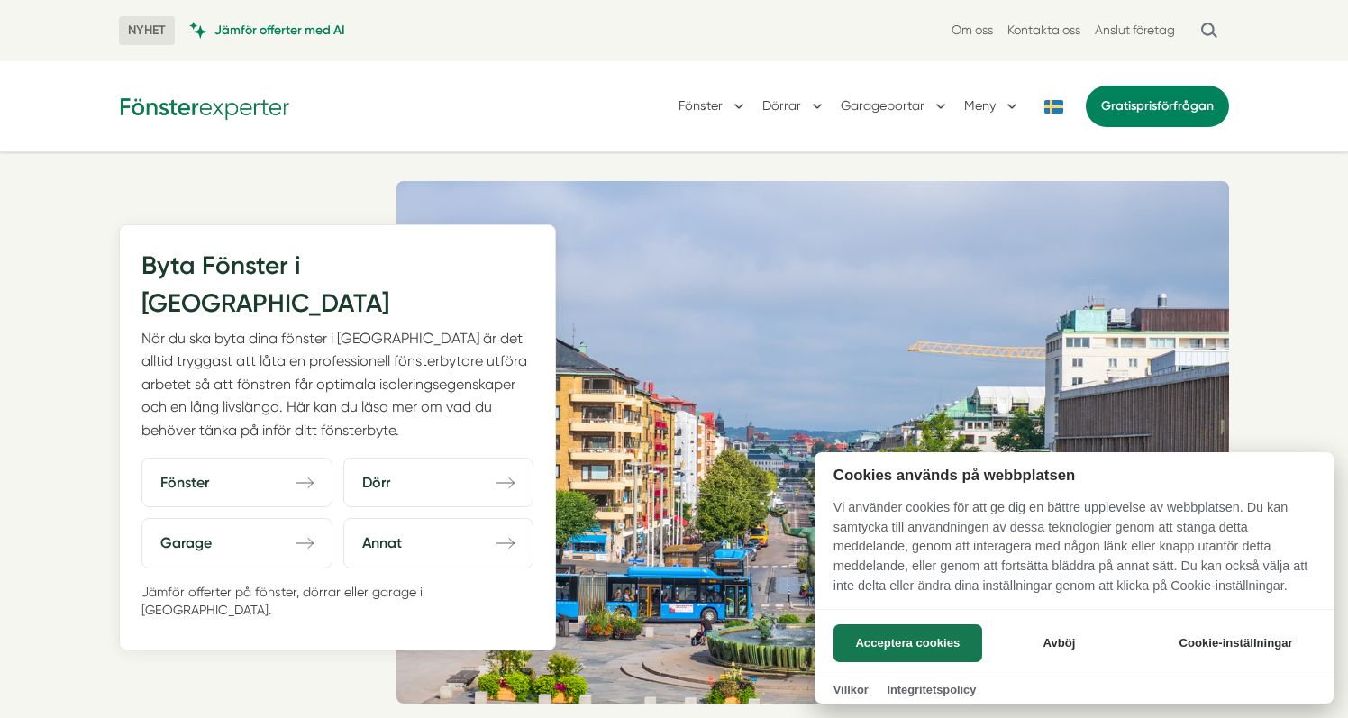
click at [147, 295] on div at bounding box center [674, 359] width 1348 height 718
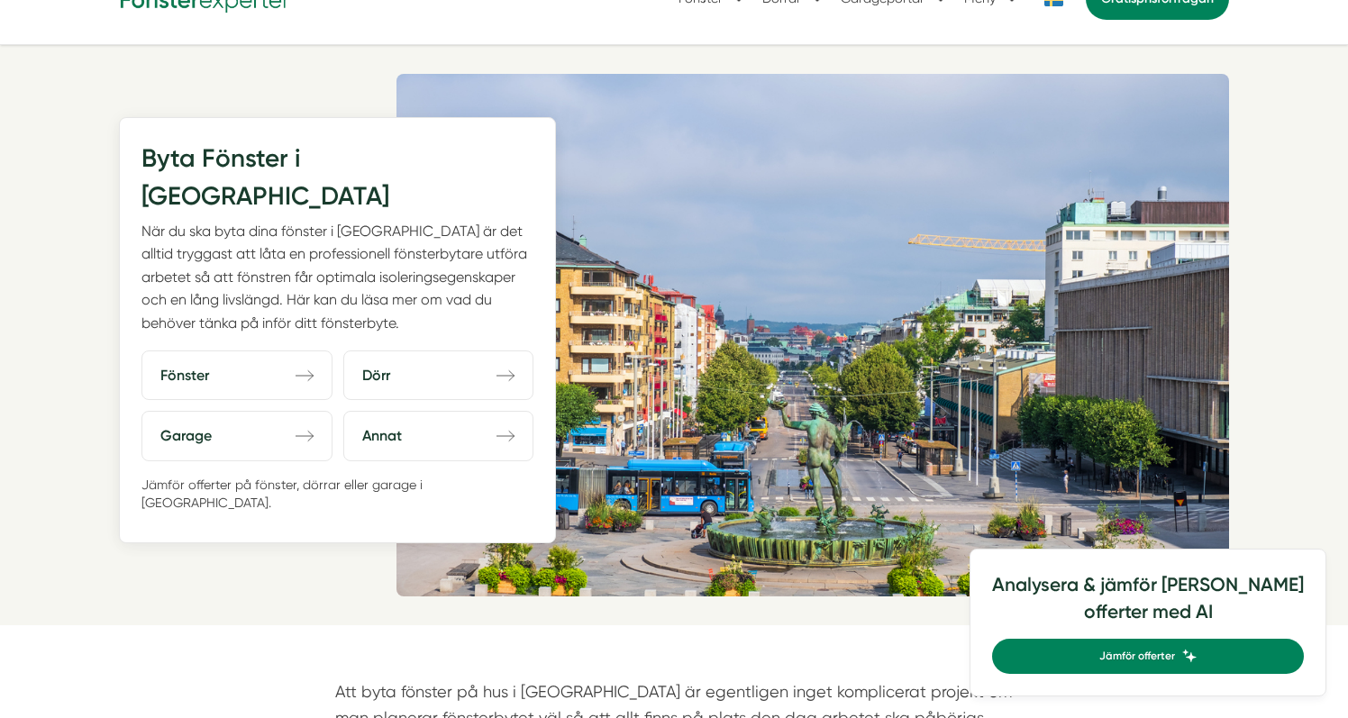
scroll to position [116, 0]
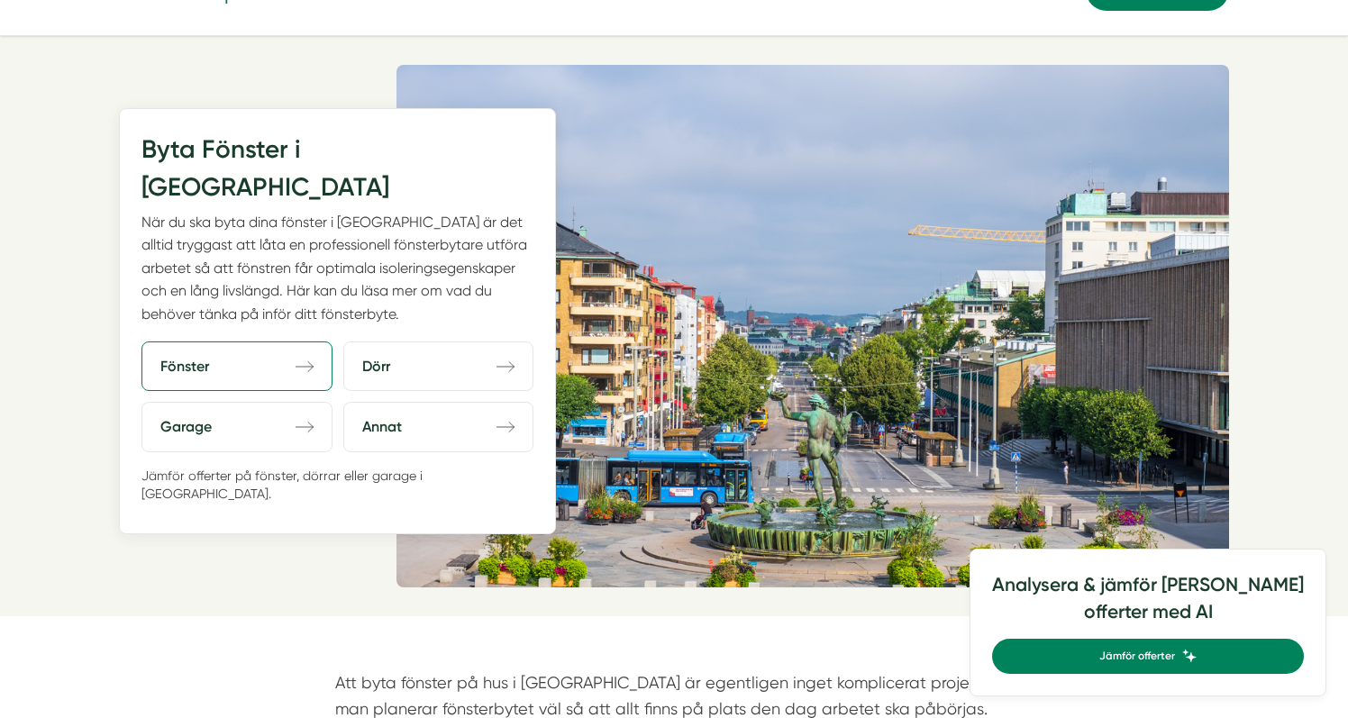
click at [233, 341] on link "Fönster direction-right" at bounding box center [236, 366] width 191 height 50
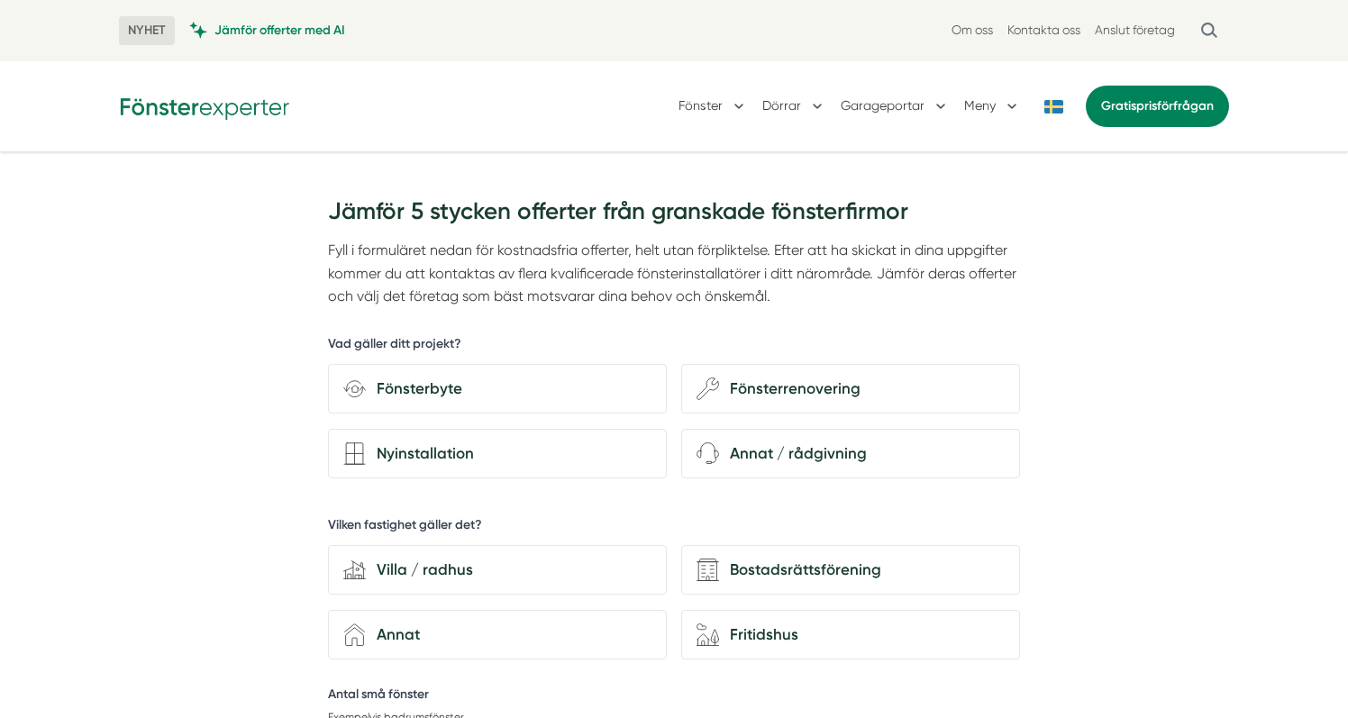
click at [343, 216] on h3 "Jämför 5 stycken offerter från granskade fönsterfirmor" at bounding box center [674, 213] width 692 height 50
click at [450, 386] on div "Fönsterbyte" at bounding box center [509, 389] width 286 height 24
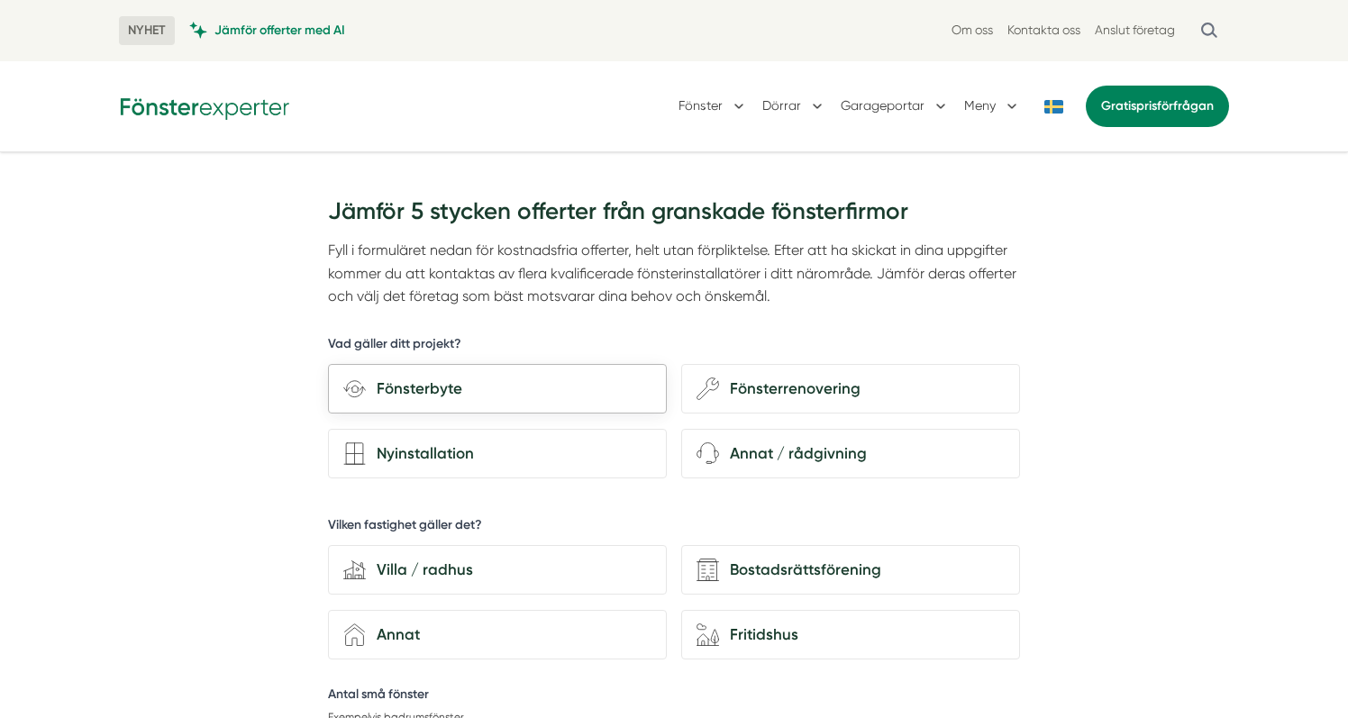
click at [0, 0] on input "Fönsterbyte" at bounding box center [0, 0] width 0 height 0
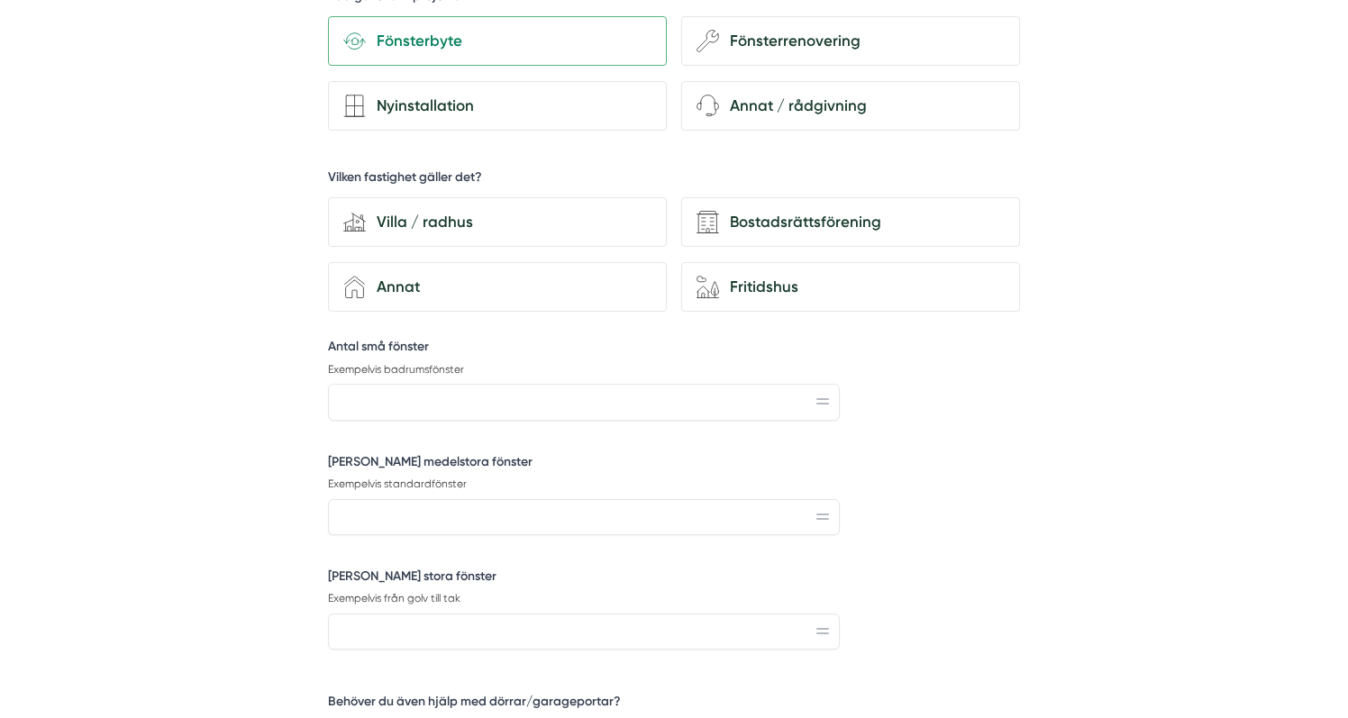
scroll to position [357, 0]
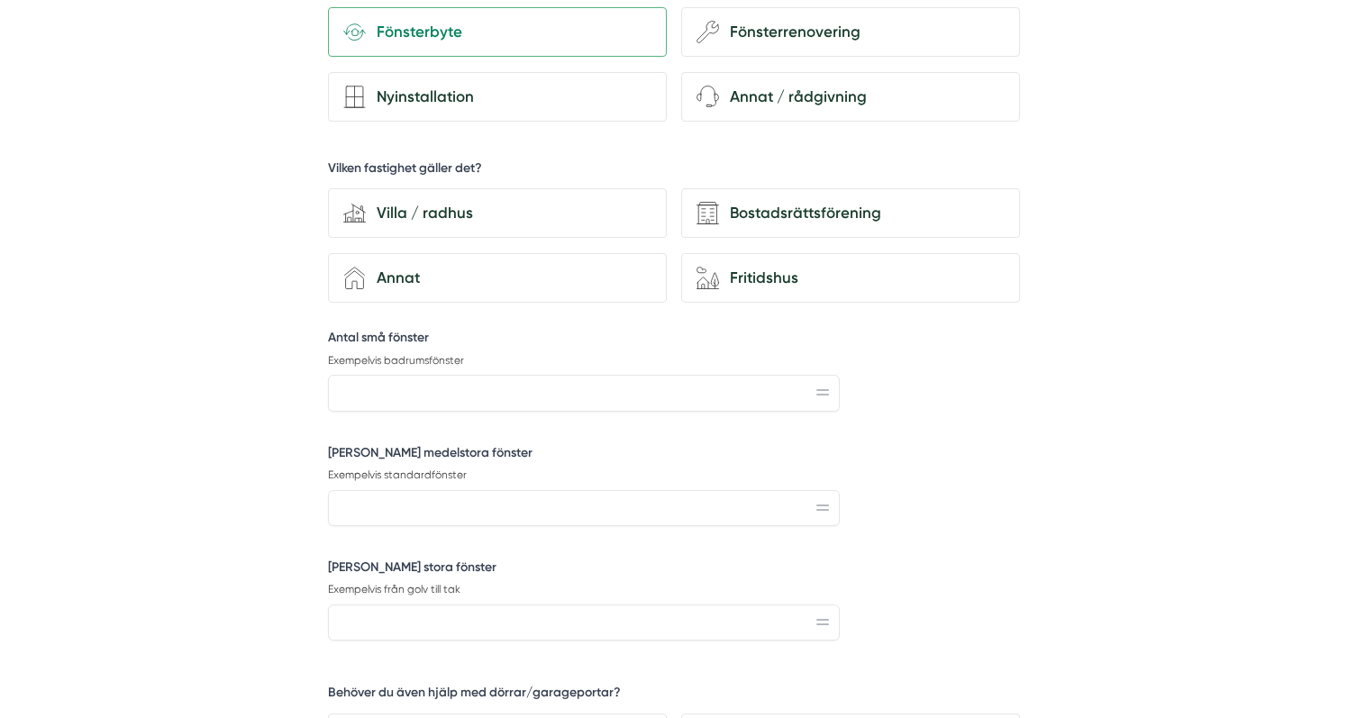
click at [412, 197] on div "house-modern Villa / radhus" at bounding box center [497, 213] width 339 height 50
click at [0, 0] on input "house-modern Villa / radhus" at bounding box center [0, 0] width 0 height 0
click at [402, 410] on input "Antal små fönster" at bounding box center [584, 393] width 512 height 36
click at [400, 507] on input "Antal medelstora fönster" at bounding box center [584, 508] width 512 height 36
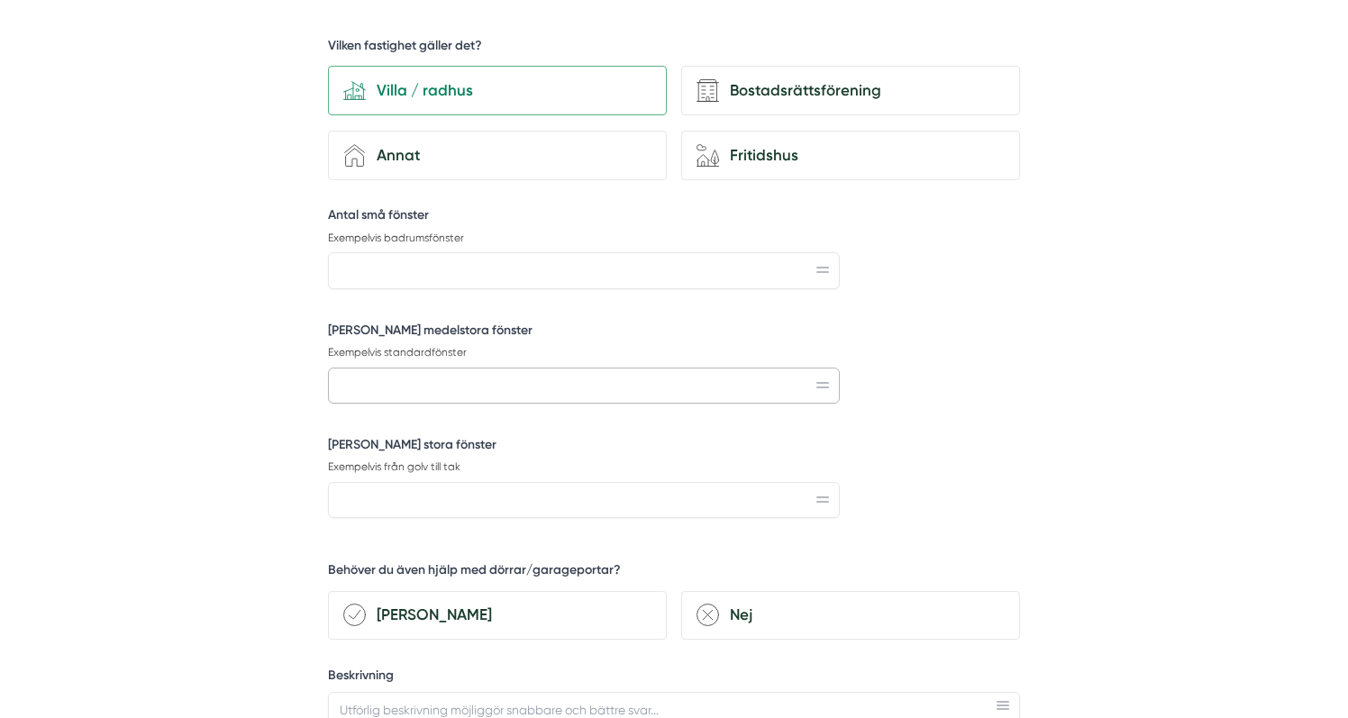
scroll to position [480, 0]
click at [398, 492] on input "Antal stora fönster" at bounding box center [584, 499] width 512 height 36
click at [386, 390] on input "Antal medelstora fönster" at bounding box center [584, 385] width 512 height 36
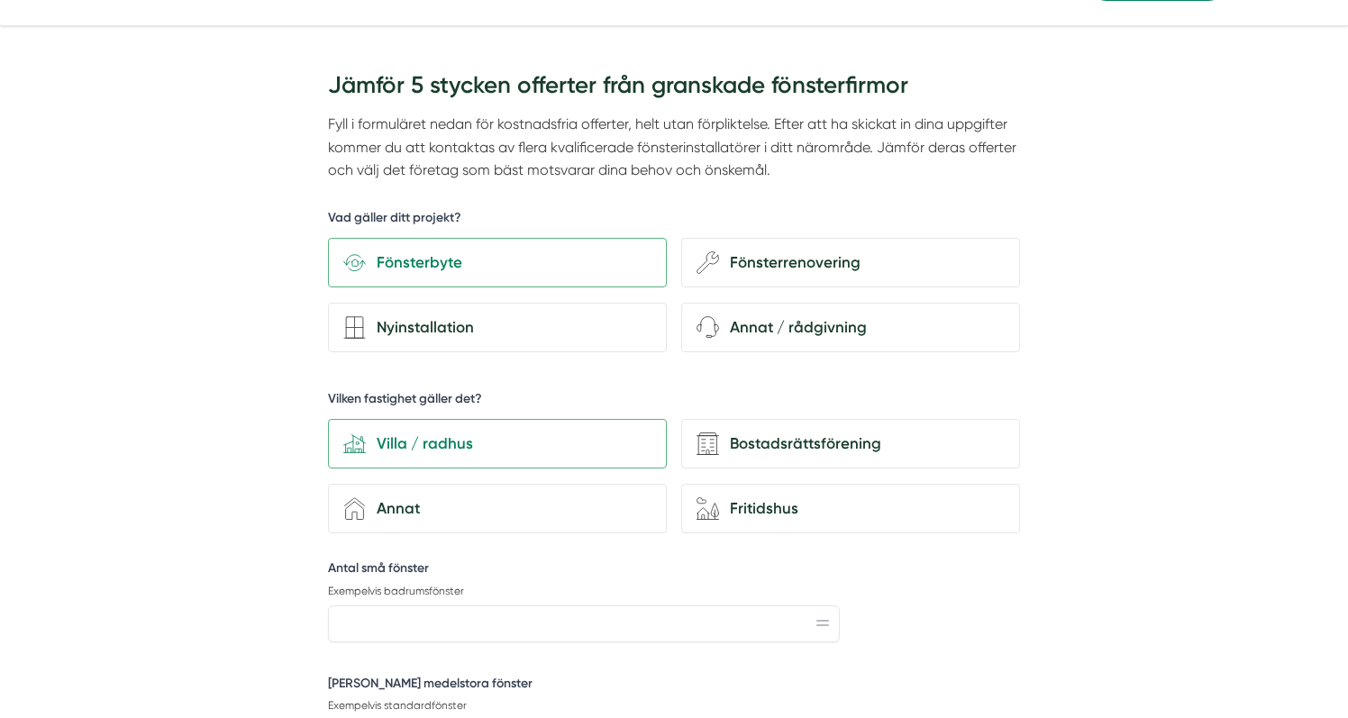
scroll to position [0, 0]
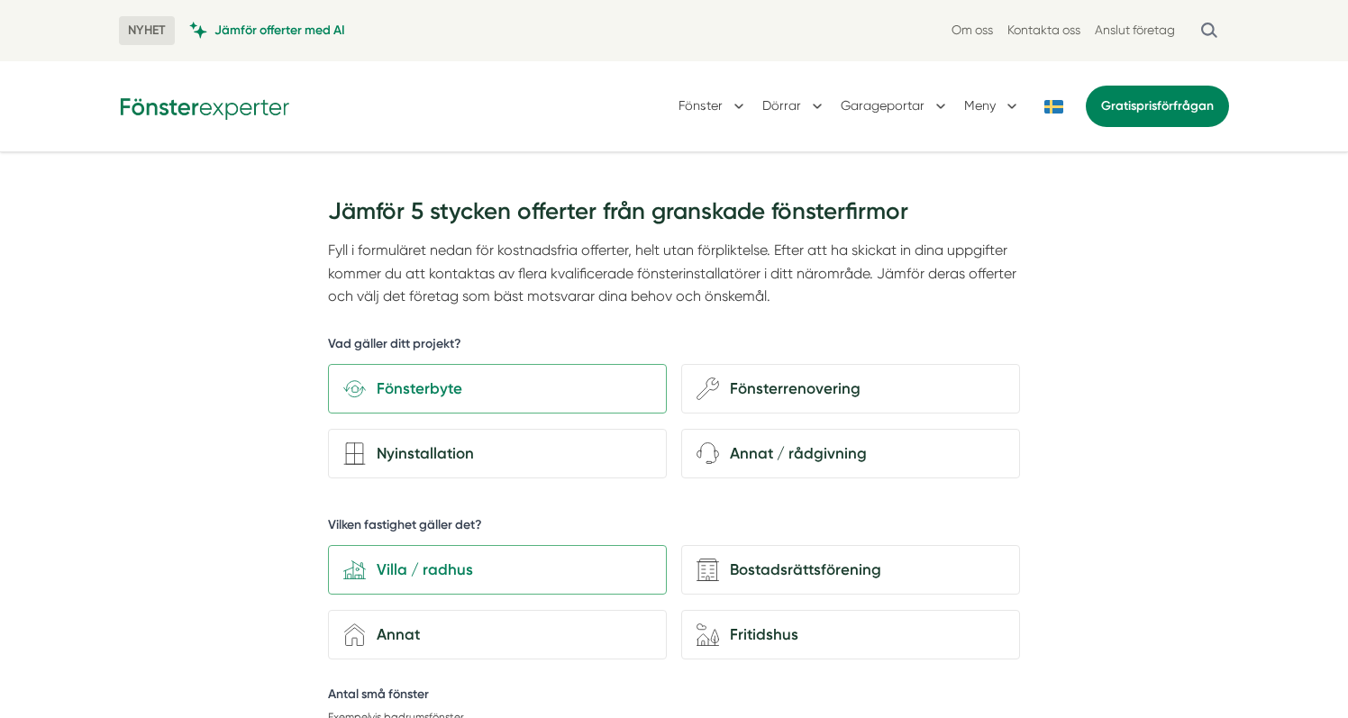
click at [254, 108] on img at bounding box center [204, 106] width 171 height 28
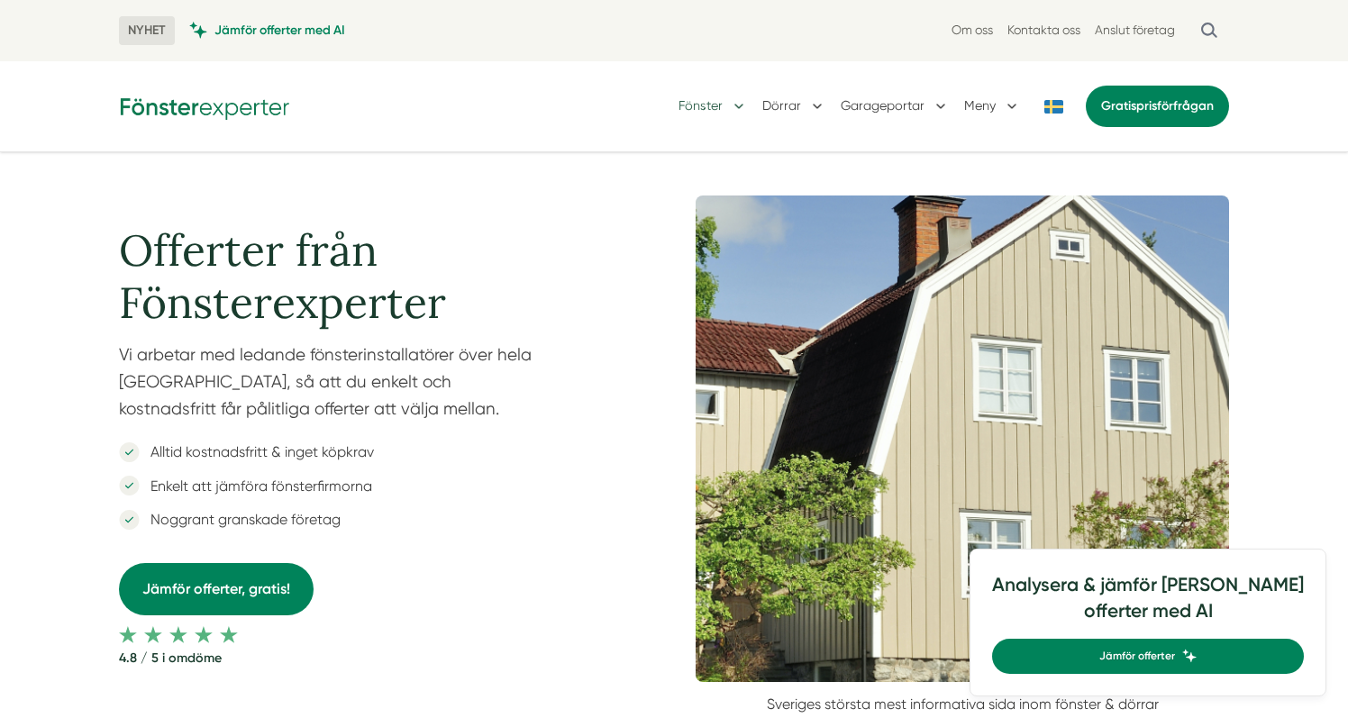
click at [717, 112] on button "Fönster" at bounding box center [712, 106] width 69 height 47
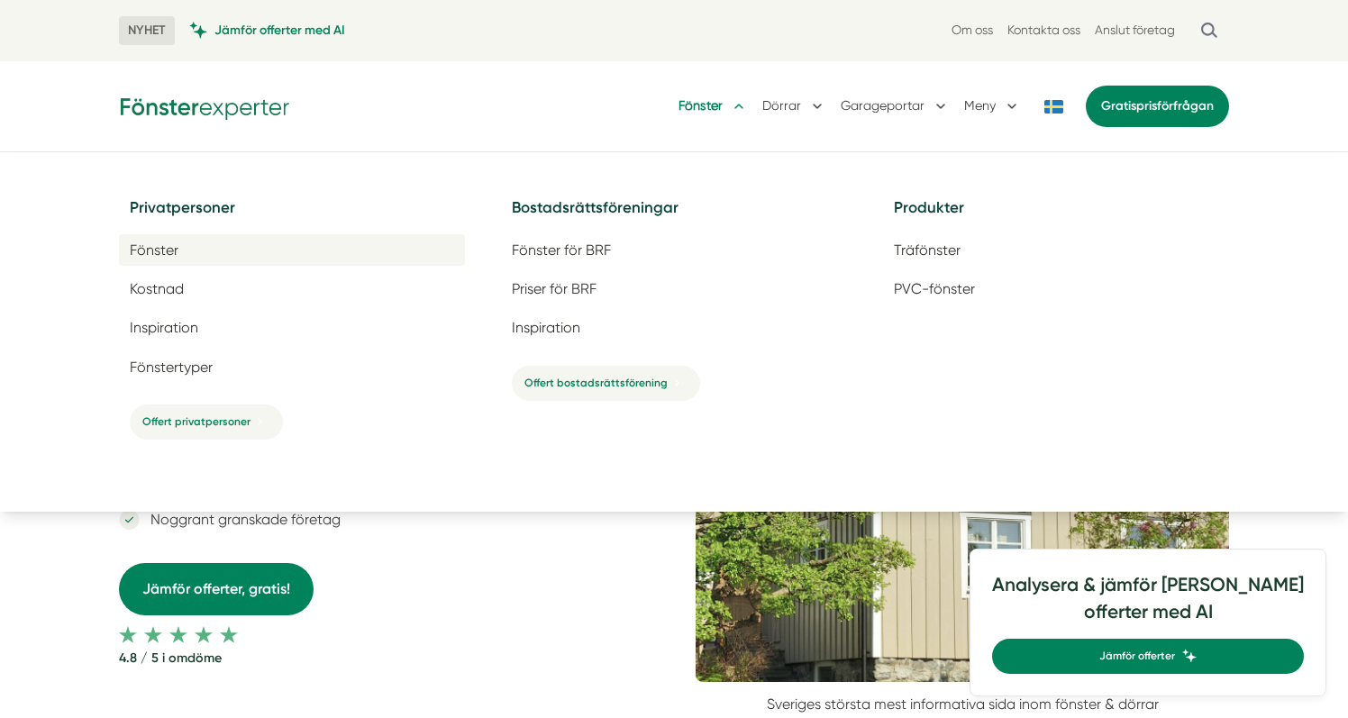
click at [162, 238] on link "Fönster" at bounding box center [292, 250] width 346 height 32
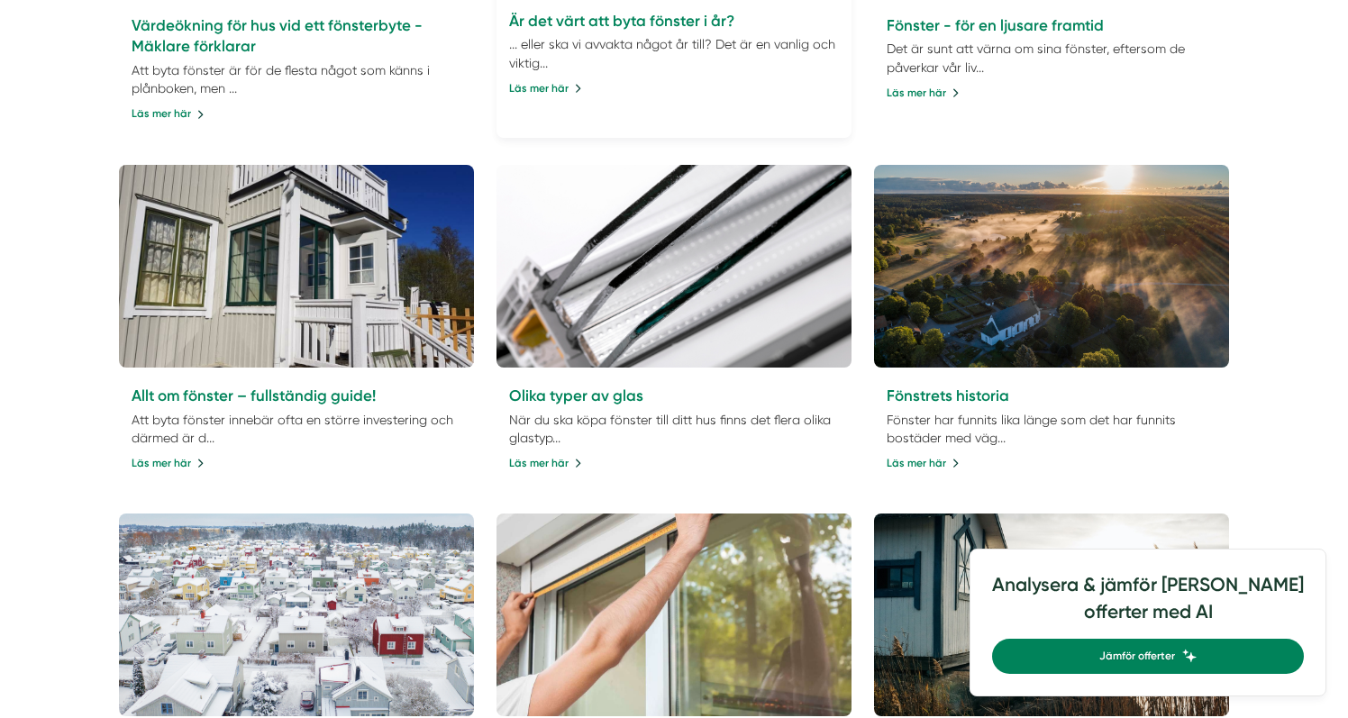
scroll to position [986, 0]
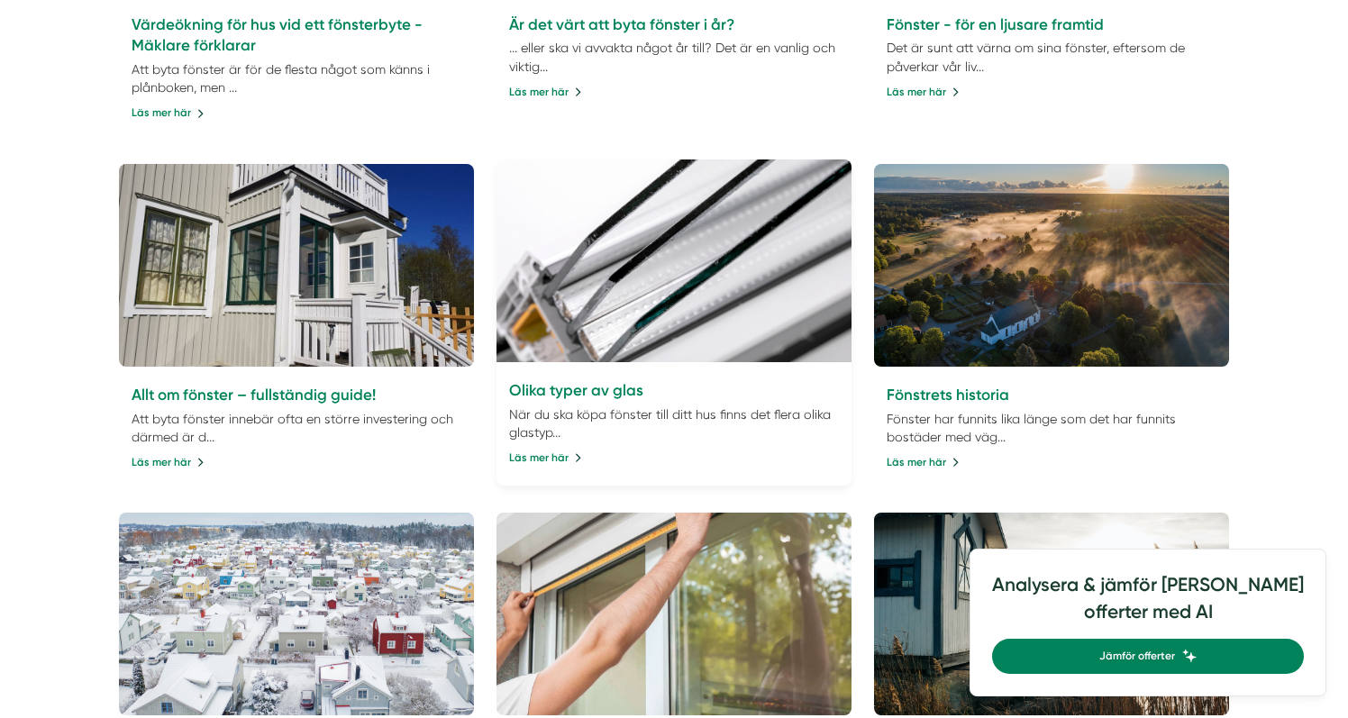
click at [678, 451] on div "Olika typer av glas När du ska köpa fönster till ditt hus finns det flera olika…" at bounding box center [673, 424] width 355 height 124
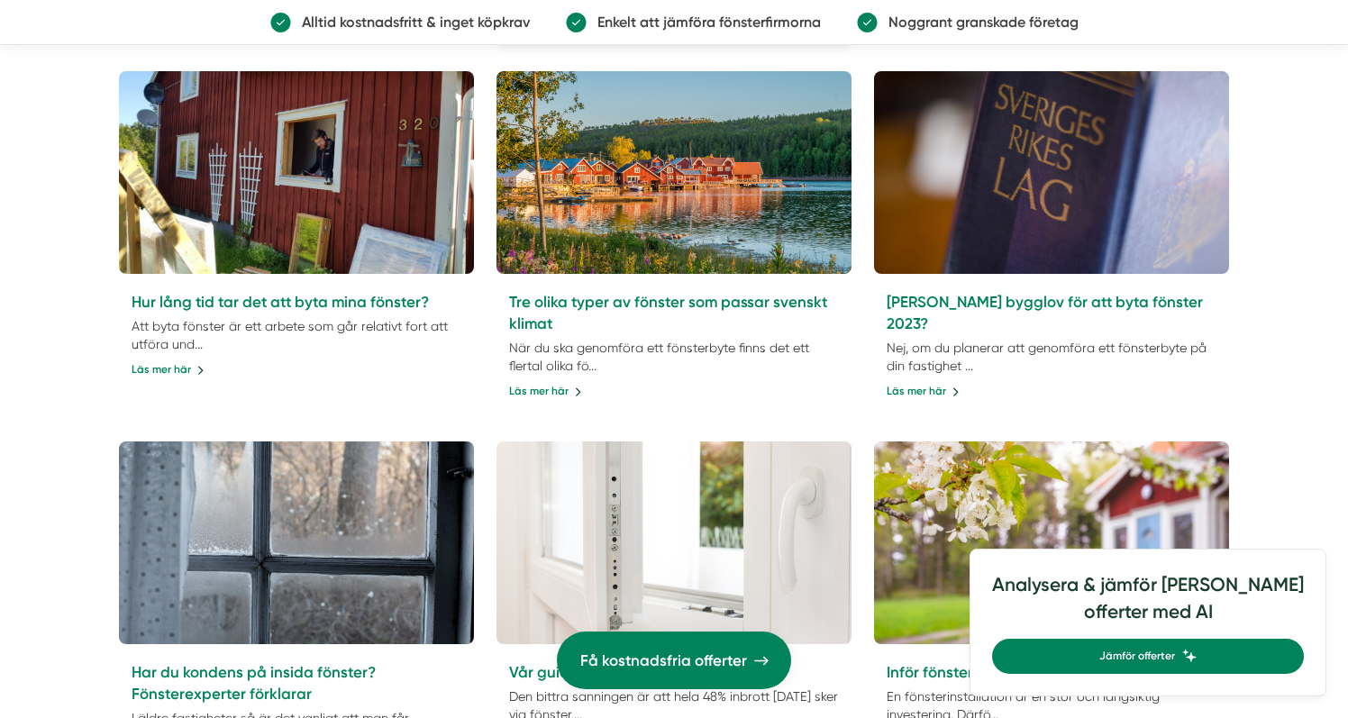
scroll to position [2211, 0]
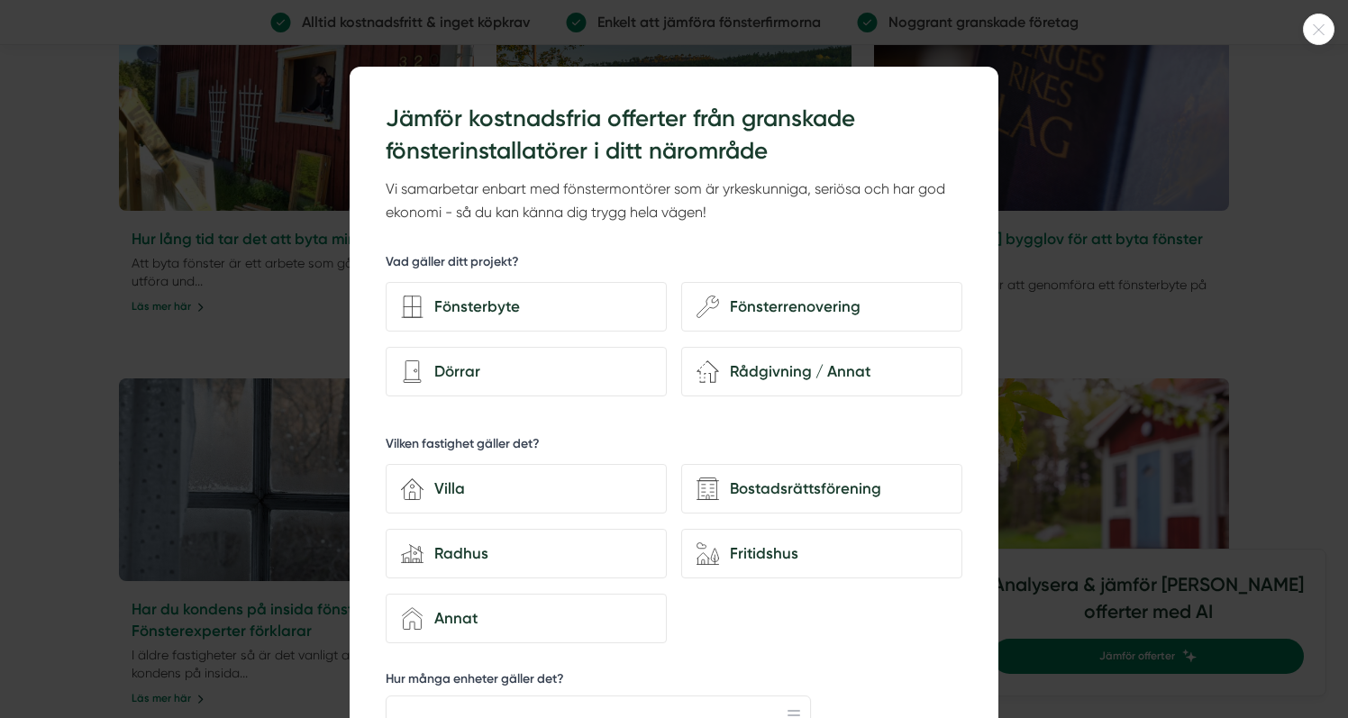
click at [280, 313] on div at bounding box center [674, 359] width 1348 height 718
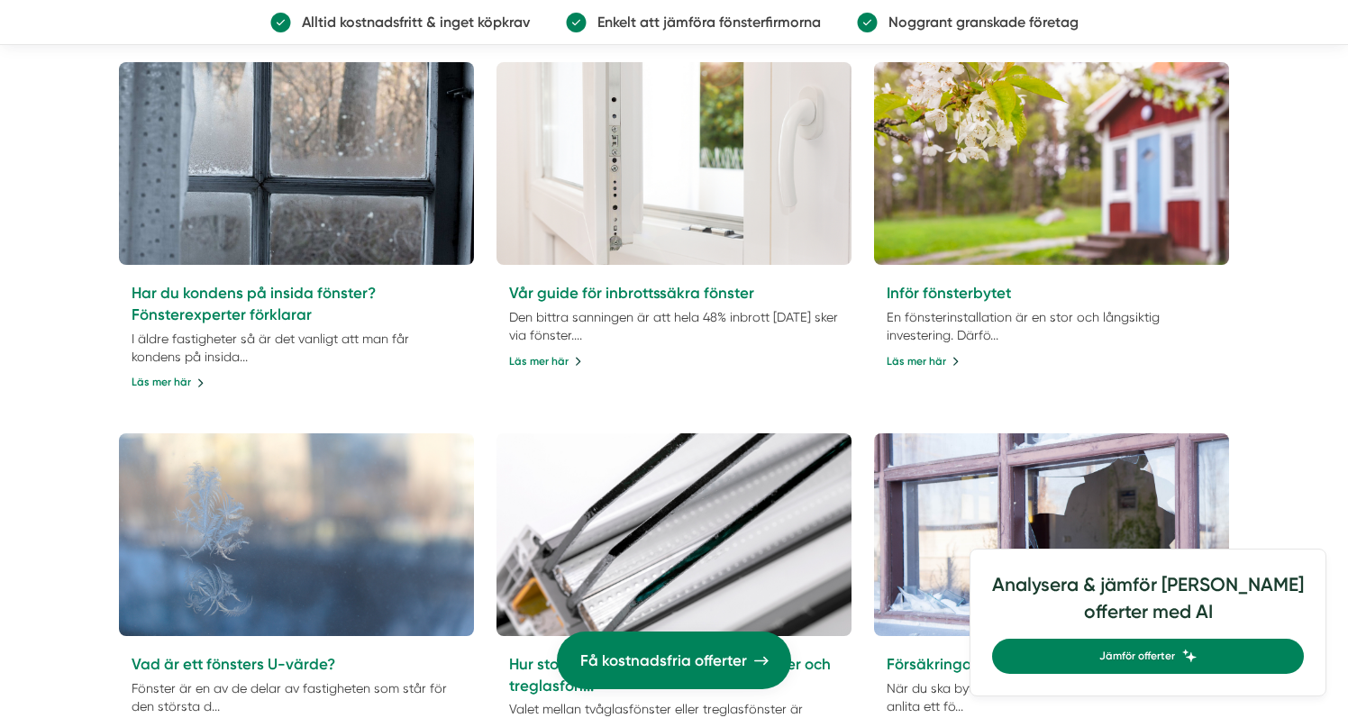
scroll to position [2522, 0]
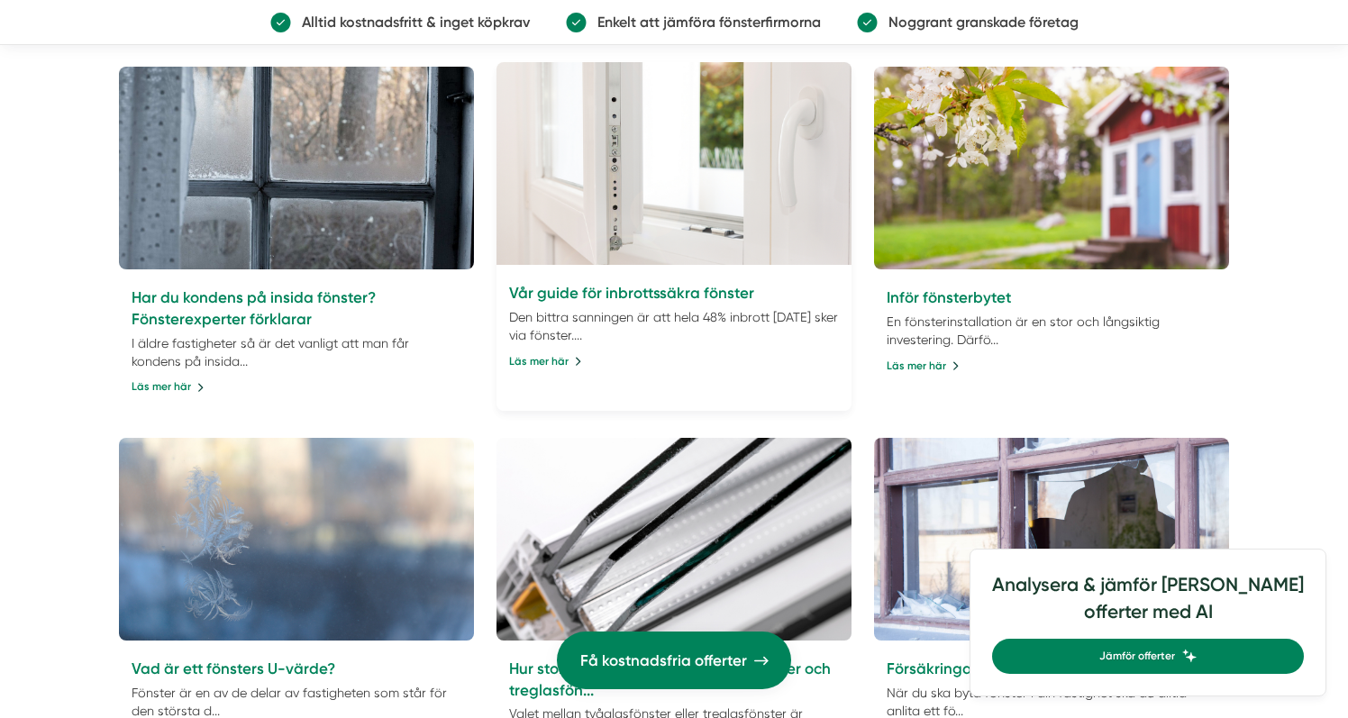
click at [668, 314] on p "Den bittra sanningen är att hela 48% inbrott idag sker via fönster...." at bounding box center [674, 326] width 331 height 36
click at [644, 302] on link "Vår guide för inbrottssäkra fönster" at bounding box center [631, 293] width 245 height 18
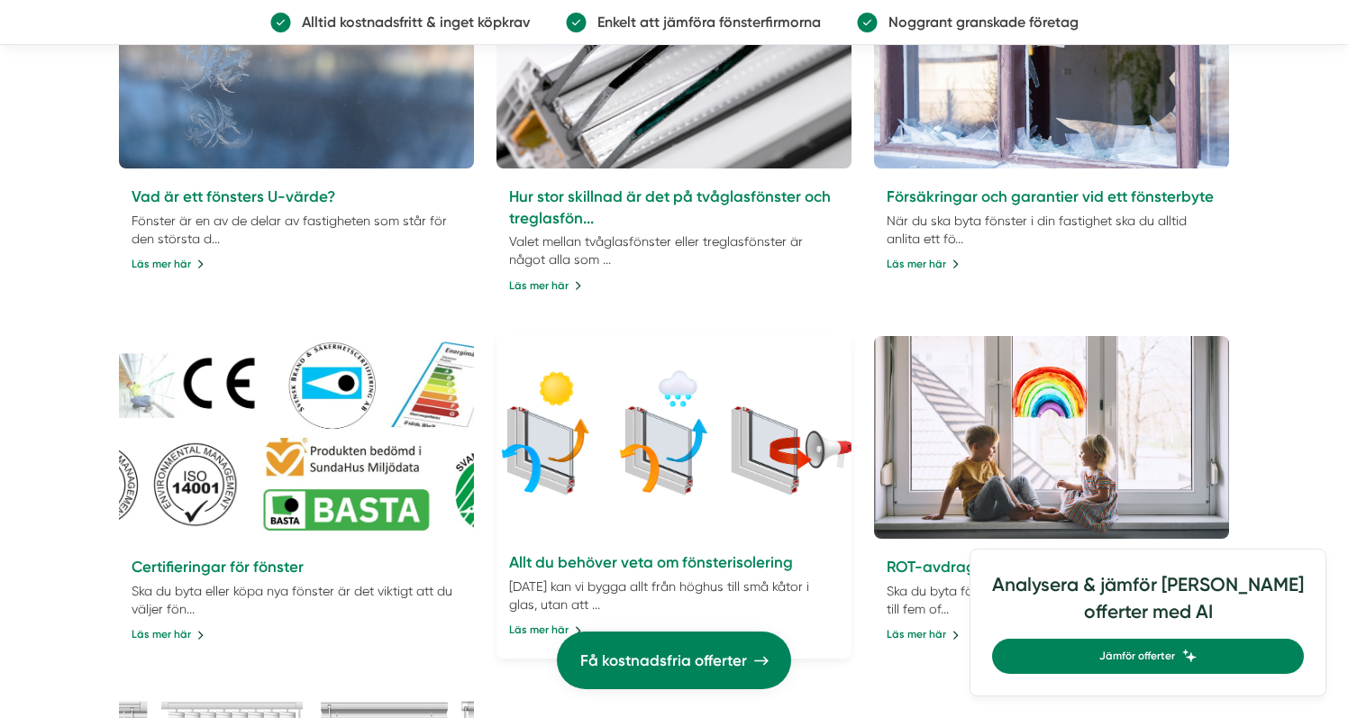
scroll to position [2995, 0]
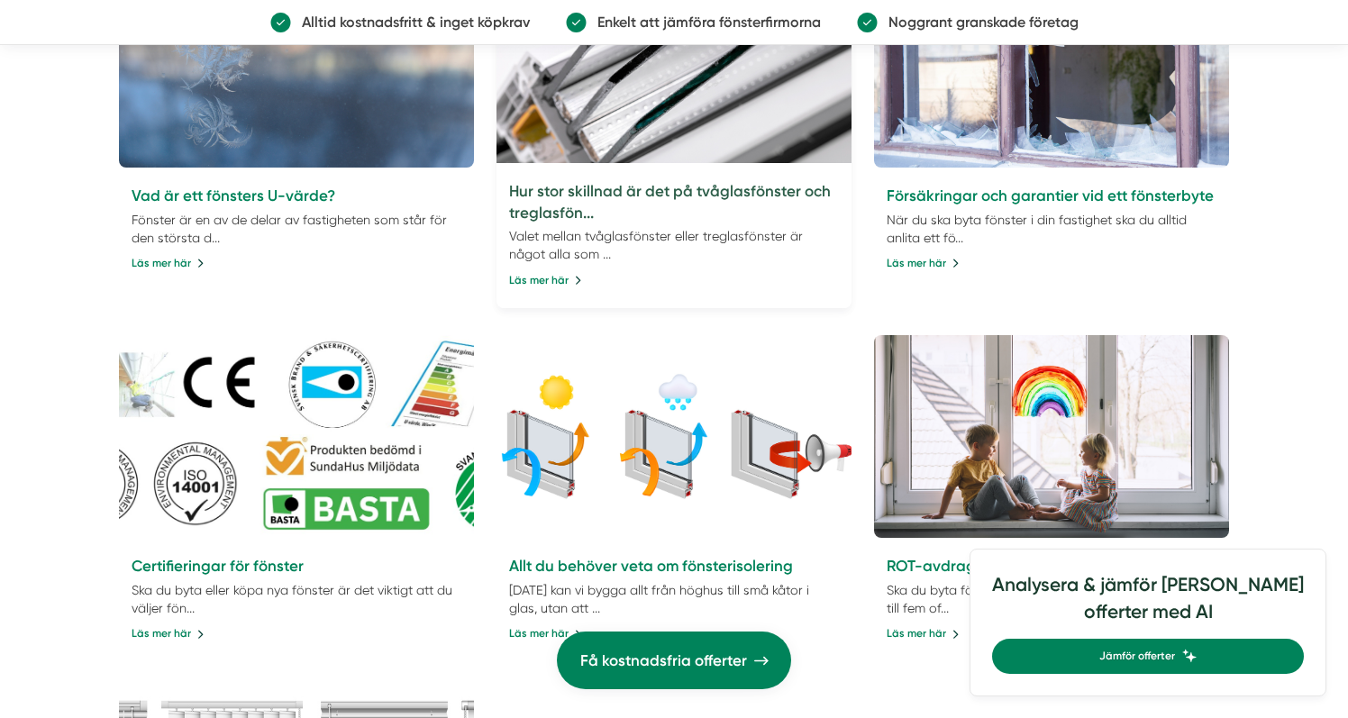
click at [638, 192] on link "Hur stor skillnad är det på tvåglasfönster och treglasfön..." at bounding box center [670, 202] width 322 height 40
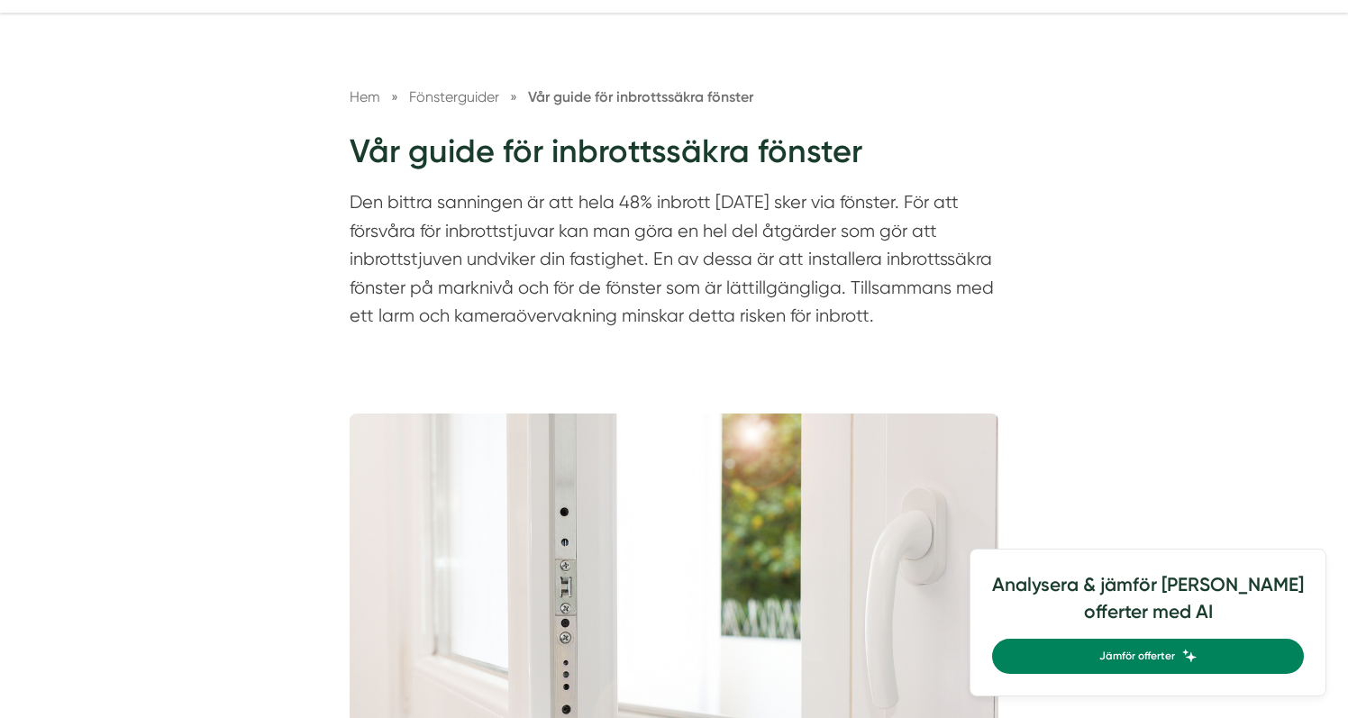
scroll to position [141, 0]
click at [468, 192] on p "Den bittra sanningen är att hela 48% inbrott idag sker via fönster. För att för…" at bounding box center [674, 261] width 649 height 151
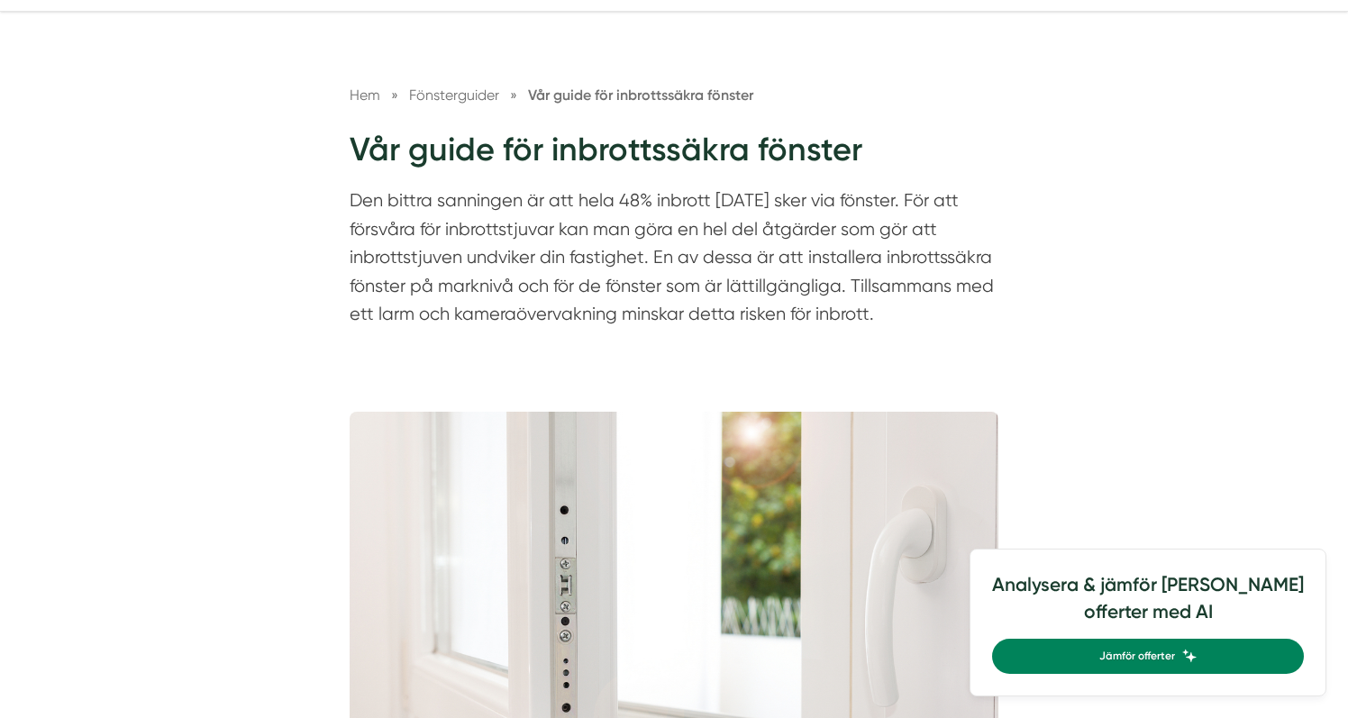
click at [468, 192] on p "Den bittra sanningen är att hela 48% inbrott idag sker via fönster. För att för…" at bounding box center [674, 261] width 649 height 151
click at [469, 248] on p "Den bittra sanningen är att hela 48% inbrott idag sker via fönster. För att för…" at bounding box center [674, 261] width 649 height 151
click at [469, 248] on p "Den bittra sanningen är att hela 48% inbrott [DATE] sker via fönster. För att f…" at bounding box center [674, 261] width 649 height 151
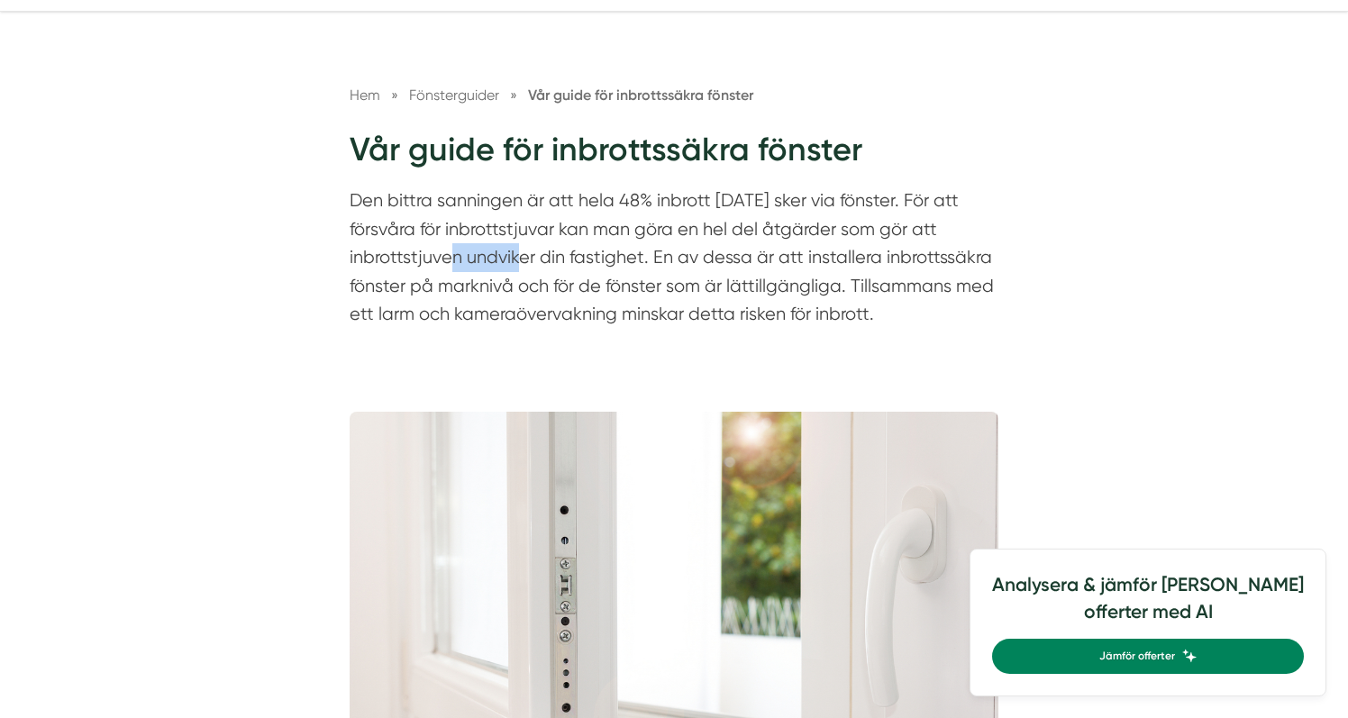
click at [469, 248] on p "Den bittra sanningen är att hela 48% inbrott [DATE] sker via fönster. För att f…" at bounding box center [674, 261] width 649 height 151
click at [453, 236] on p "Den bittra sanningen är att hela 48% inbrott [DATE] sker via fönster. För att f…" at bounding box center [674, 261] width 649 height 151
click at [453, 277] on p "Den bittra sanningen är att hela 48% inbrott [DATE] sker via fönster. För att f…" at bounding box center [674, 261] width 649 height 151
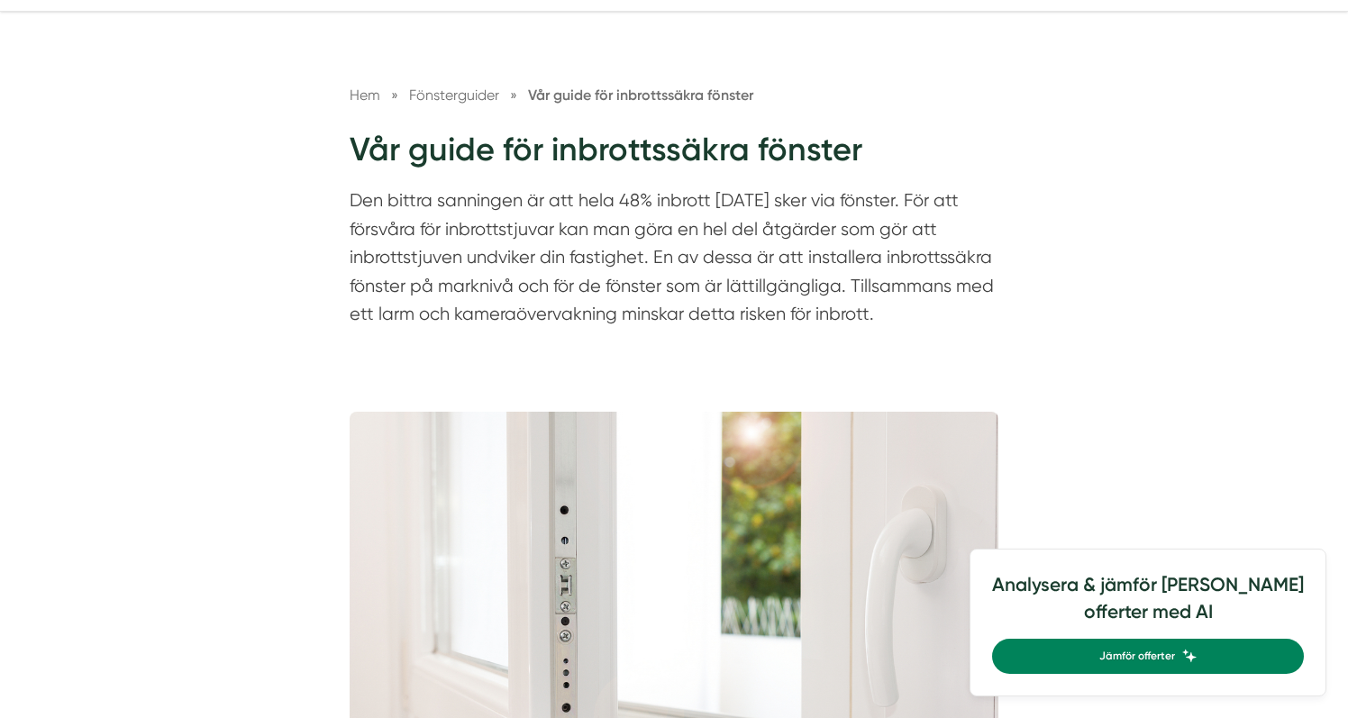
click at [453, 277] on p "Den bittra sanningen är att hela 48% inbrott [DATE] sker via fönster. För att f…" at bounding box center [674, 261] width 649 height 151
click at [448, 271] on p "Den bittra sanningen är att hela 48% inbrott [DATE] sker via fönster. För att f…" at bounding box center [674, 261] width 649 height 151
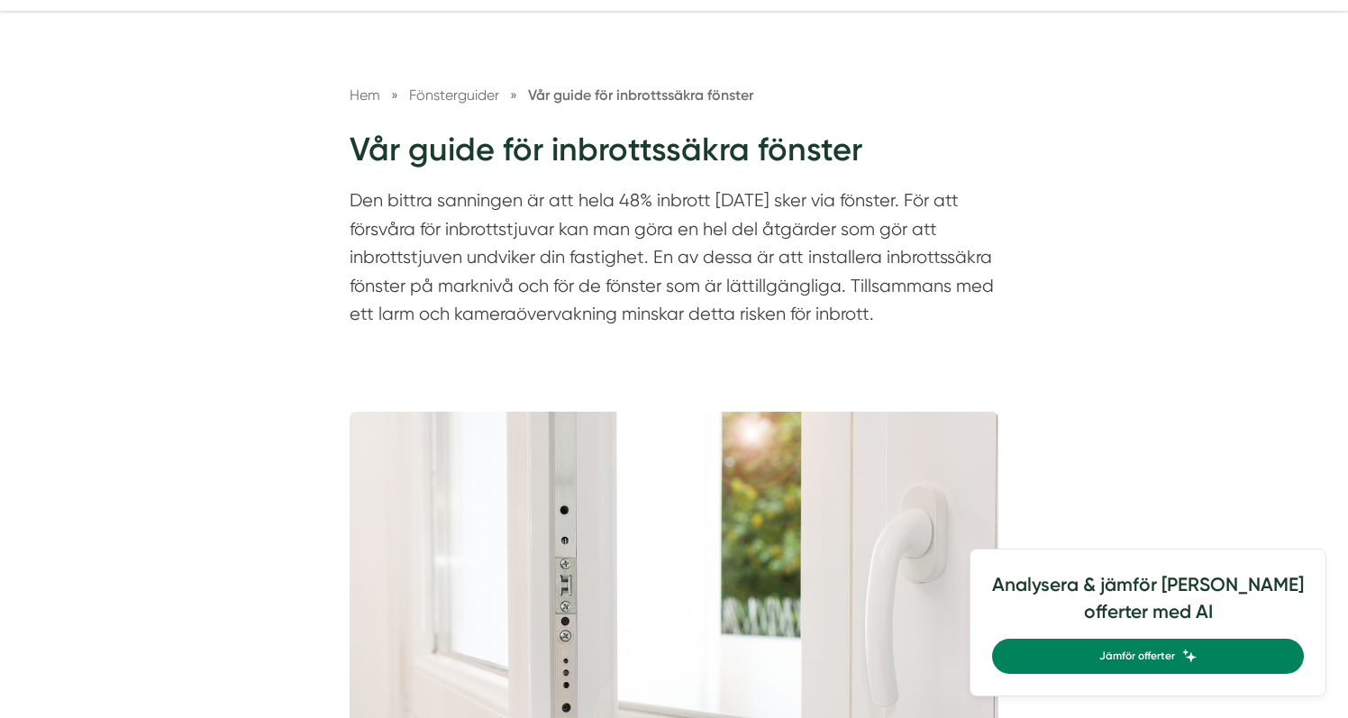
click at [466, 292] on p "Den bittra sanningen är att hela 48% inbrott [DATE] sker via fönster. För att f…" at bounding box center [674, 261] width 649 height 151
click at [603, 278] on p "Den bittra sanningen är att hela 48% inbrott [DATE] sker via fönster. För att f…" at bounding box center [674, 261] width 649 height 151
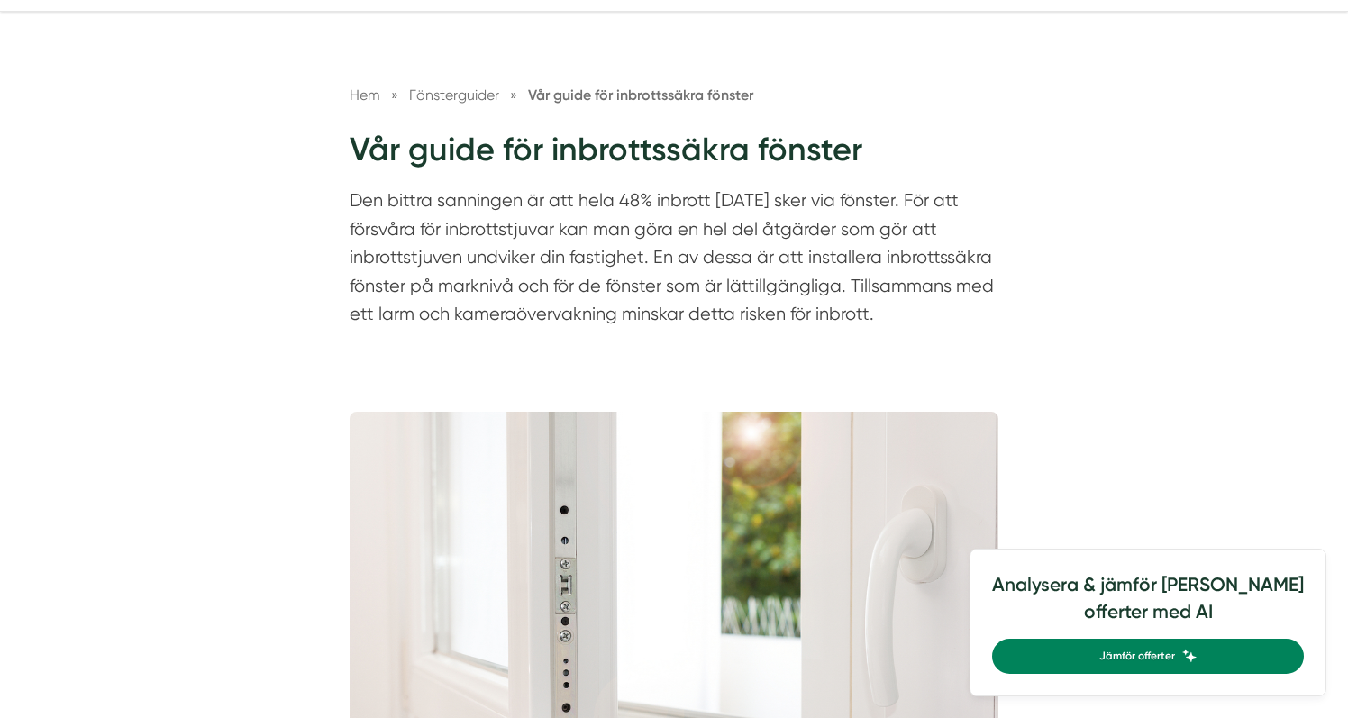
click at [633, 278] on p "Den bittra sanningen är att hela 48% inbrott [DATE] sker via fönster. För att f…" at bounding box center [674, 261] width 649 height 151
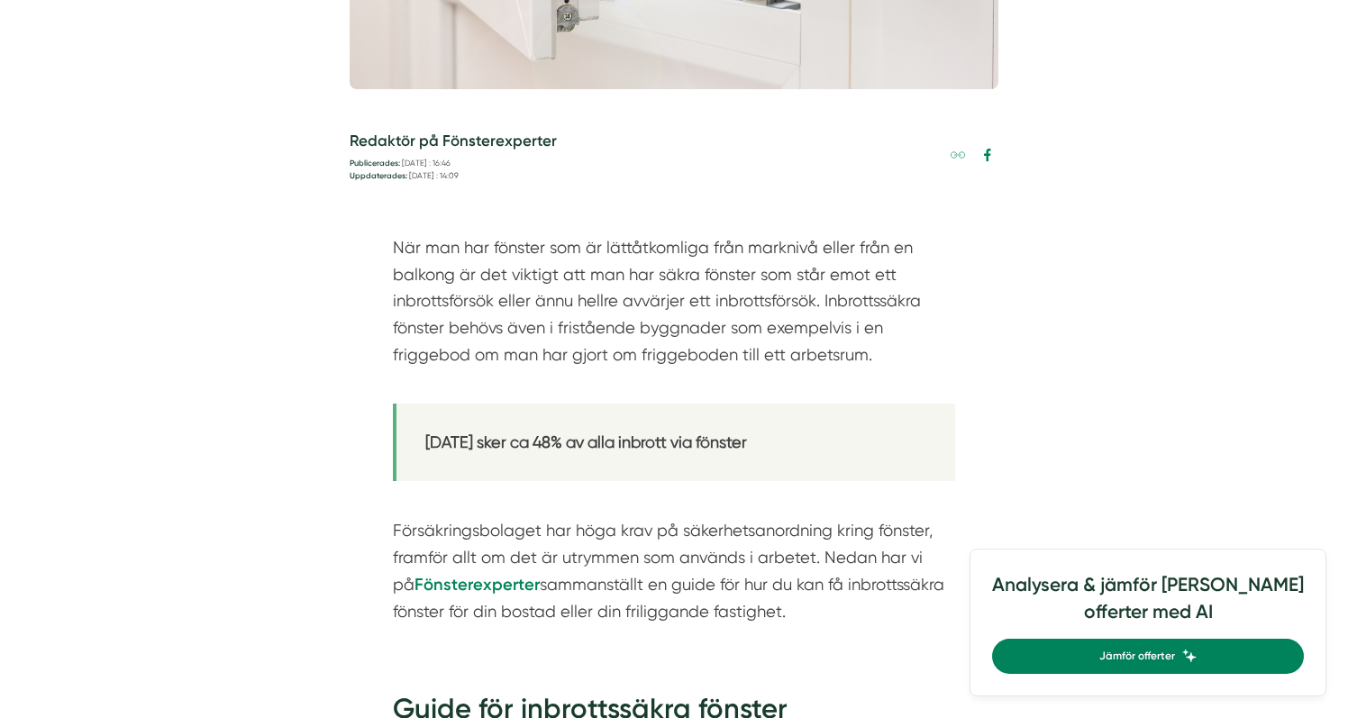
scroll to position [896, 0]
click at [435, 250] on p "När man har fönster som är lättåtkomliga från marknivå eller från en balkong är…" at bounding box center [674, 313] width 562 height 160
click at [411, 250] on p "När man har fönster som är lättåtkomliga från marknivå eller från en balkong är…" at bounding box center [674, 313] width 562 height 160
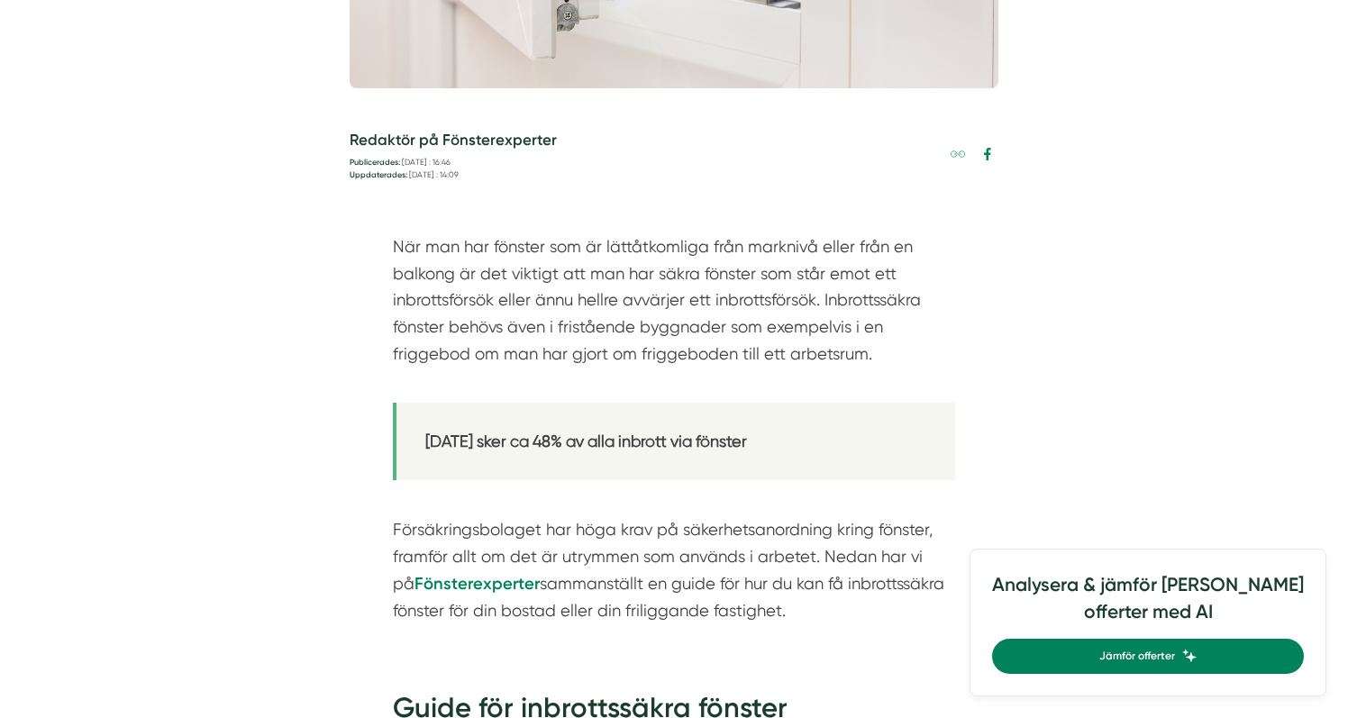
click at [411, 250] on p "När man har fönster som är lättåtkomliga från marknivå eller från en balkong är…" at bounding box center [674, 313] width 562 height 160
click at [414, 295] on p "När man har fönster som är lättåtkomliga från marknivå eller från en balkong är…" at bounding box center [674, 313] width 562 height 160
click at [510, 302] on p "När man har fönster som är lättåtkomliga från marknivå eller från en balkong är…" at bounding box center [674, 313] width 562 height 160
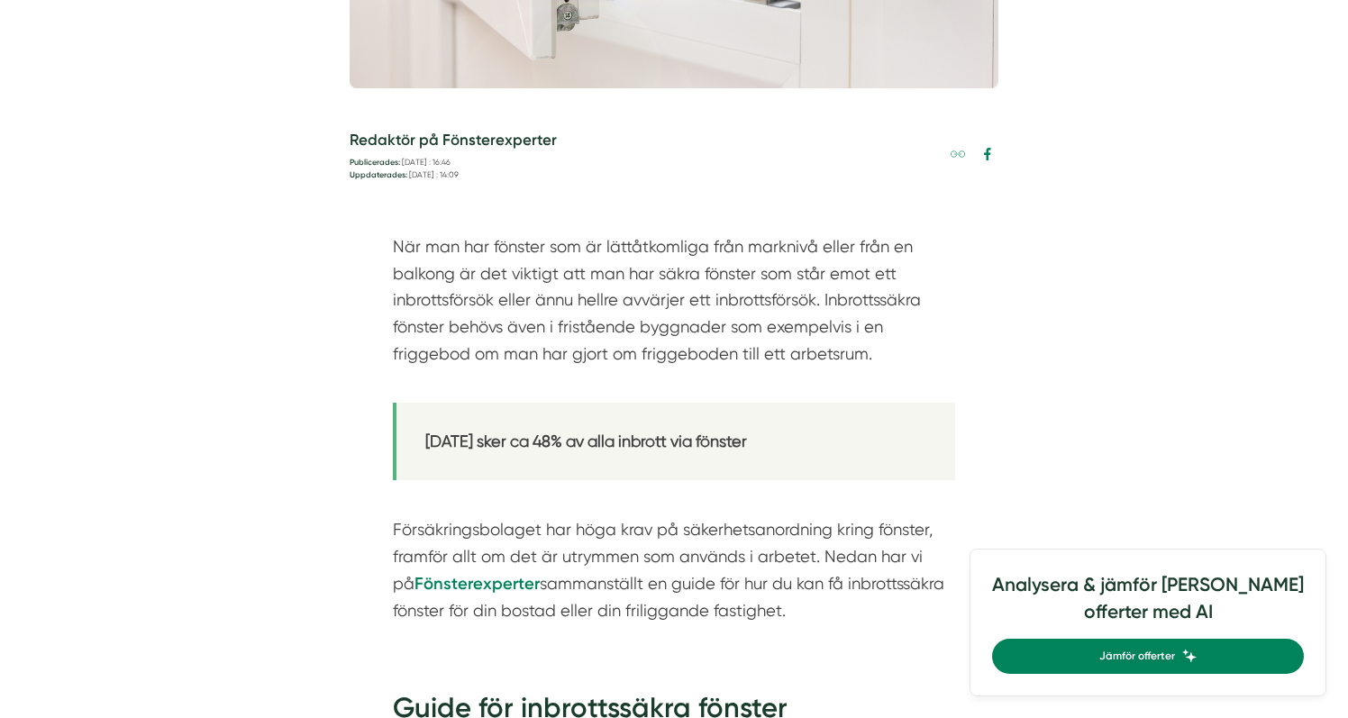
click at [510, 302] on p "När man har fönster som är lättåtkomliga från marknivå eller från en balkong är…" at bounding box center [674, 313] width 562 height 160
click at [495, 325] on p "När man har fönster som är lättåtkomliga från marknivå eller från en balkong är…" at bounding box center [674, 313] width 562 height 160
click at [527, 326] on p "När man har fönster som är lättåtkomliga från marknivå eller från en balkong är…" at bounding box center [674, 313] width 562 height 160
click at [607, 332] on p "När man har fönster som är lättåtkomliga från marknivå eller från en balkong är…" at bounding box center [674, 313] width 562 height 160
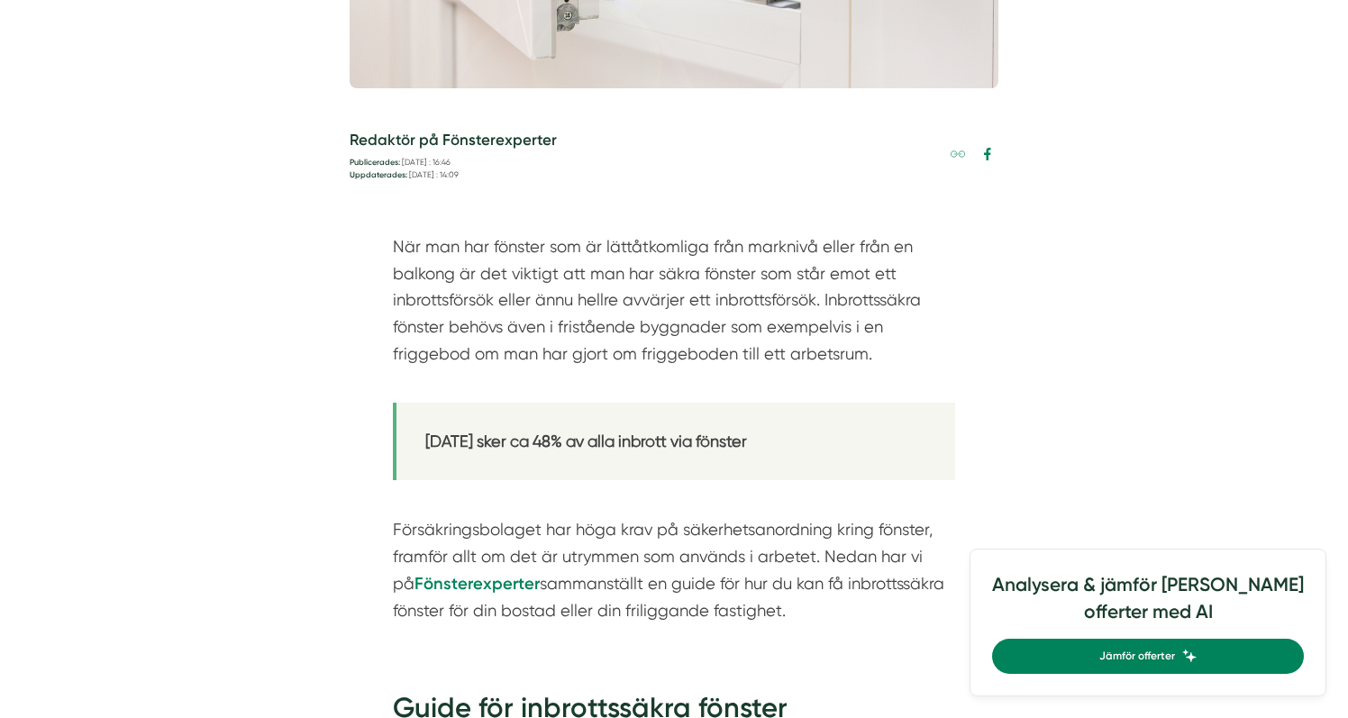
click at [607, 332] on p "När man har fönster som är lättåtkomliga från marknivå eller från en balkong är…" at bounding box center [674, 313] width 562 height 160
click at [458, 351] on p "När man har fönster som är lättåtkomliga från marknivå eller från en balkong är…" at bounding box center [674, 313] width 562 height 160
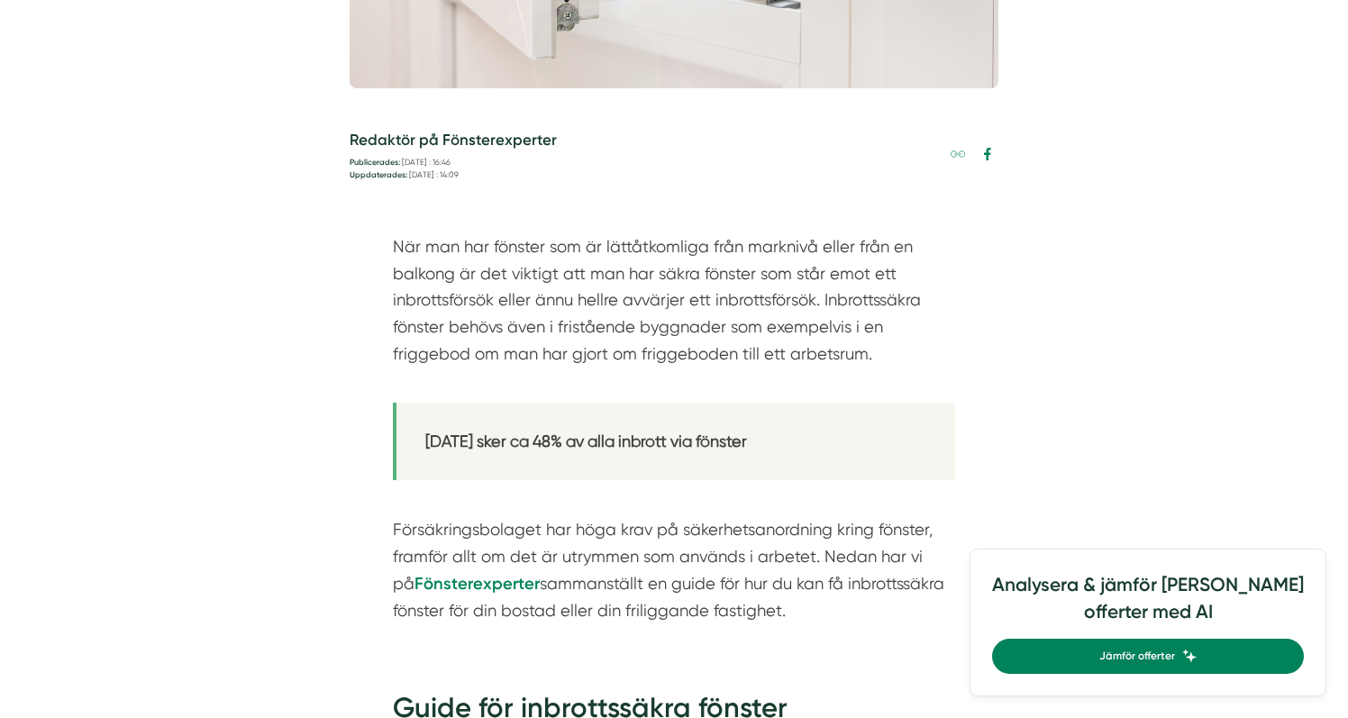
click at [434, 355] on p "När man har fönster som är lättåtkomliga från marknivå eller från en balkong är…" at bounding box center [674, 313] width 562 height 160
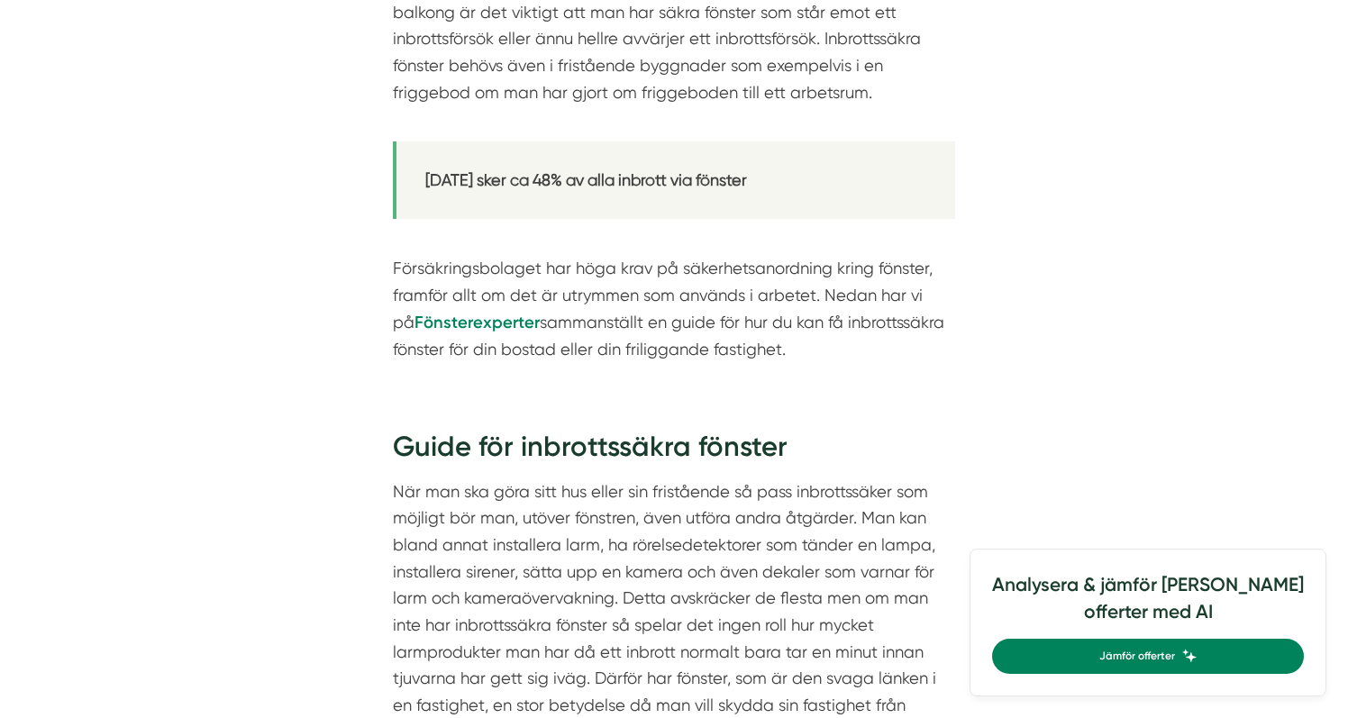
scroll to position [1165, 0]
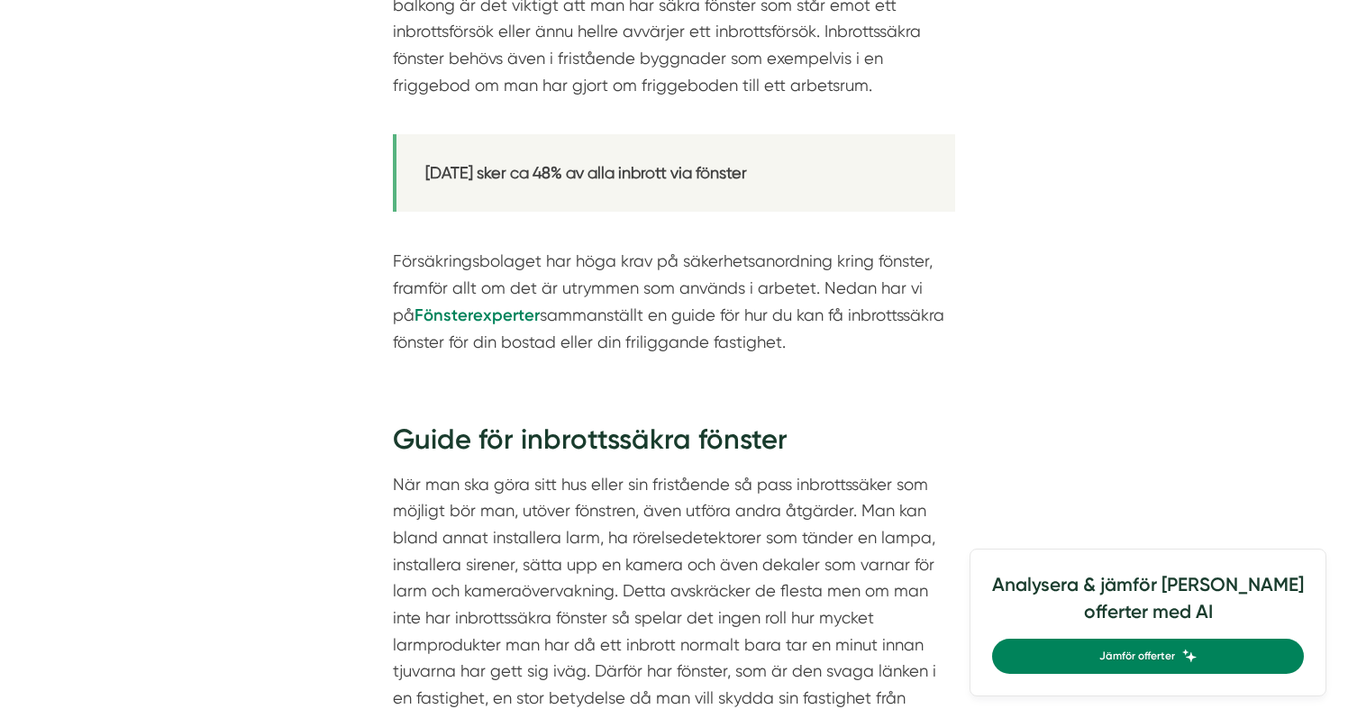
click at [408, 259] on p "Försäkringsbolaget har höga krav på säkerhetsanordning kring fönster, framför a…" at bounding box center [674, 288] width 562 height 134
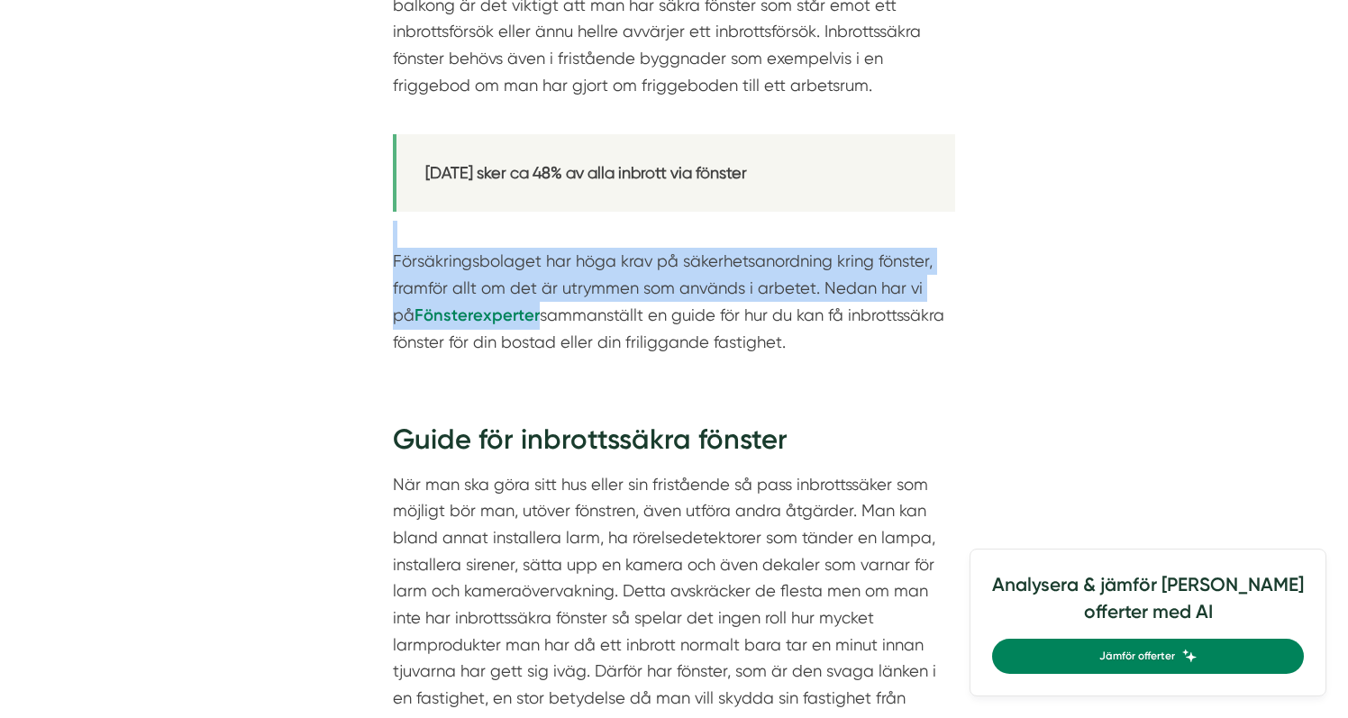
click at [408, 259] on p "Försäkringsbolaget har höga krav på säkerhetsanordning kring fönster, framför a…" at bounding box center [674, 288] width 562 height 134
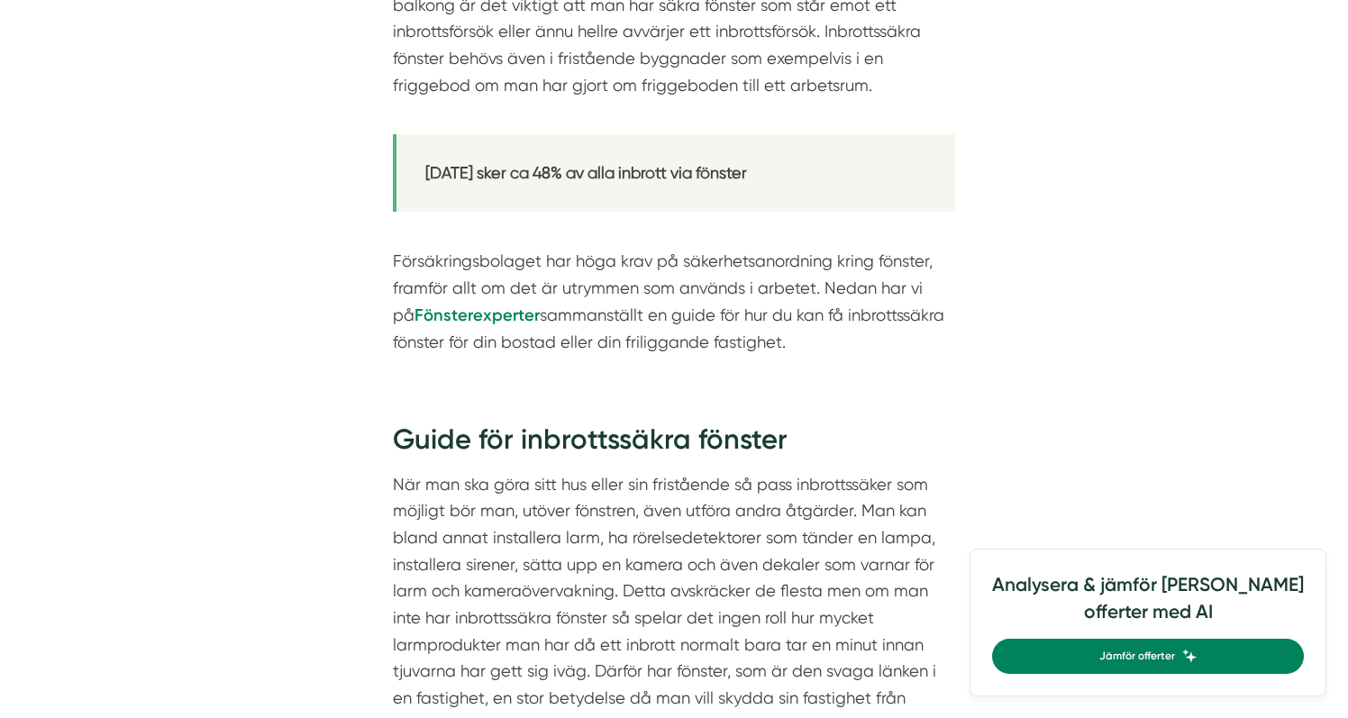
click at [410, 295] on p "Försäkringsbolaget har höga krav på säkerhetsanordning kring fönster, framför a…" at bounding box center [674, 288] width 562 height 134
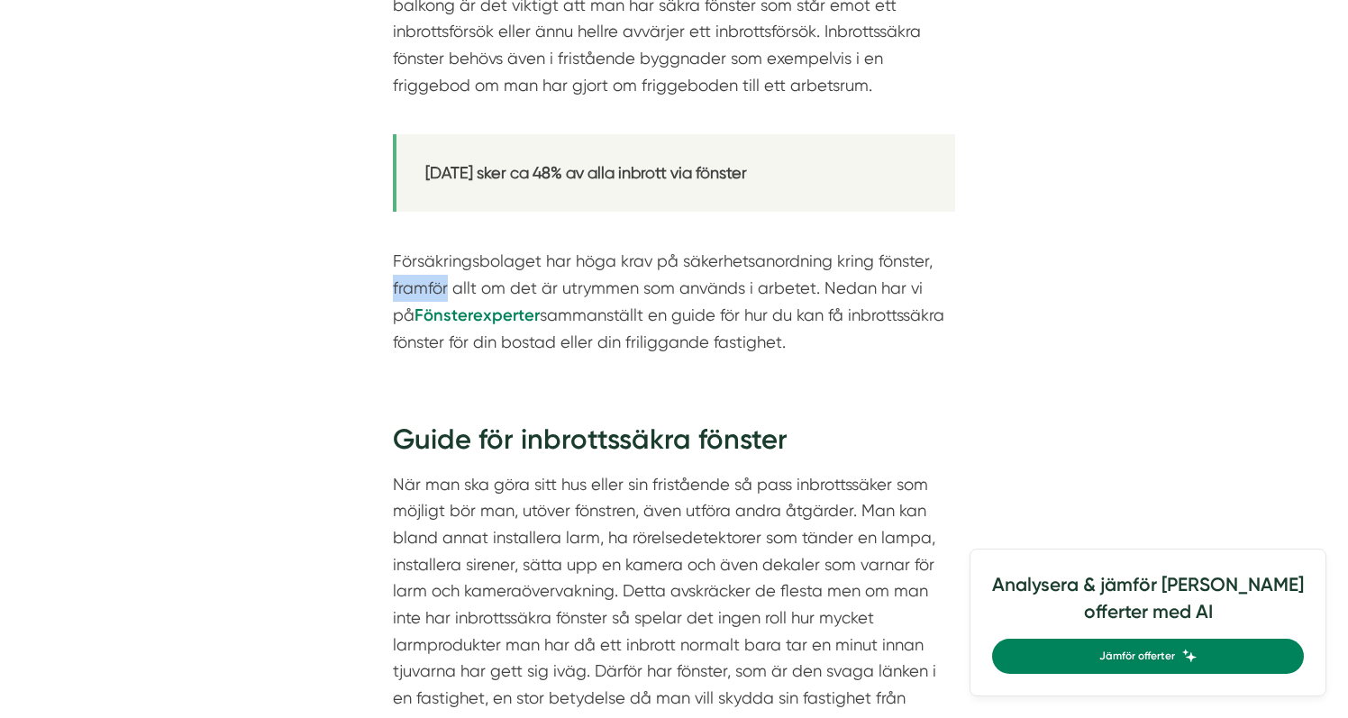
click at [410, 295] on p "Försäkringsbolaget har höga krav på säkerhetsanordning kring fönster, framför a…" at bounding box center [674, 288] width 562 height 134
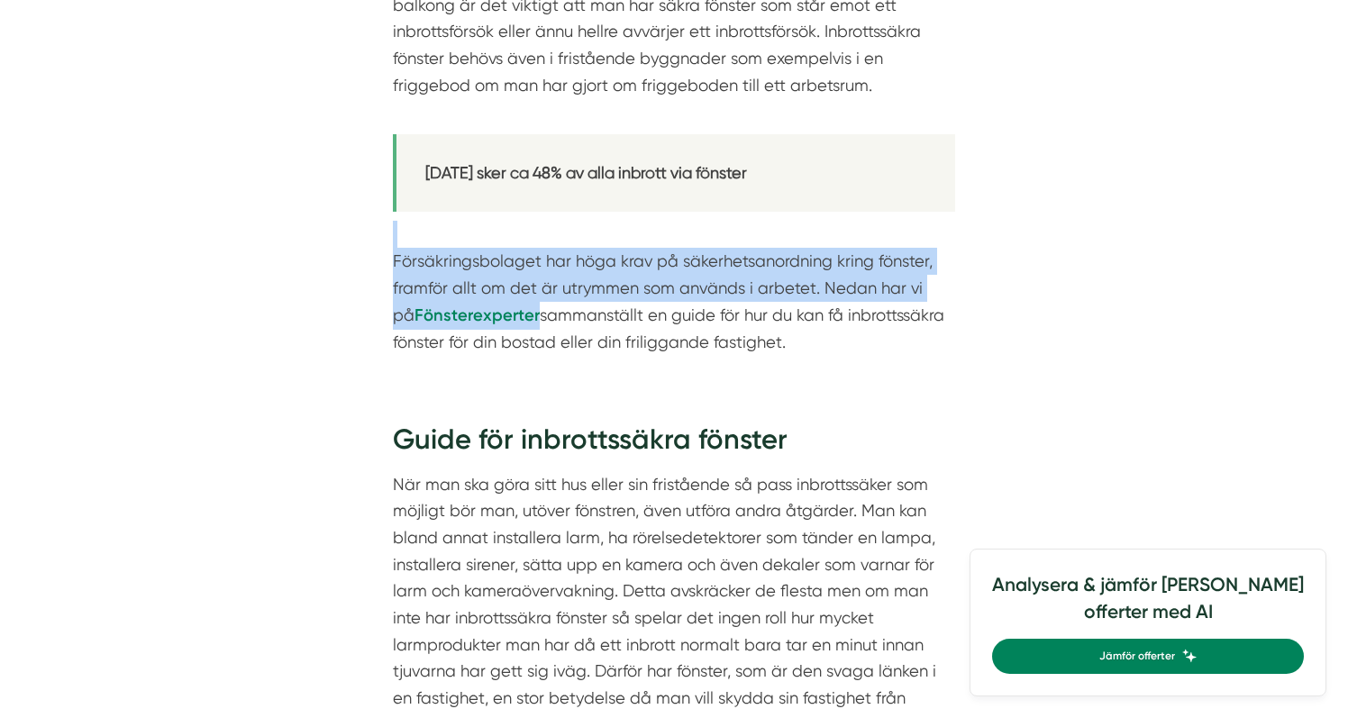
click at [410, 295] on p "Försäkringsbolaget har höga krav på säkerhetsanordning kring fönster, framför a…" at bounding box center [674, 288] width 562 height 134
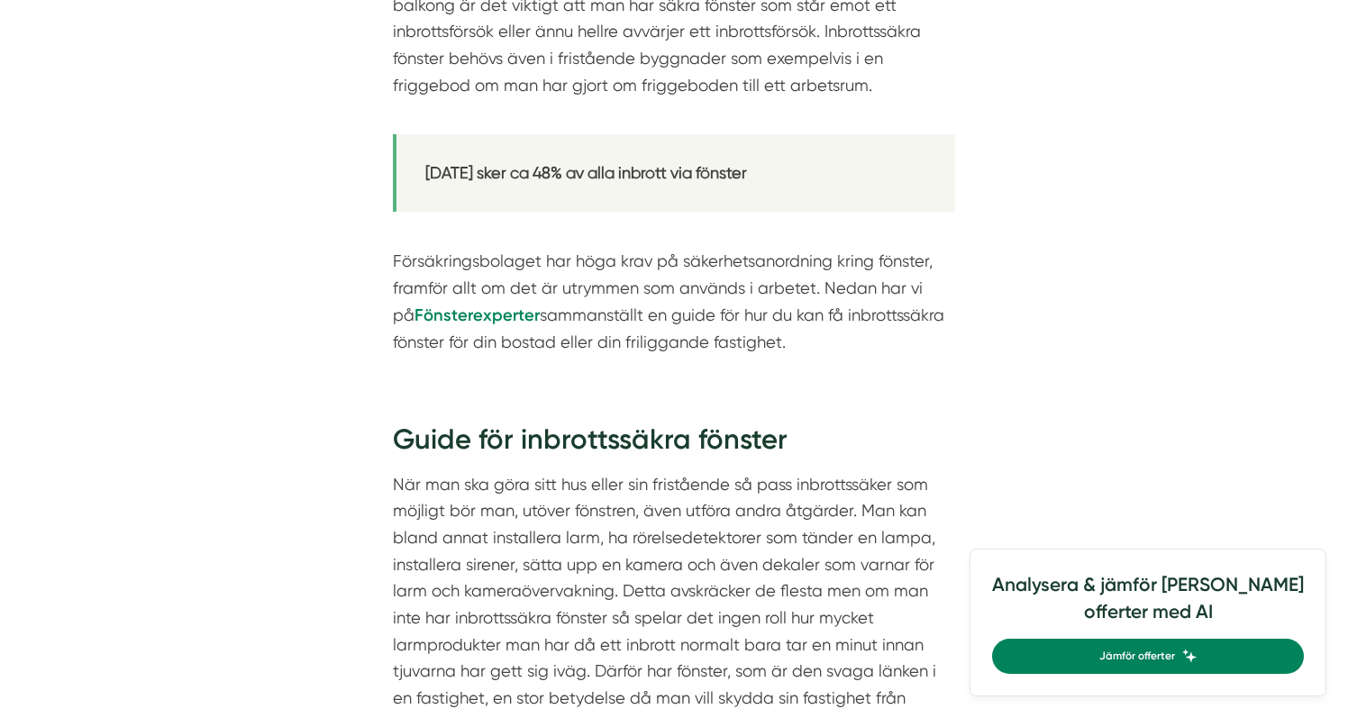
click at [570, 306] on p "Försäkringsbolaget har höga krav på säkerhetsanordning kring fönster, framför a…" at bounding box center [674, 288] width 562 height 134
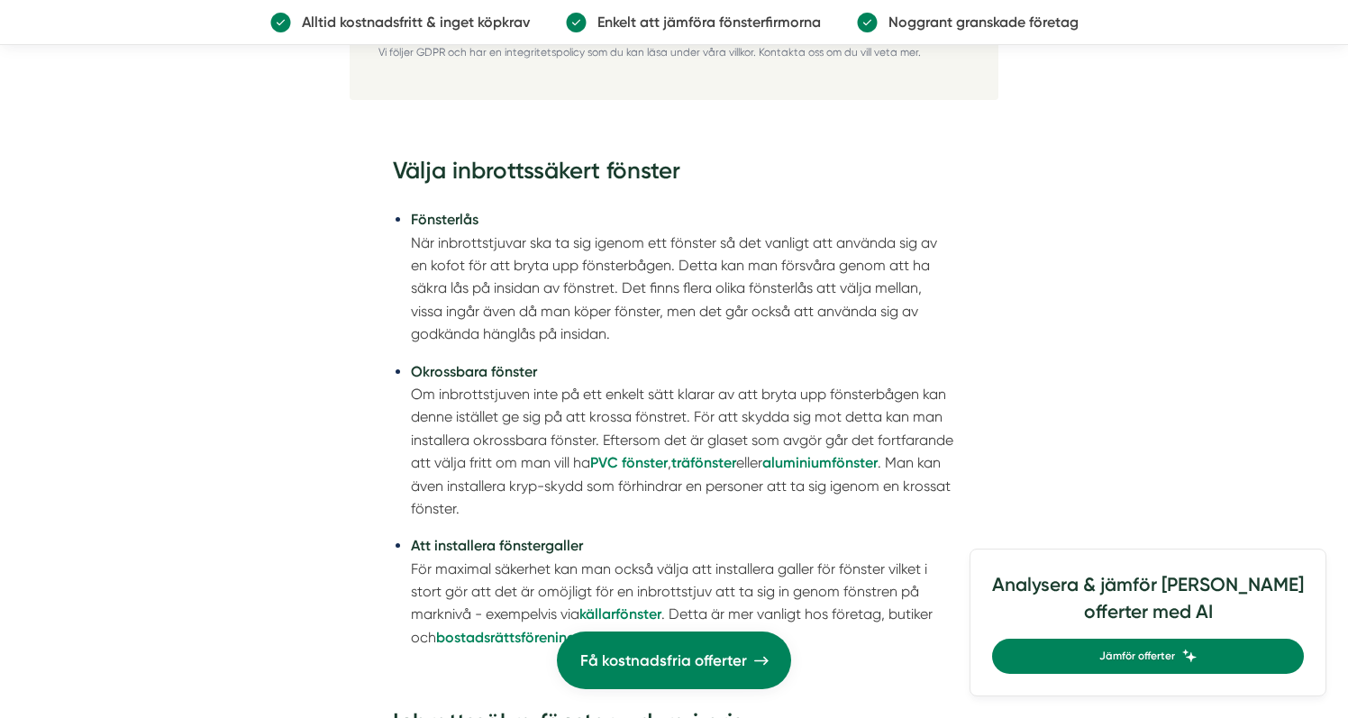
scroll to position [2315, 0]
click at [538, 233] on li "Fönsterlås När inbrottstjuvar ska ta sig igenom ett fönster så det vanligt att …" at bounding box center [683, 275] width 544 height 137
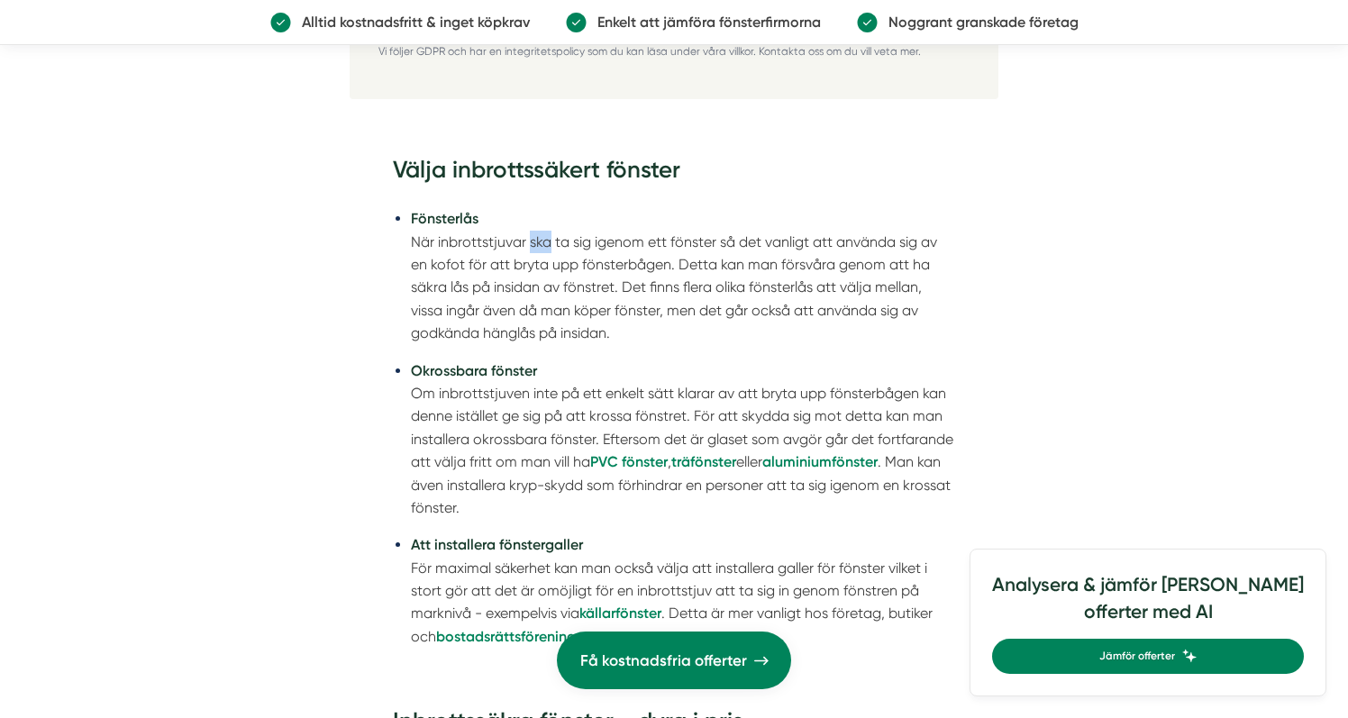
click at [538, 233] on li "Fönsterlås När inbrottstjuvar ska ta sig igenom ett fönster så det vanligt att …" at bounding box center [683, 275] width 544 height 137
click at [507, 220] on li "Fönsterlås När inbrottstjuvar ska ta sig igenom ett fönster så det vanligt att …" at bounding box center [683, 275] width 544 height 137
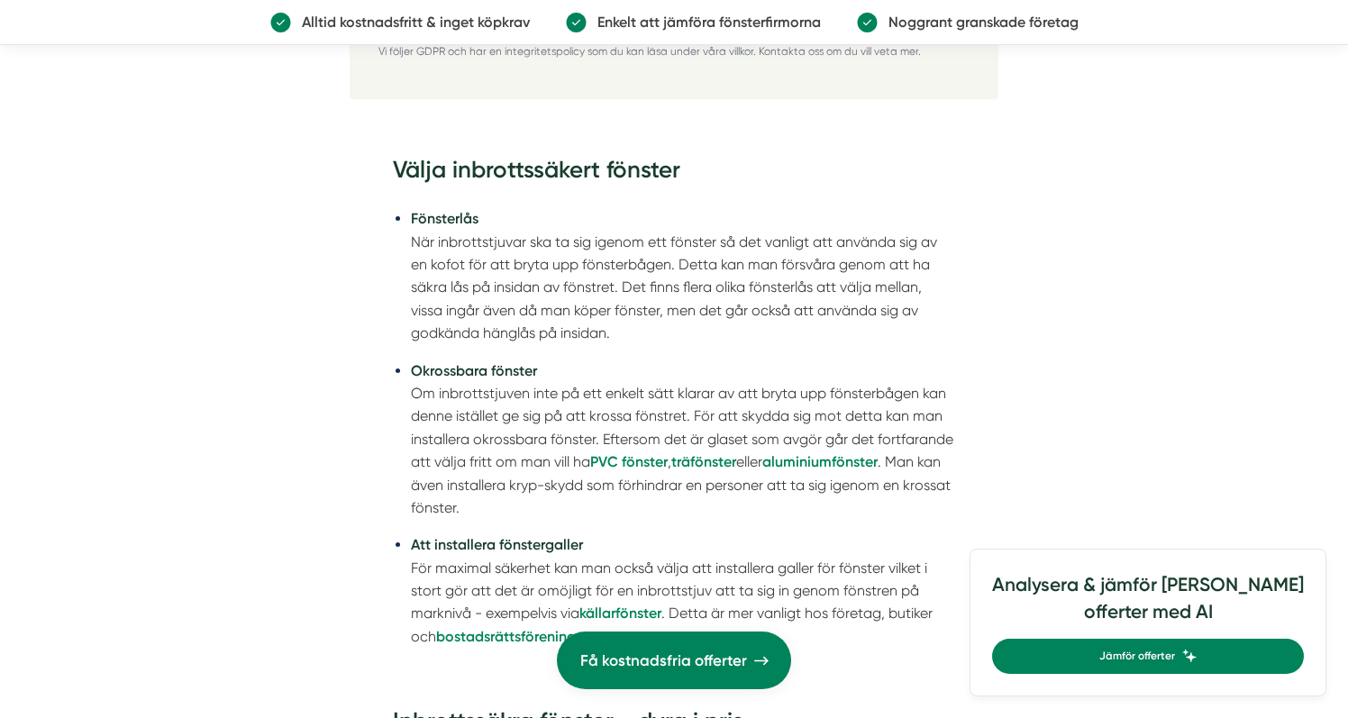
click at [507, 220] on li "Fönsterlås När inbrottstjuvar ska ta sig igenom ett fönster så det vanligt att …" at bounding box center [683, 275] width 544 height 137
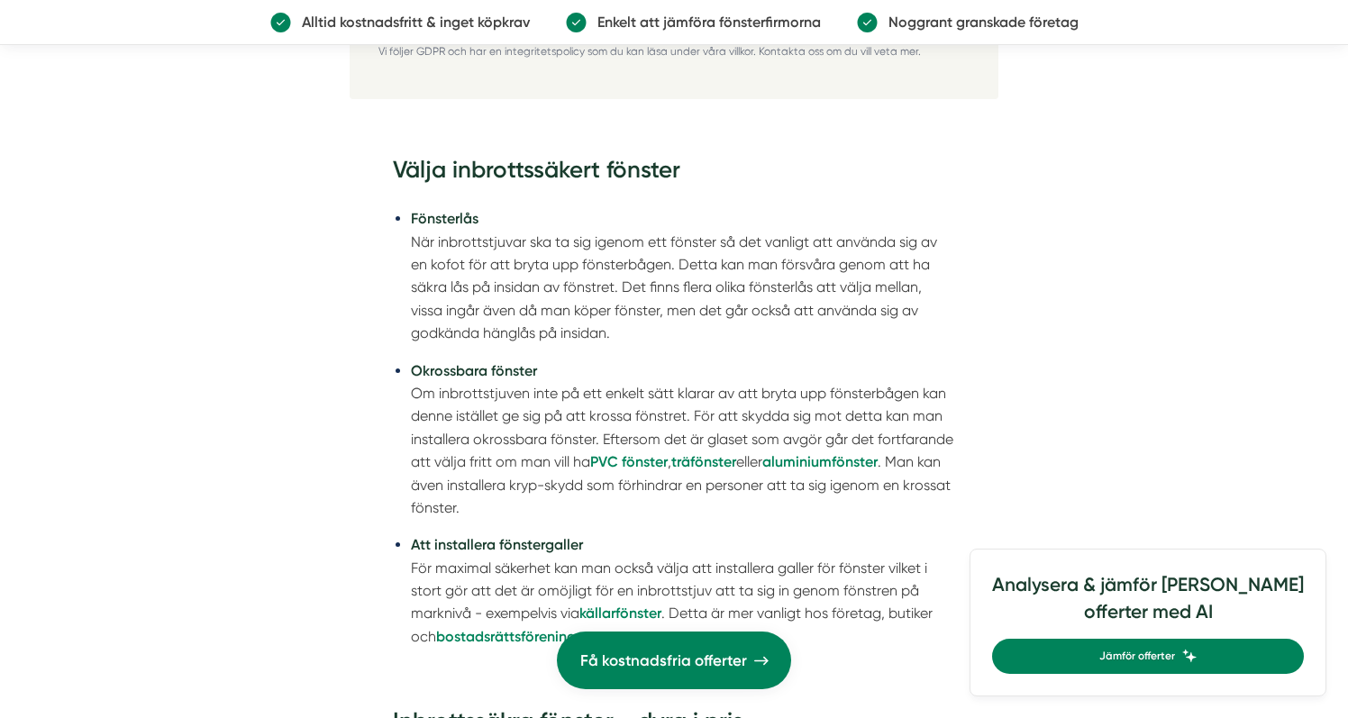
click at [507, 220] on li "Fönsterlås När inbrottstjuvar ska ta sig igenom ett fönster så det vanligt att …" at bounding box center [683, 275] width 544 height 137
click at [452, 307] on li "Fönsterlås När inbrottstjuvar ska ta sig igenom ett fönster så det vanligt att …" at bounding box center [683, 275] width 544 height 137
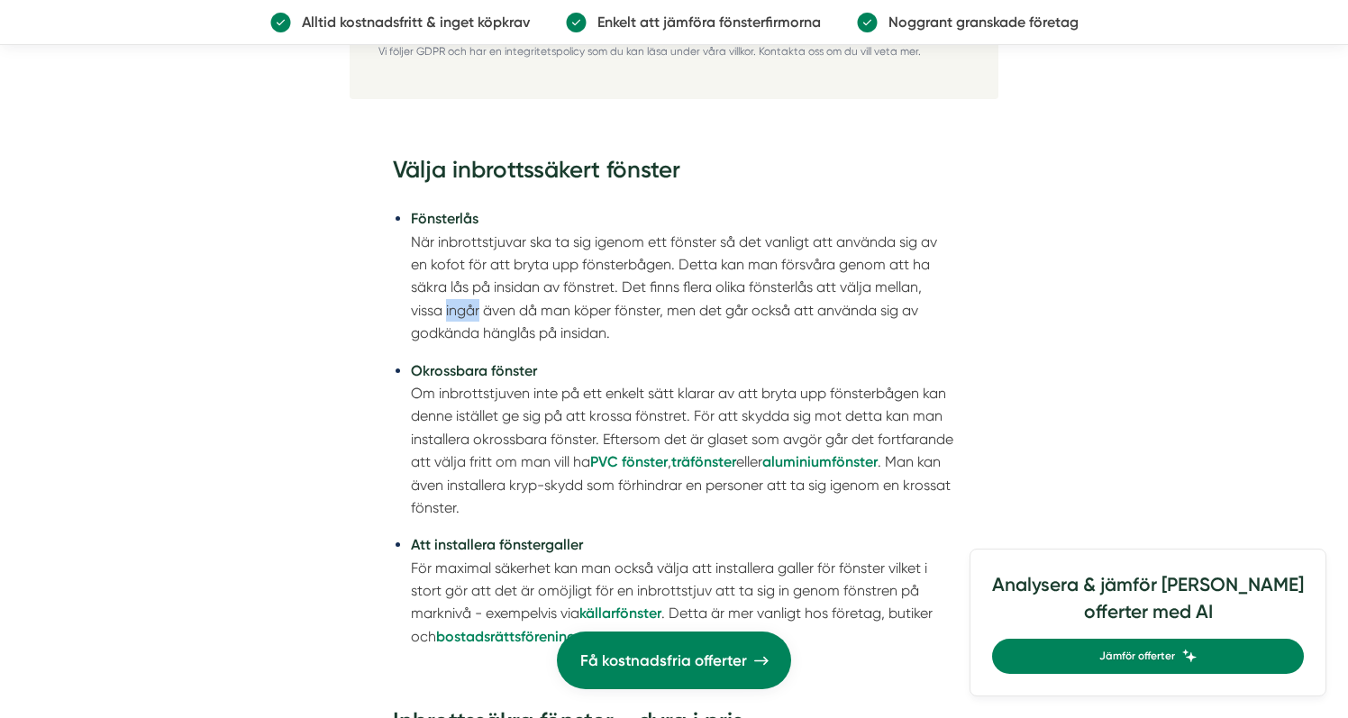
click at [452, 307] on li "Fönsterlås När inbrottstjuvar ska ta sig igenom ett fönster så det vanligt att …" at bounding box center [683, 275] width 544 height 137
click at [472, 427] on li "Okrossbara fönster Om inbrottstjuven inte på ett enkelt sätt klarar av att bryt…" at bounding box center [683, 439] width 544 height 160
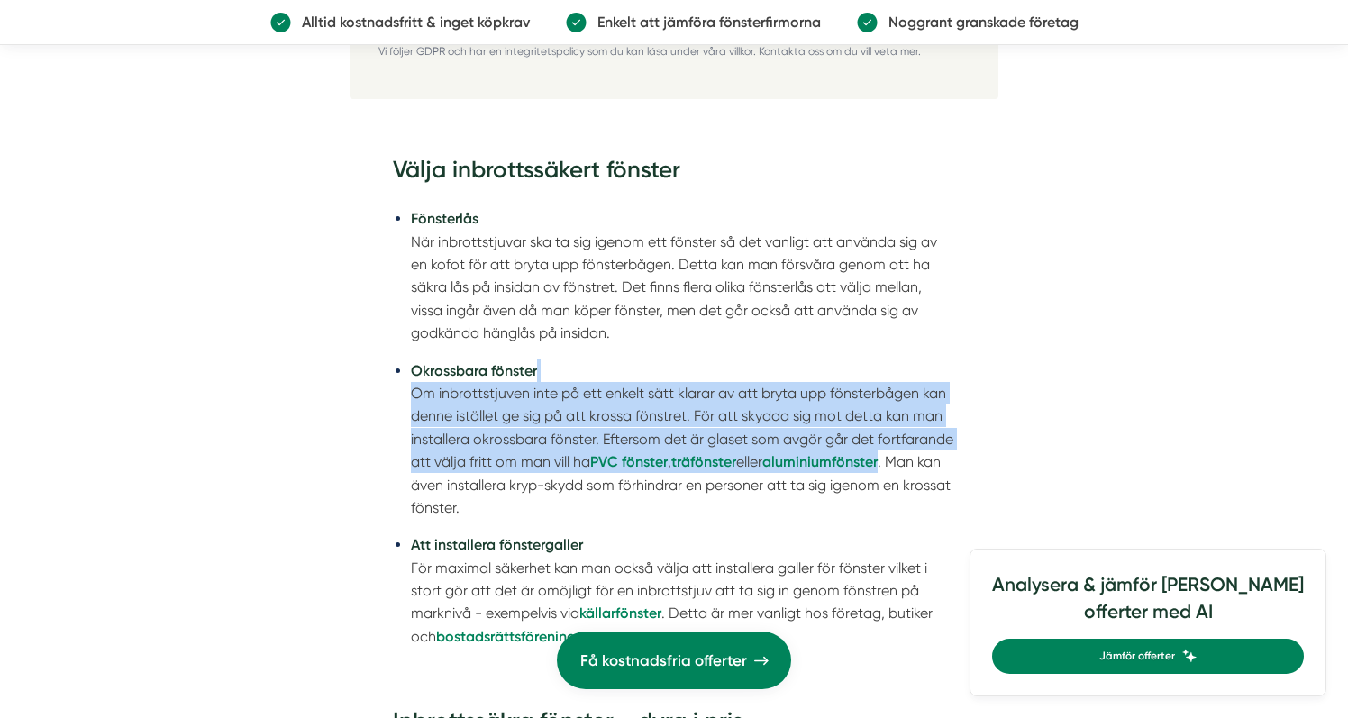
click at [472, 427] on li "Okrossbara fönster Om inbrottstjuven inte på ett enkelt sätt klarar av att bryt…" at bounding box center [683, 439] width 544 height 160
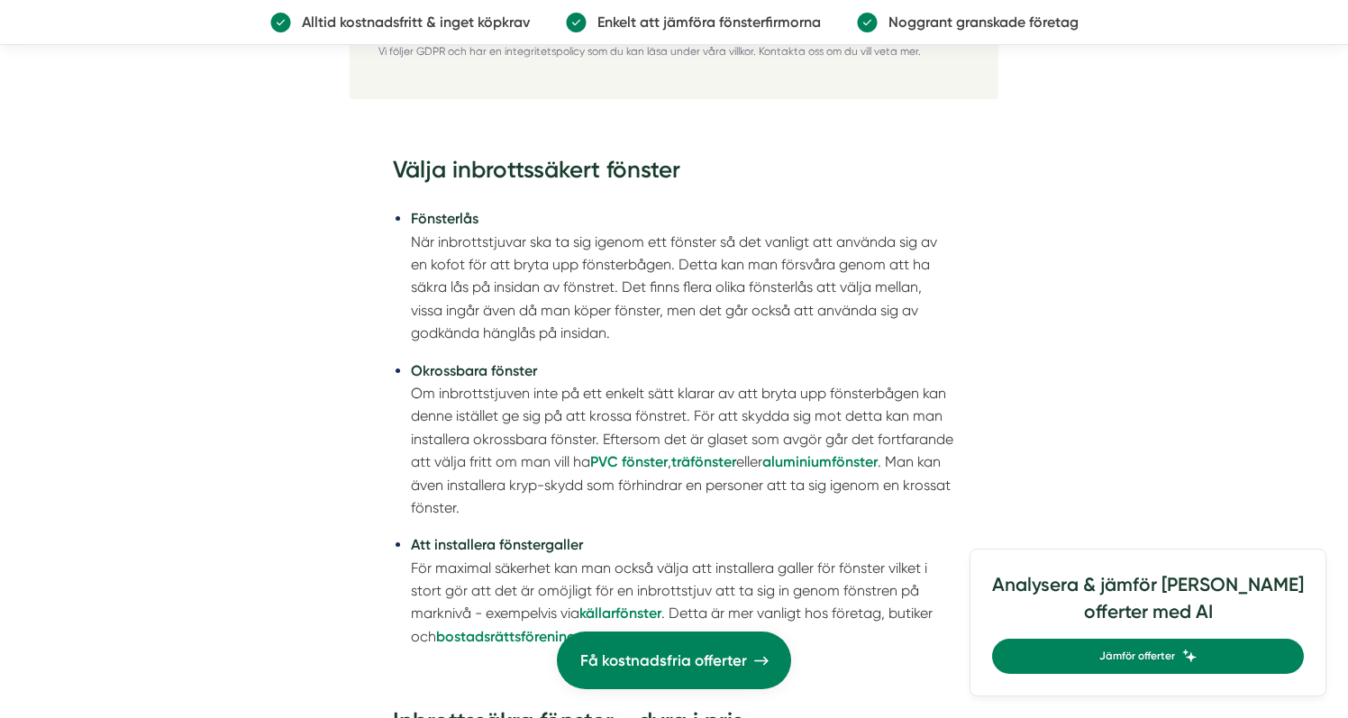
click at [475, 490] on li "Okrossbara fönster Om inbrottstjuven inte på ett enkelt sätt klarar av att bryt…" at bounding box center [683, 439] width 544 height 160
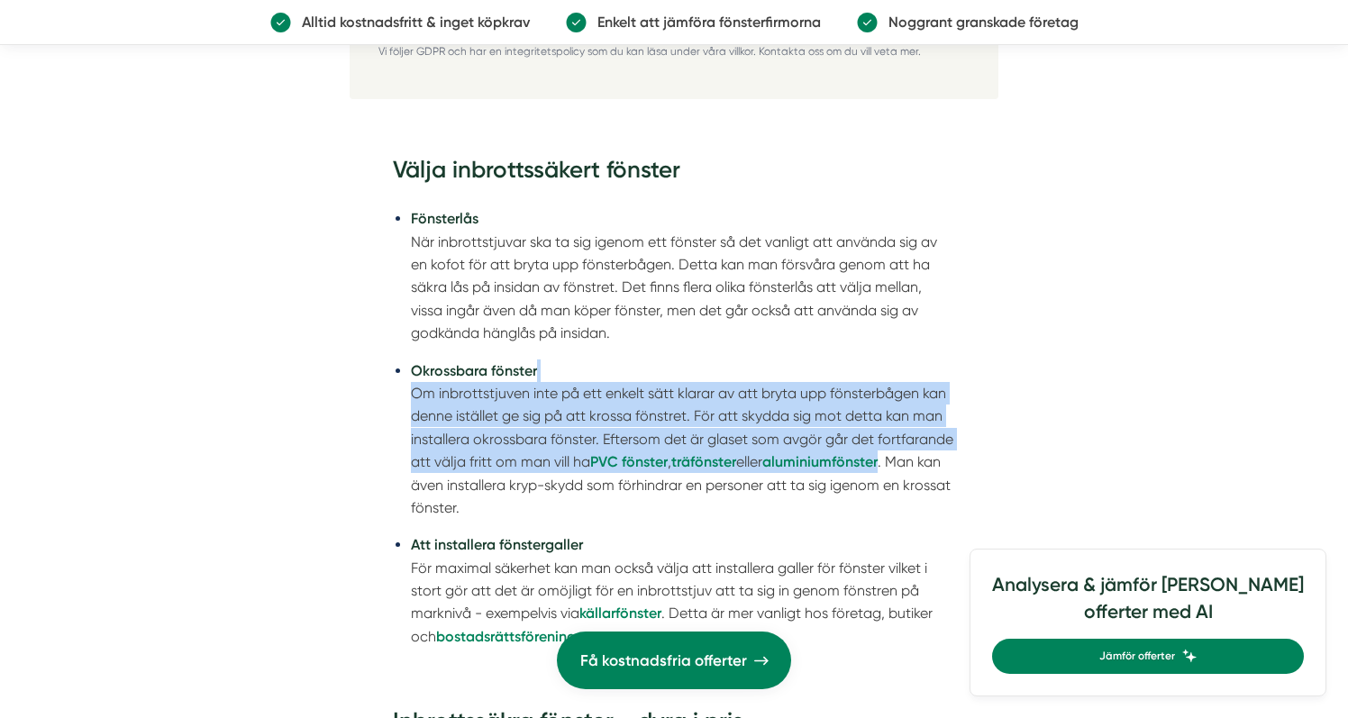
click at [475, 490] on li "Okrossbara fönster Om inbrottstjuven inte på ett enkelt sätt klarar av att bryt…" at bounding box center [683, 439] width 544 height 160
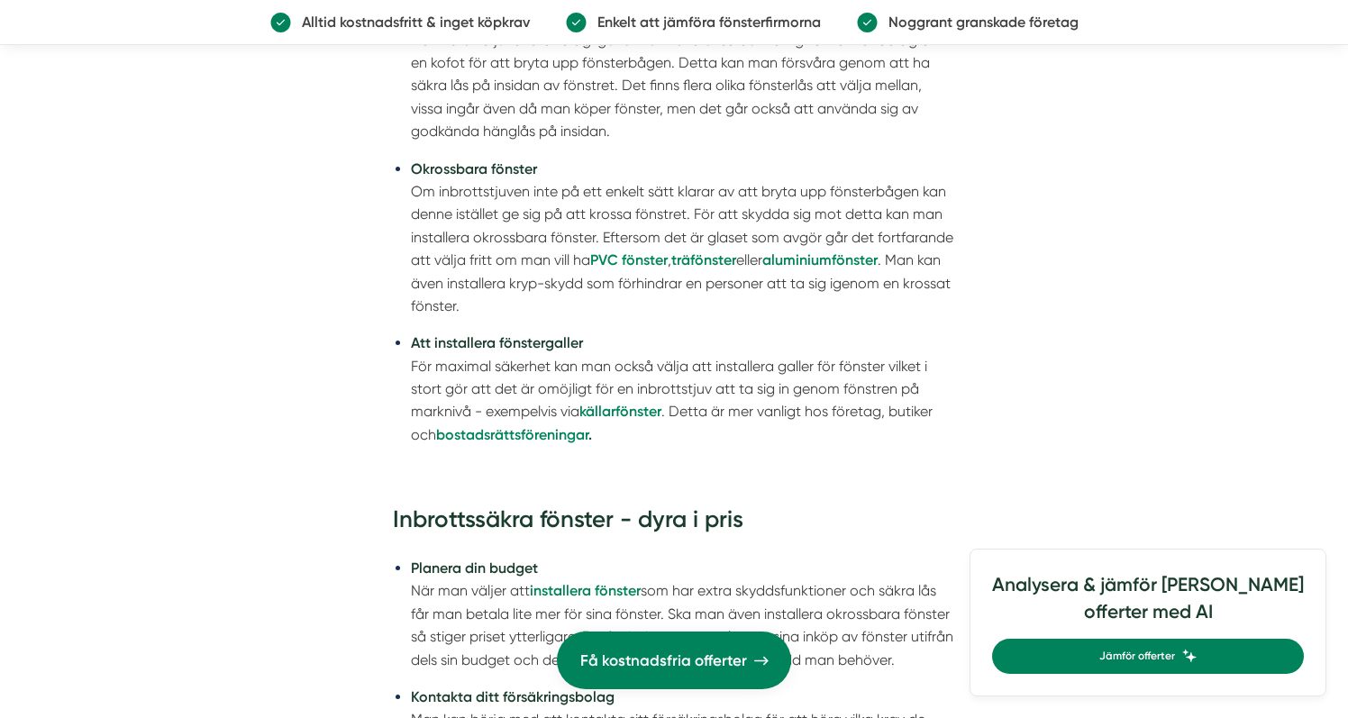
scroll to position [2518, 0]
click at [457, 387] on li "Att installera fönstergaller För maximal säkerhet kan man också välja att insta…" at bounding box center [683, 388] width 544 height 114
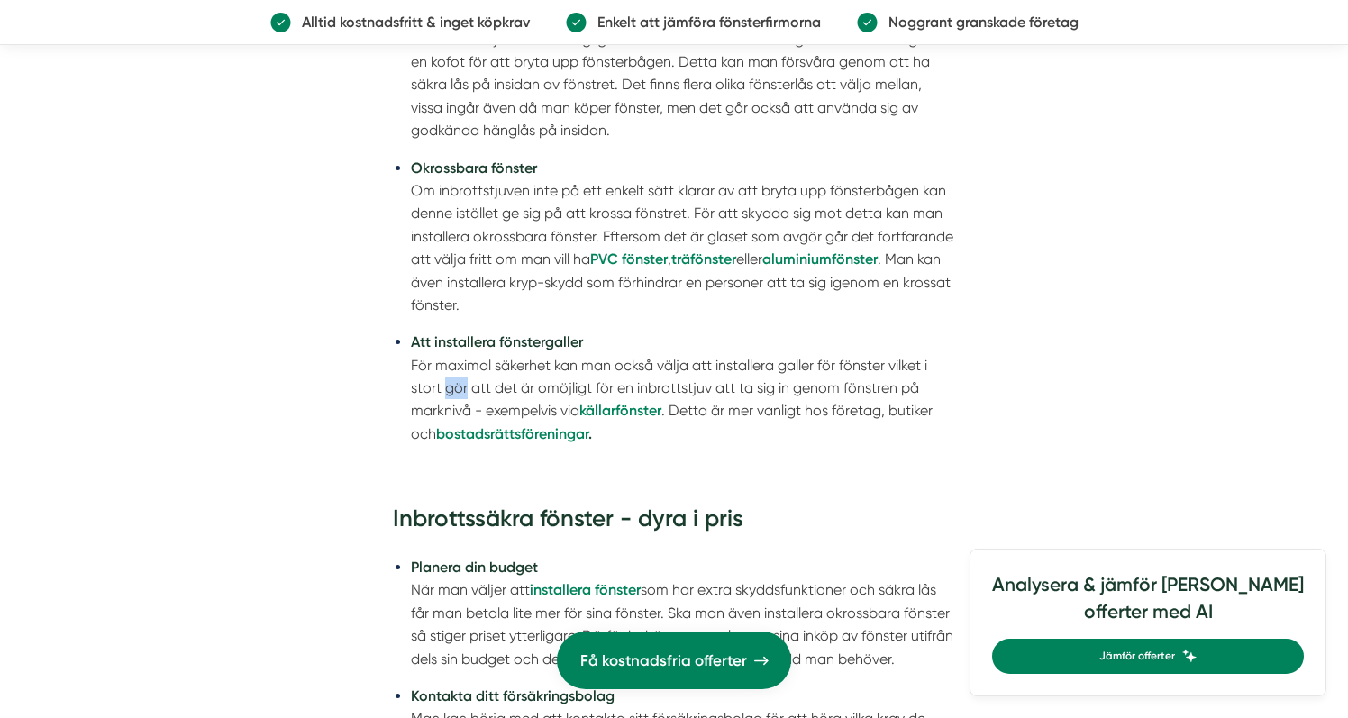
click at [457, 387] on li "Att installera fönstergaller För maximal säkerhet kan man också välja att insta…" at bounding box center [683, 388] width 544 height 114
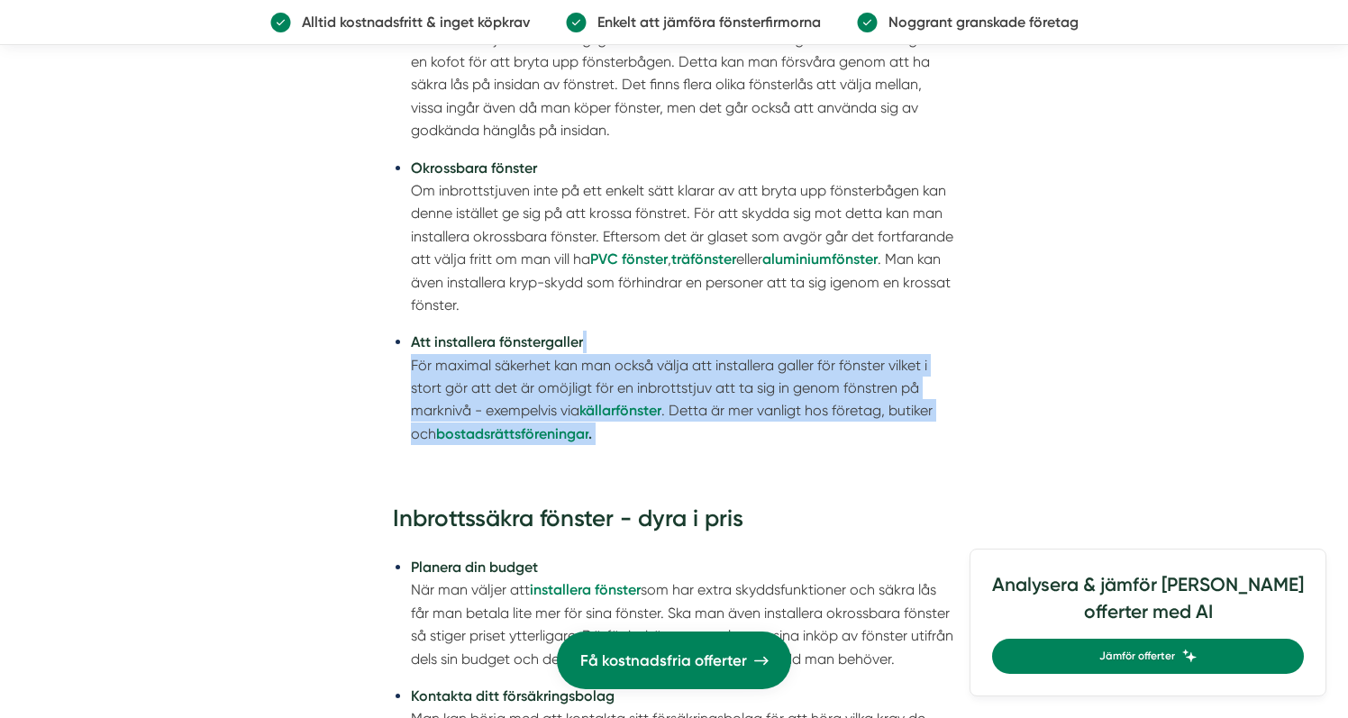
click at [457, 387] on li "Att installera fönstergaller För maximal säkerhet kan man också välja att insta…" at bounding box center [683, 388] width 544 height 114
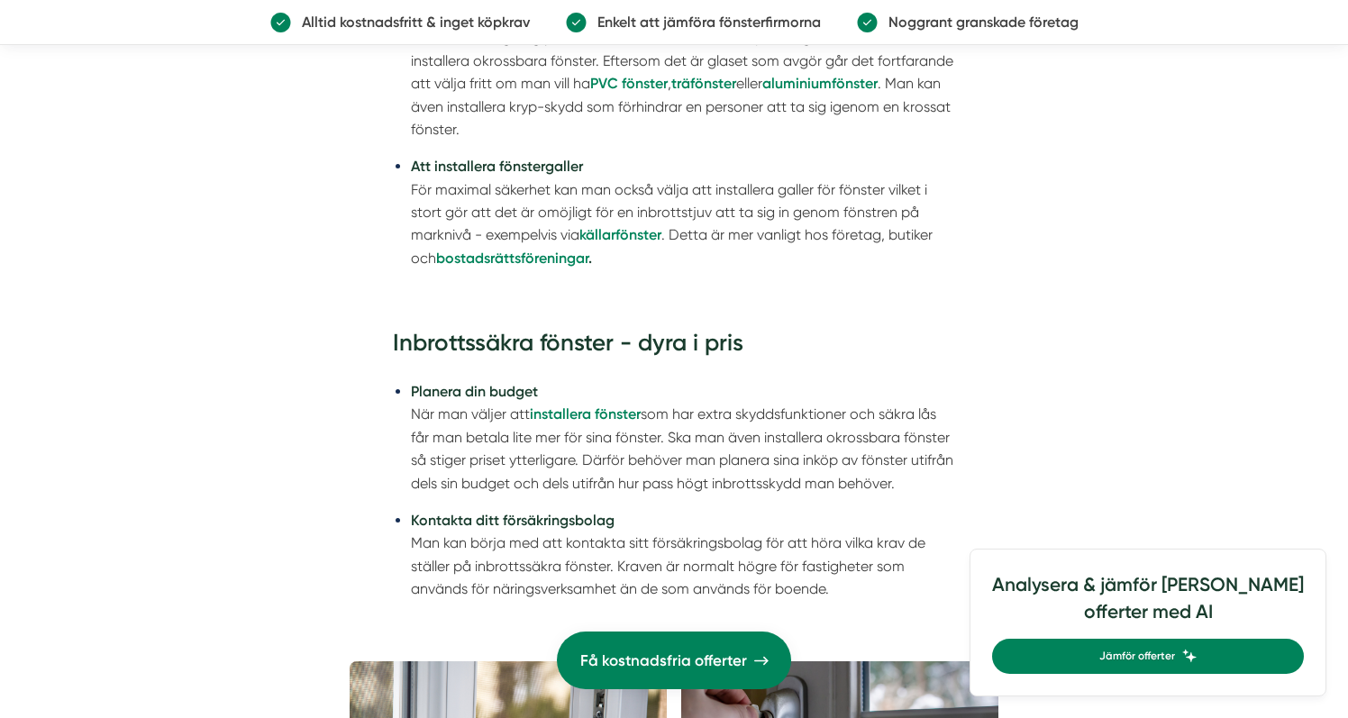
scroll to position [2697, 0]
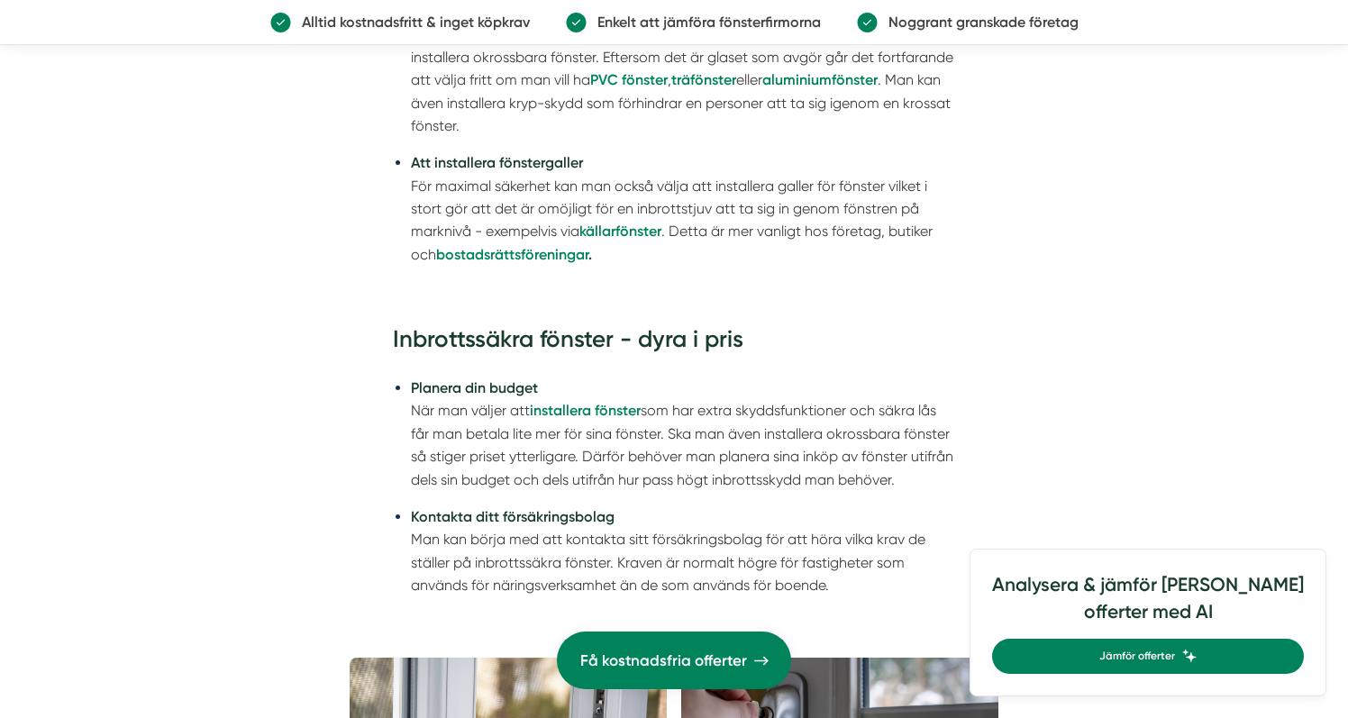
click at [457, 387] on strong "Planera din budget" at bounding box center [474, 387] width 127 height 17
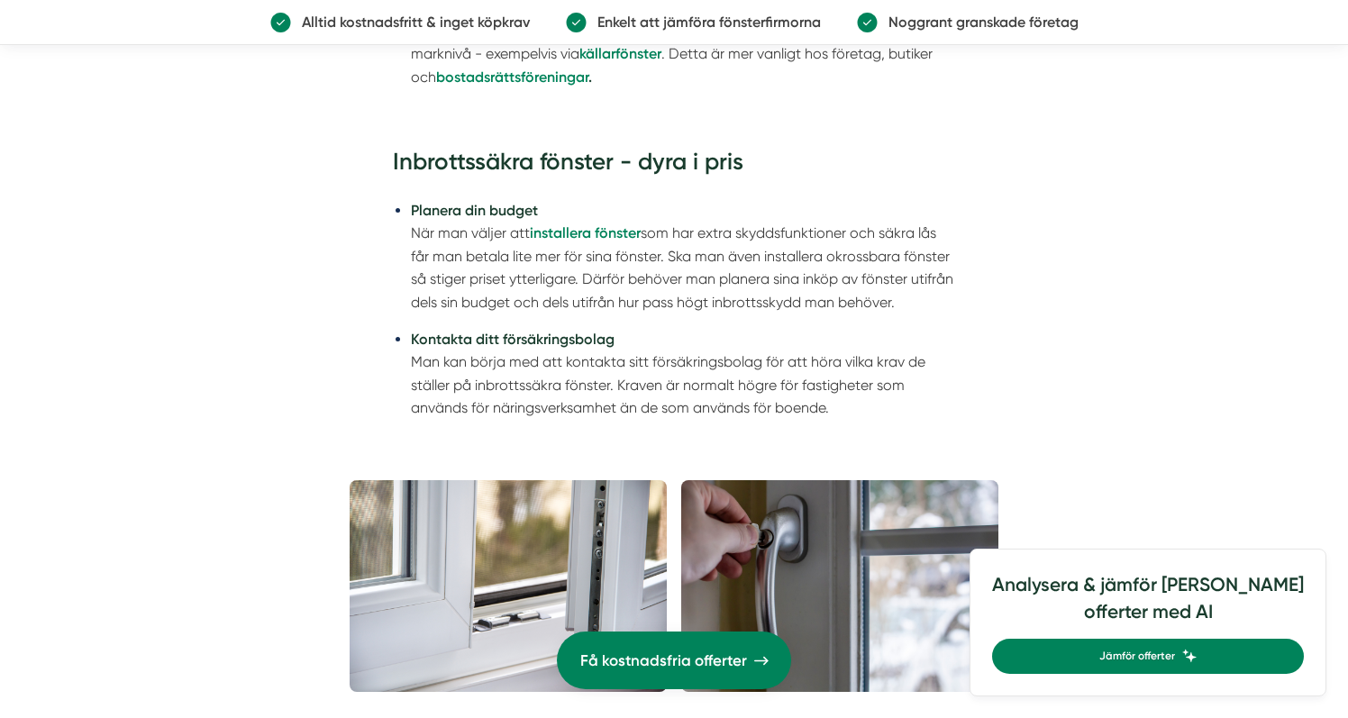
scroll to position [2870, 0]
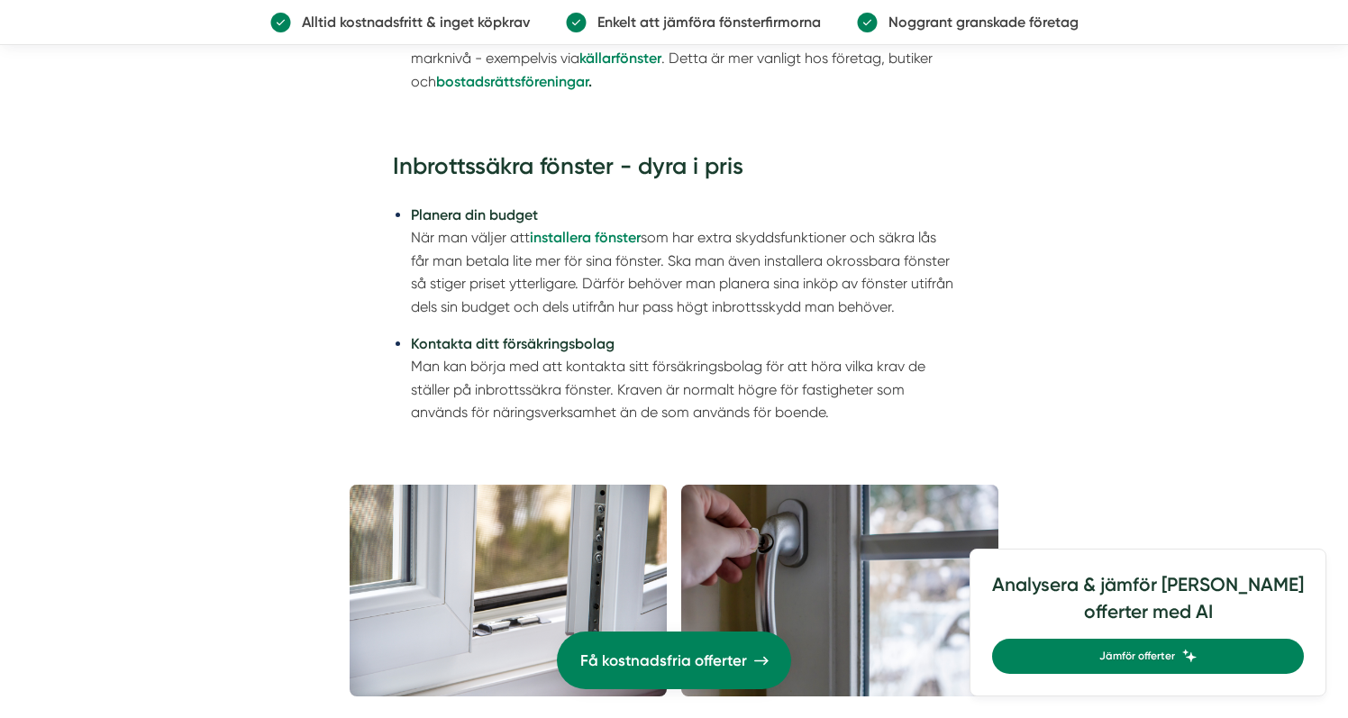
click at [413, 217] on strong "Planera din budget" at bounding box center [474, 214] width 127 height 17
click at [421, 266] on li "Planera din budget När man väljer att installera fönster som har extra skyddsfu…" at bounding box center [683, 261] width 544 height 114
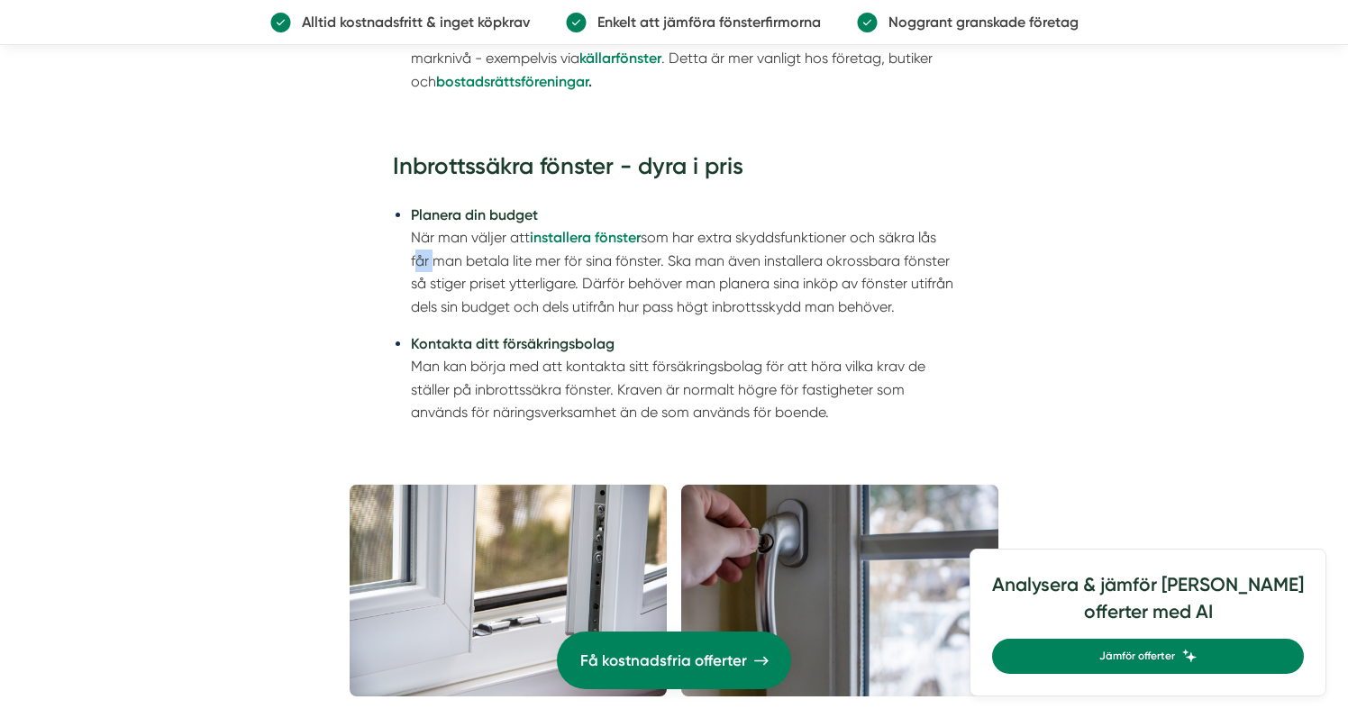
click at [421, 266] on li "Planera din budget När man väljer att installera fönster som har extra skyddsfu…" at bounding box center [683, 261] width 544 height 114
click at [441, 377] on li "Kontakta ditt försäkringsbolag Man kan börja med att kontakta sitt försäkringsb…" at bounding box center [683, 378] width 544 height 92
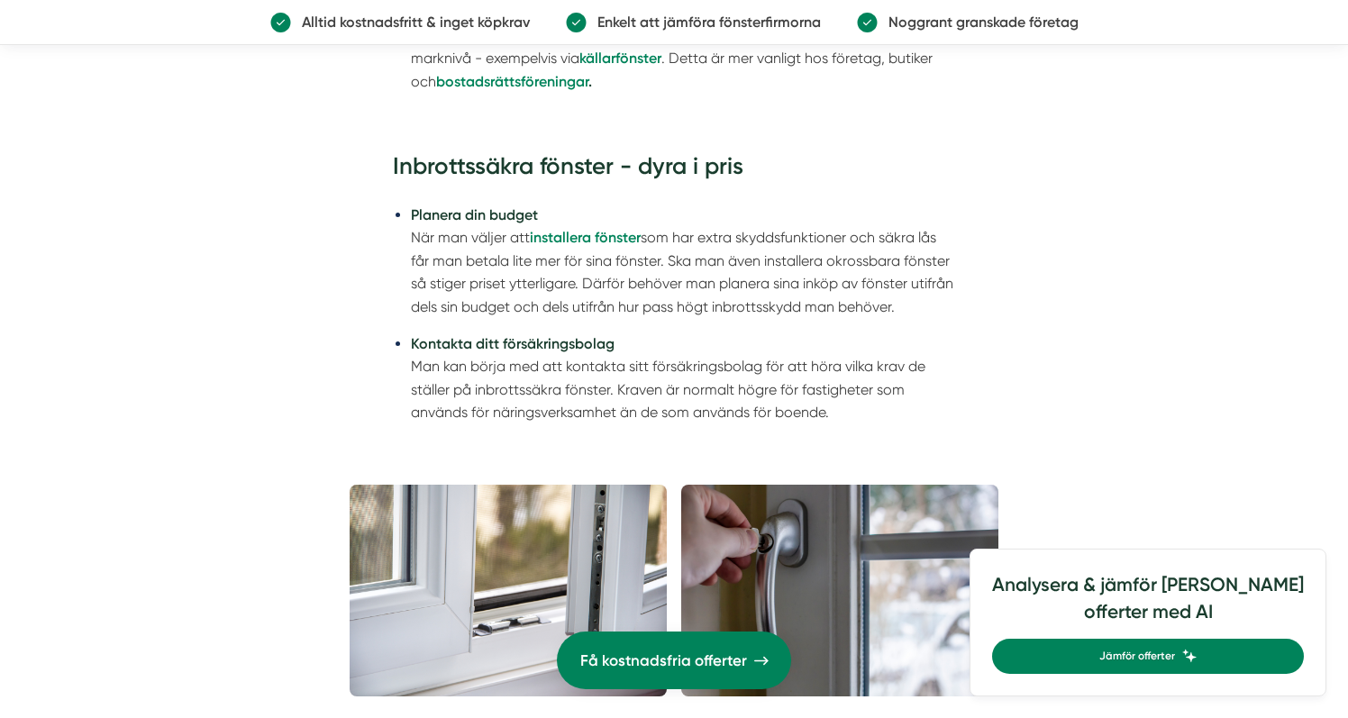
click at [441, 377] on li "Kontakta ditt försäkringsbolag Man kan börja med att kontakta sitt försäkringsb…" at bounding box center [683, 378] width 544 height 92
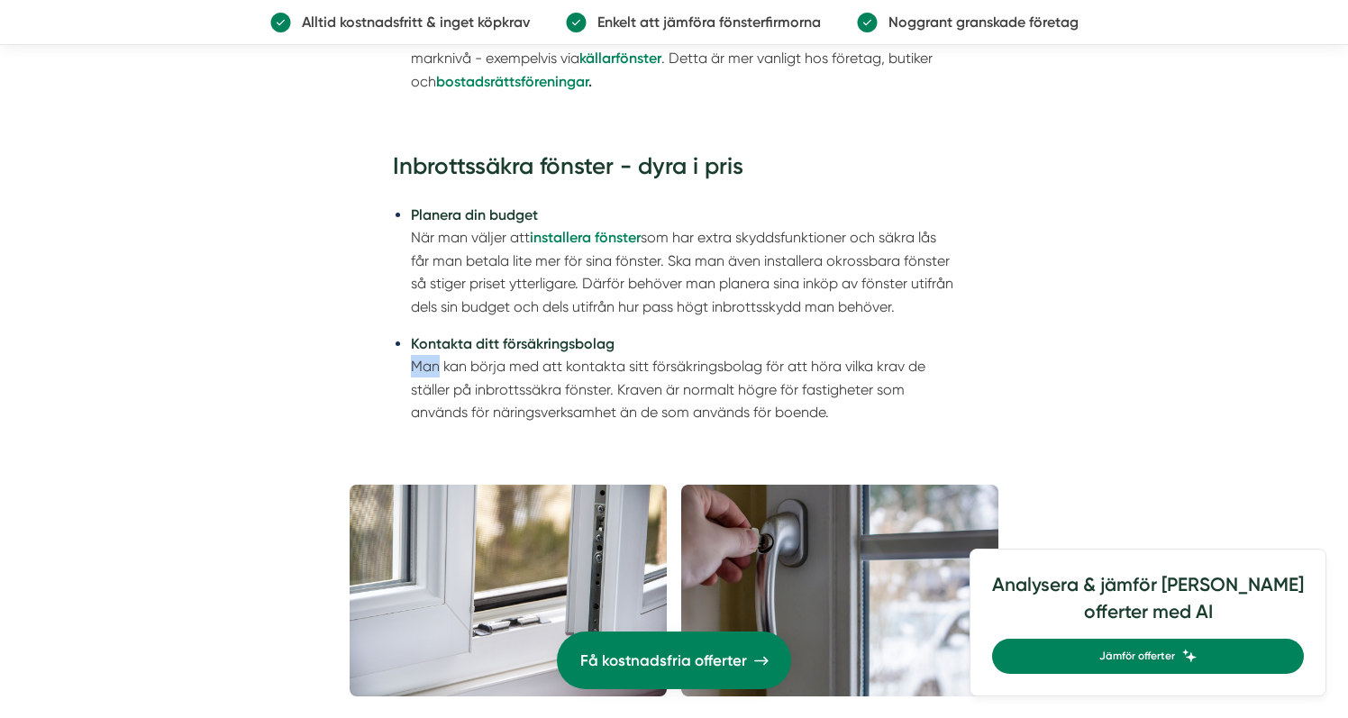
click at [441, 377] on li "Kontakta ditt försäkringsbolag Man kan börja med att kontakta sitt försäkringsb…" at bounding box center [683, 378] width 544 height 92
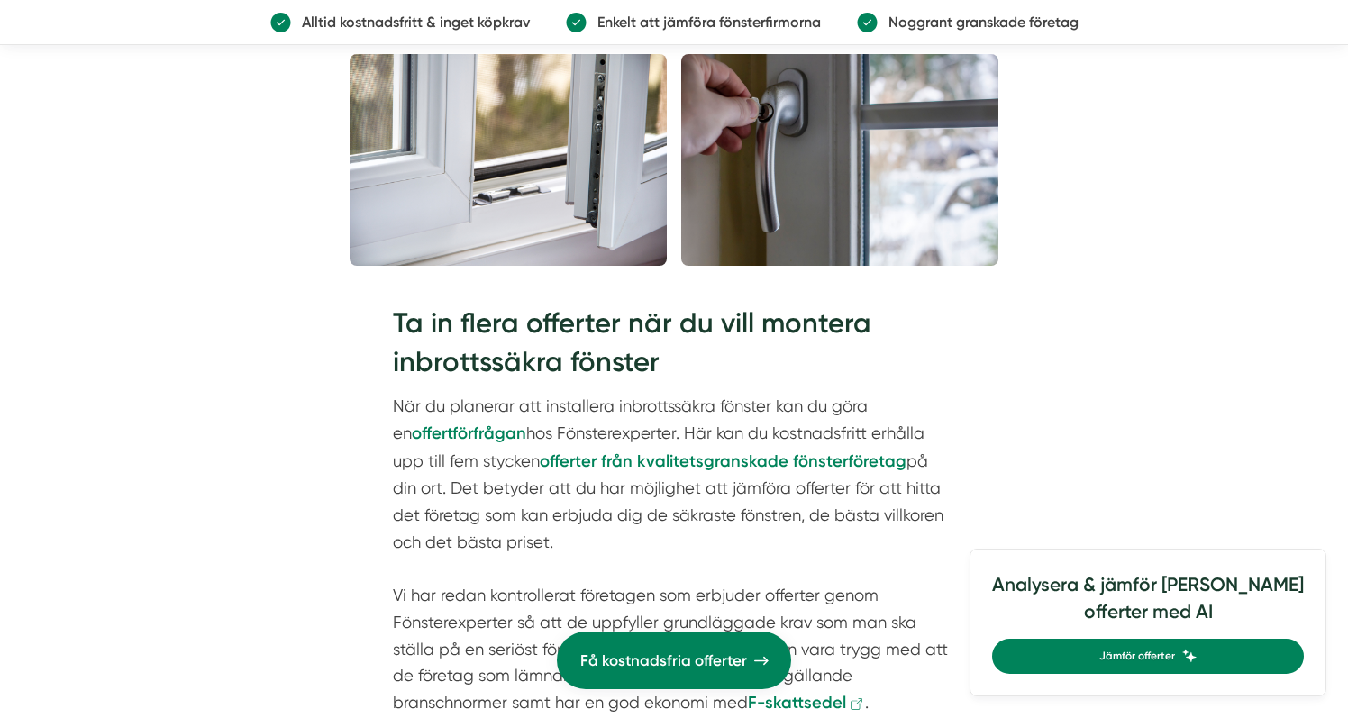
scroll to position [3303, 0]
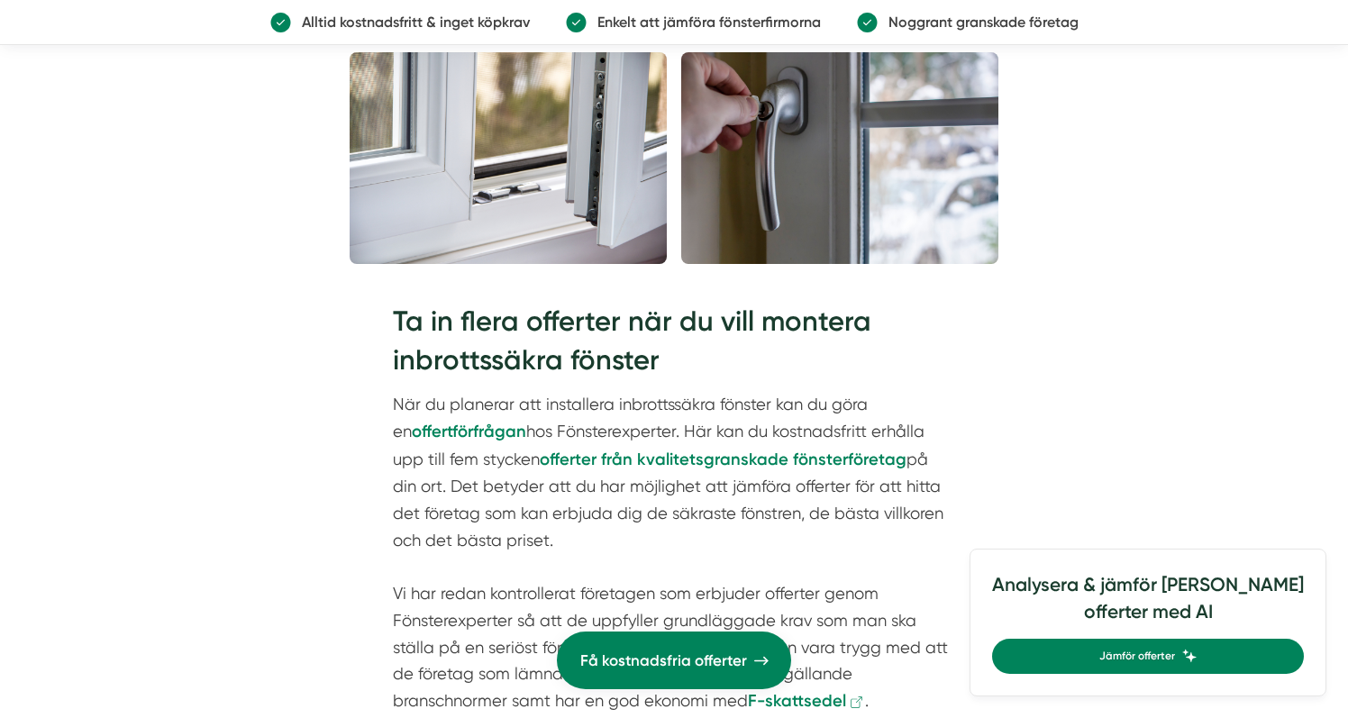
click at [424, 348] on h2 "Ta in flera offerter när du vill montera inbrottssäkra fönster" at bounding box center [674, 347] width 562 height 90
click at [421, 335] on h2 "Ta in flera offerter när du vill montera inbrottssäkra fönster" at bounding box center [674, 347] width 562 height 90
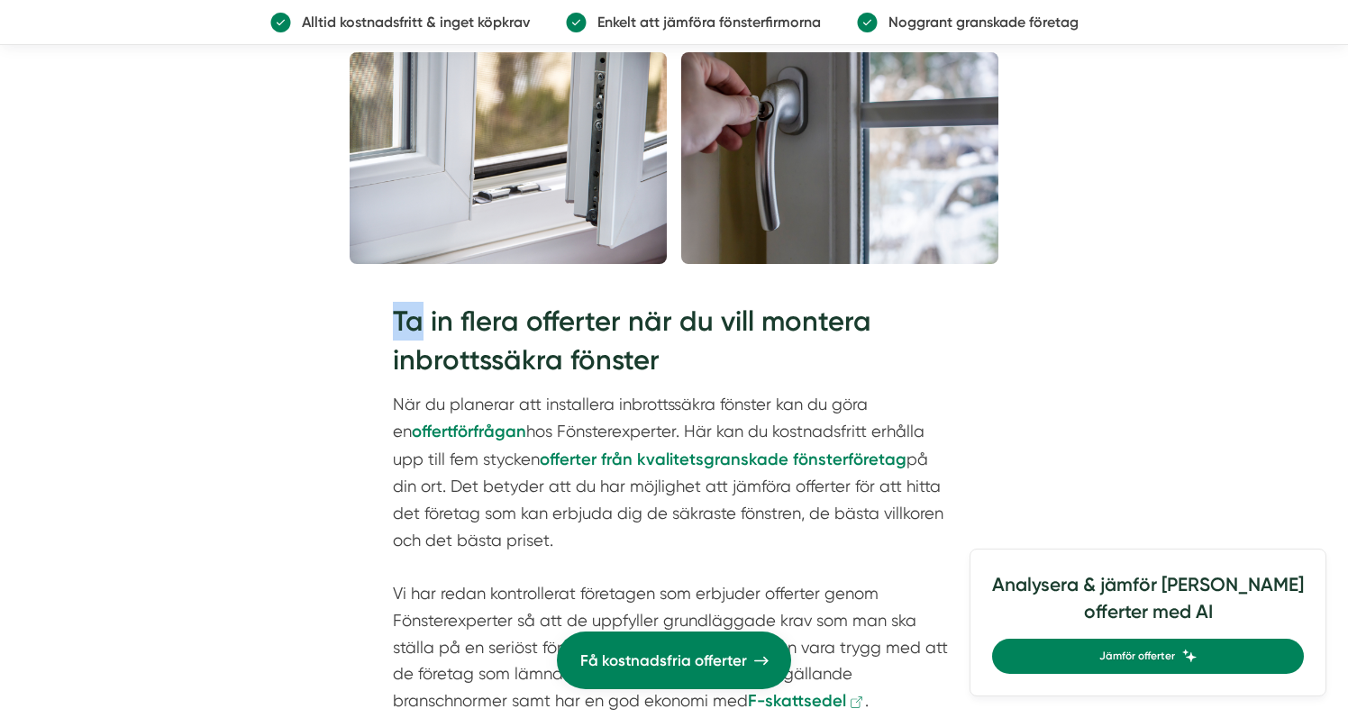
click at [442, 335] on h2 "Ta in flera offerter när du vill montera inbrottssäkra fönster" at bounding box center [674, 347] width 562 height 90
click at [442, 341] on h2 "Ta in flera offerter när du vill montera inbrottssäkra fönster" at bounding box center [674, 347] width 562 height 90
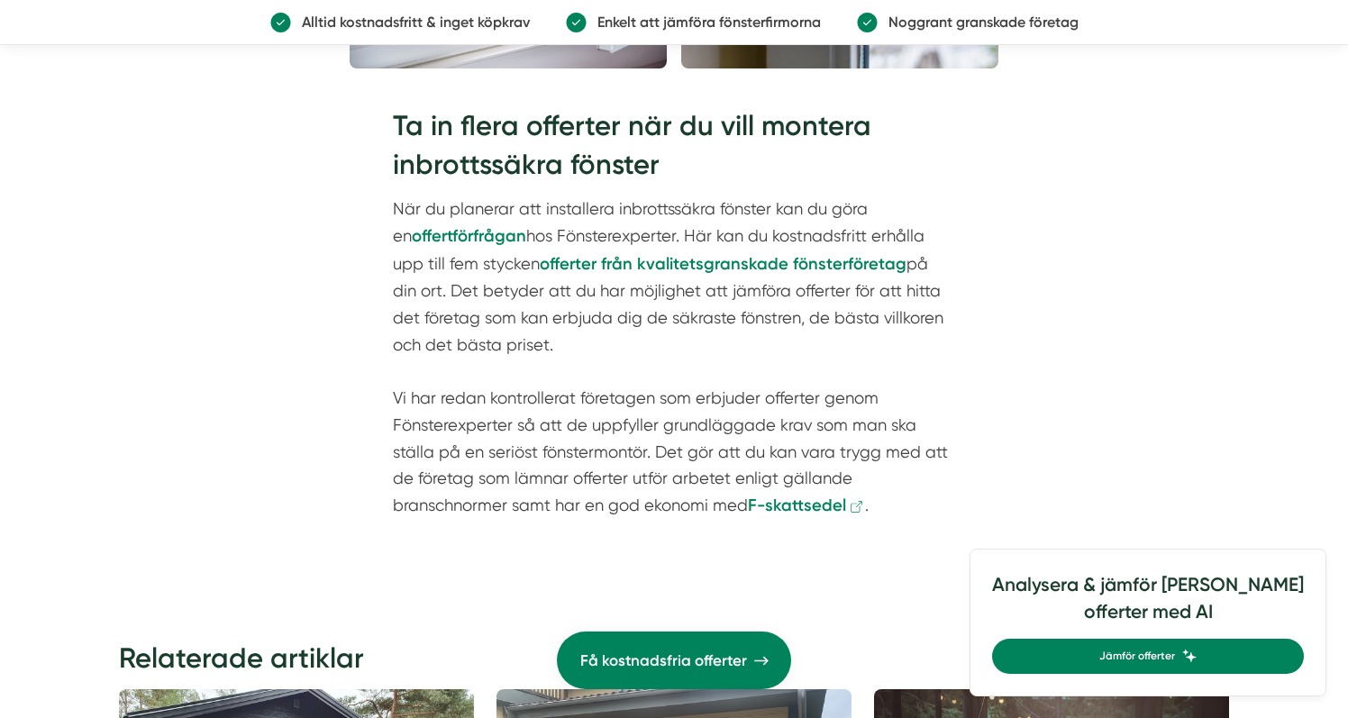
scroll to position [3503, 0]
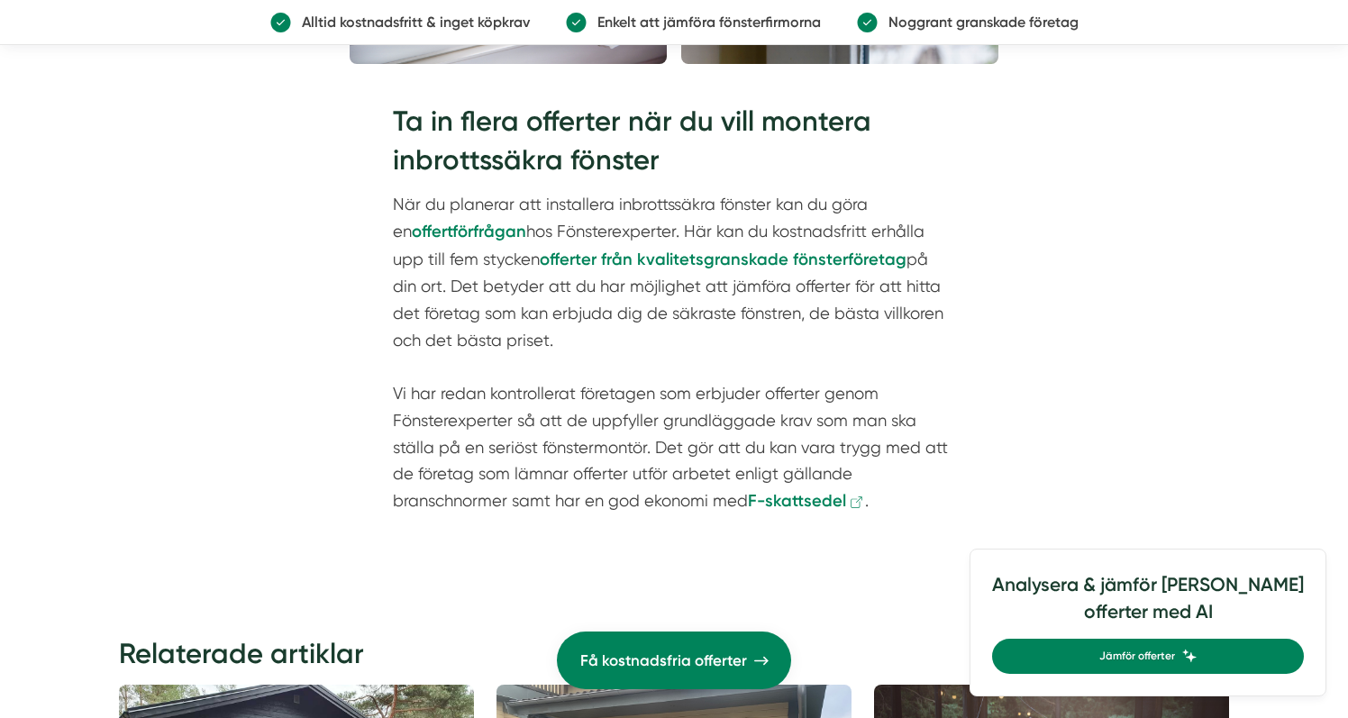
click at [428, 317] on p "När du planerar att installera inbrottssäkra fönster kan du göra en offertförfr…" at bounding box center [674, 352] width 562 height 323
drag, startPoint x: 428, startPoint y: 317, endPoint x: 522, endPoint y: 349, distance: 98.9
click at [522, 349] on p "När du planerar att installera inbrottssäkra fönster kan du göra en offertförfr…" at bounding box center [674, 352] width 562 height 323
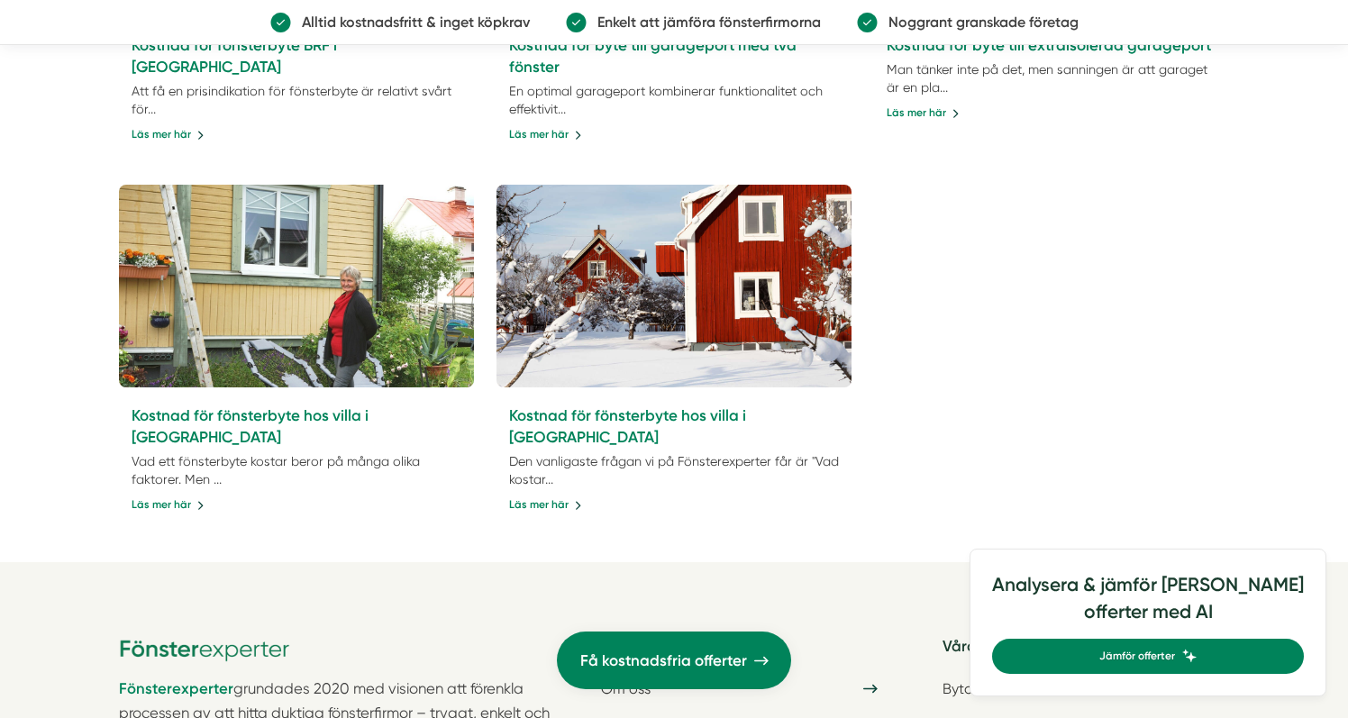
scroll to position [4744, 0]
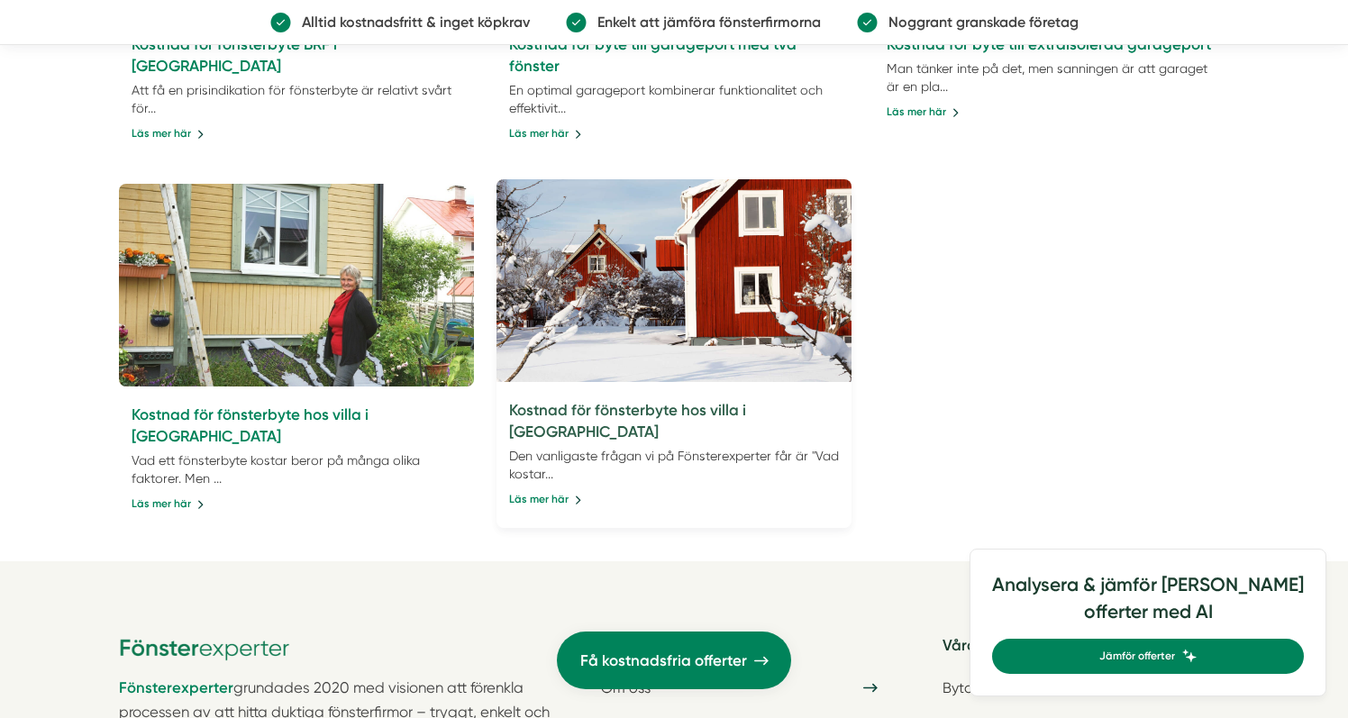
click at [517, 412] on link "Kostnad för fönsterbyte hos villa i Västerbotten" at bounding box center [627, 421] width 237 height 40
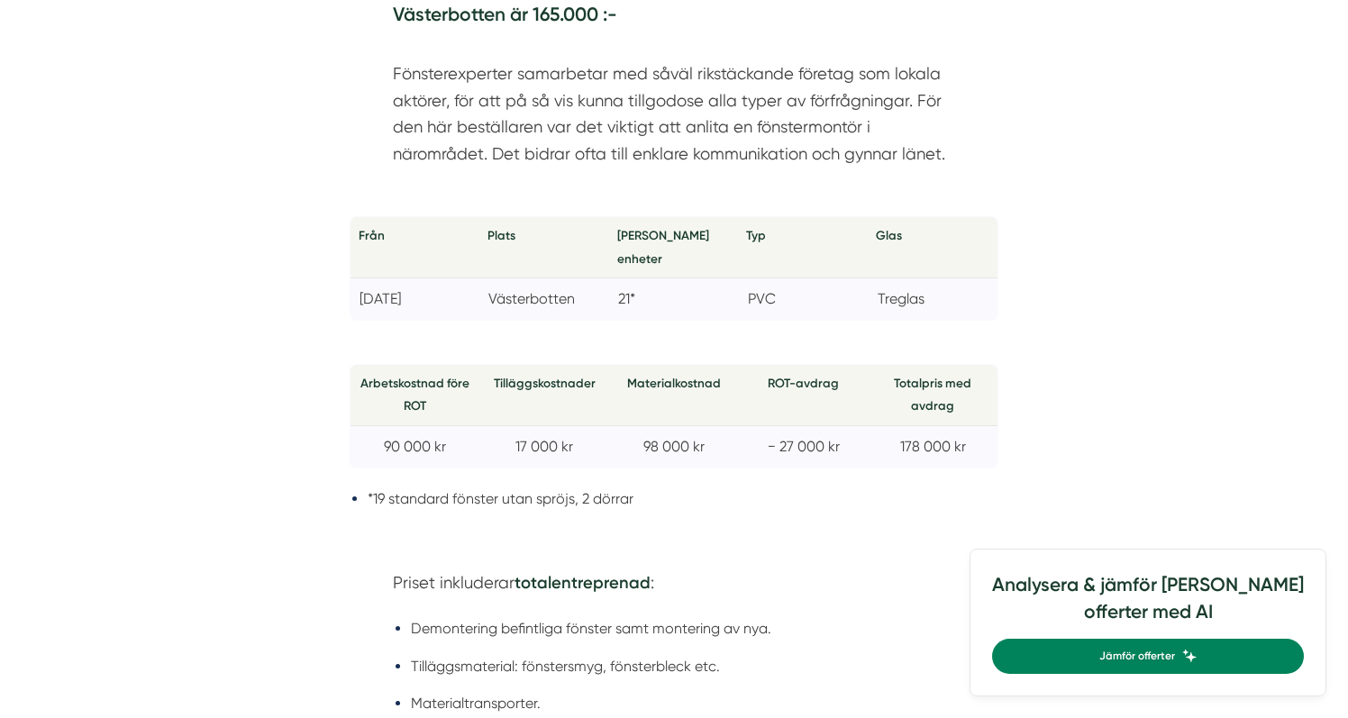
scroll to position [1201, 0]
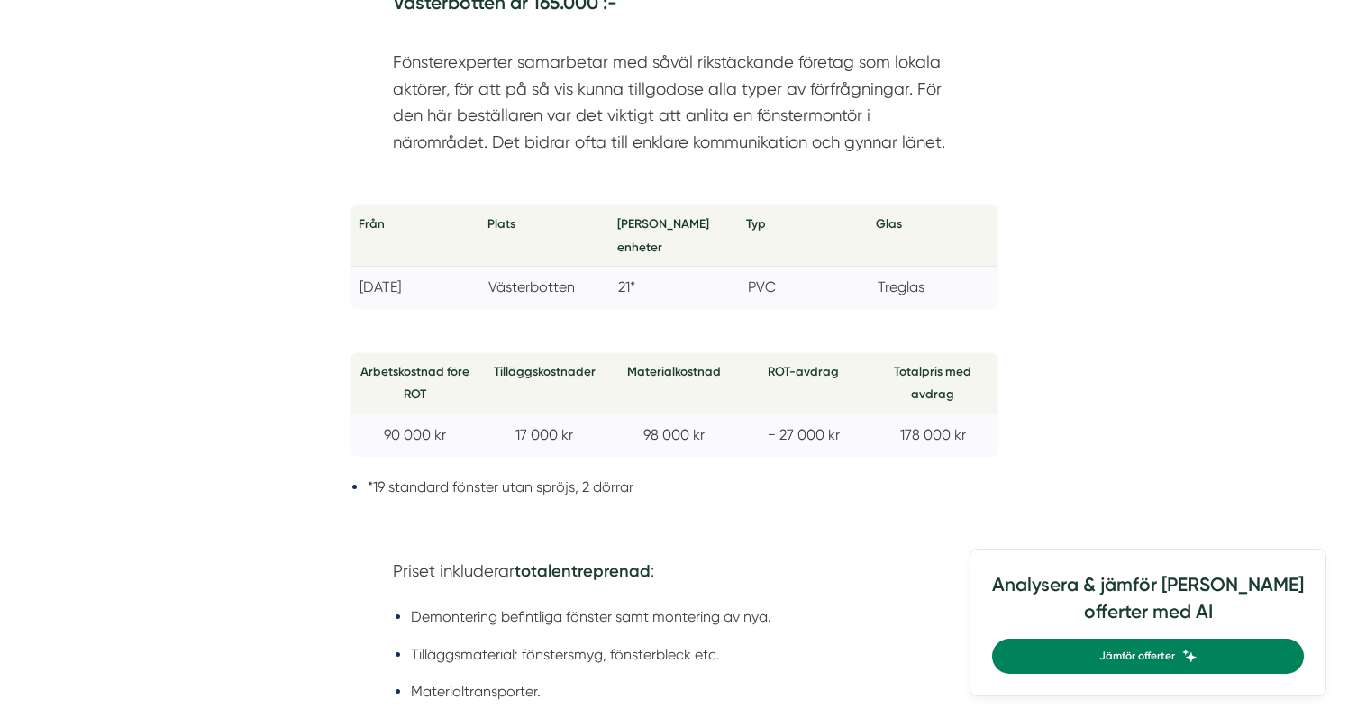
click at [707, 500] on div "Från Plats Antal enheter Typ Glas [DATE] Västerbotten 21* PVC Treglas Arbetskos…" at bounding box center [674, 362] width 649 height 337
click at [702, 476] on li "*19 standard fönster utan spröjs, 2 dörrar" at bounding box center [683, 487] width 631 height 23
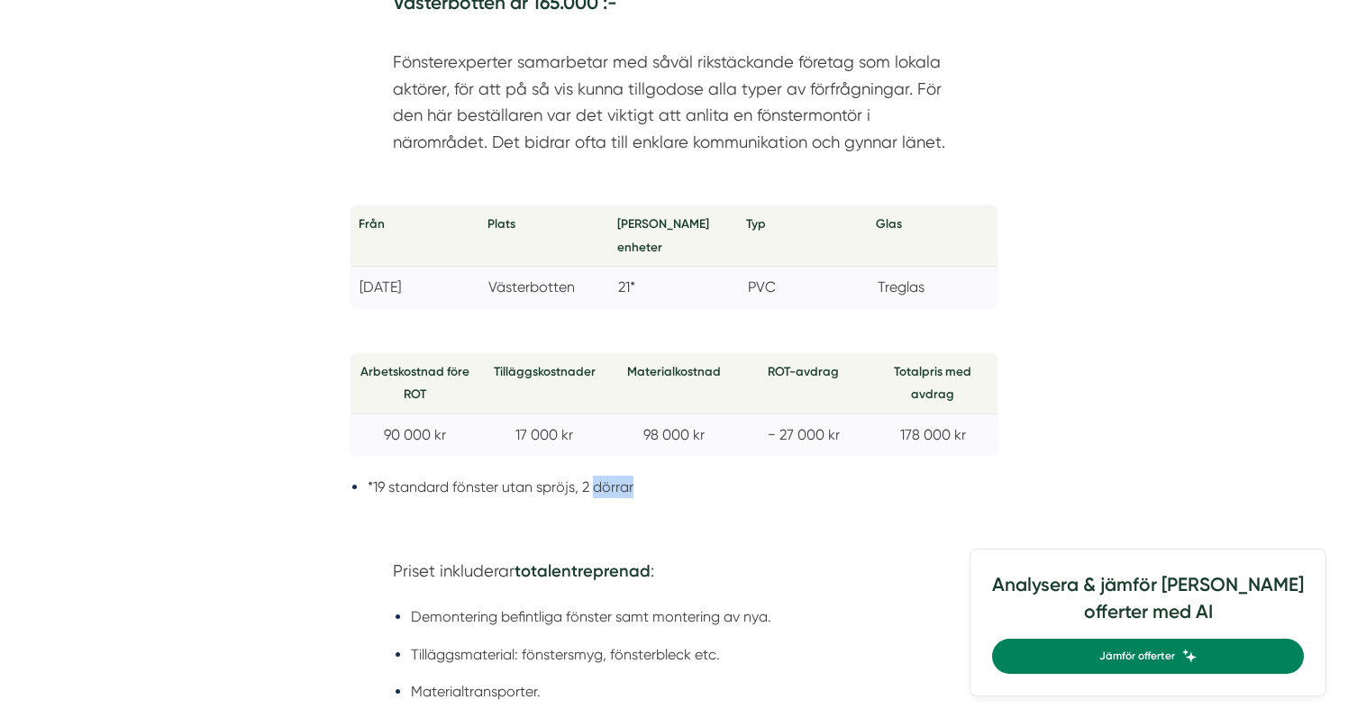
click at [702, 476] on li "*19 standard fönster utan spröjs, 2 dörrar" at bounding box center [683, 487] width 631 height 23
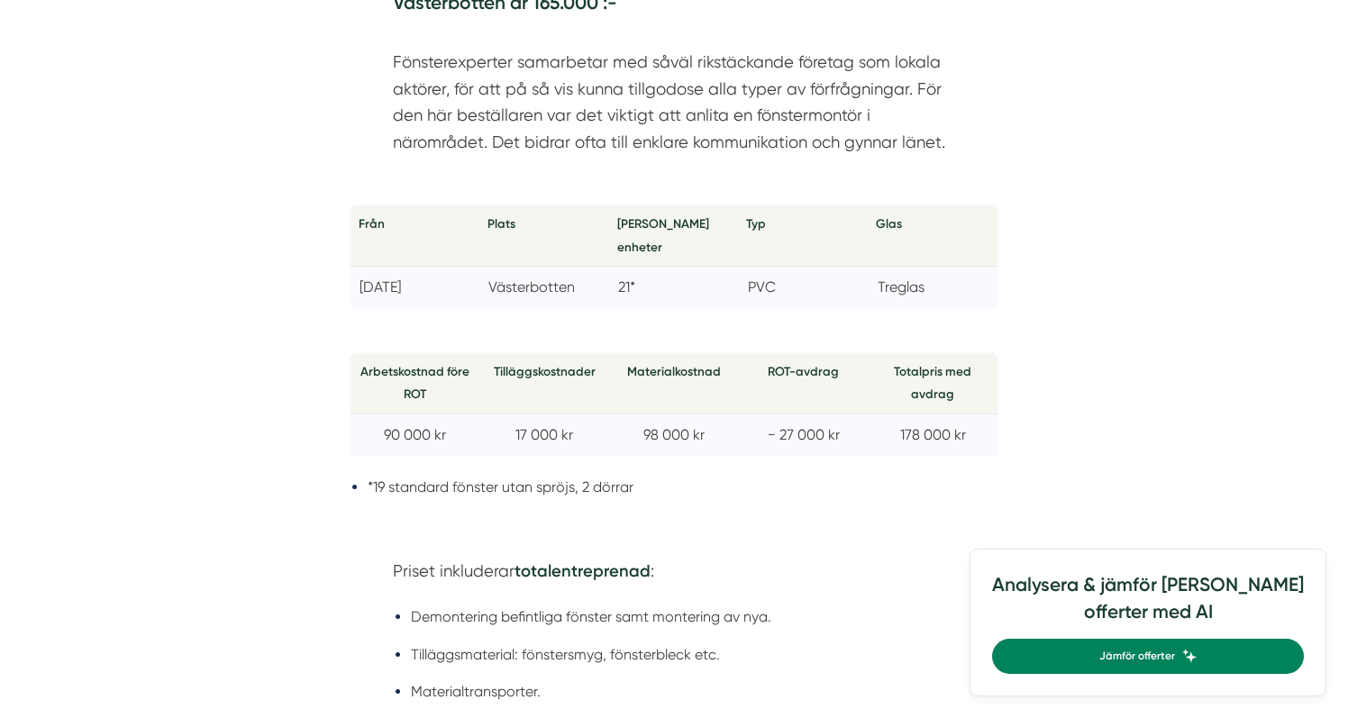
click at [702, 476] on li "*19 standard fönster utan spröjs, 2 dörrar" at bounding box center [683, 487] width 631 height 23
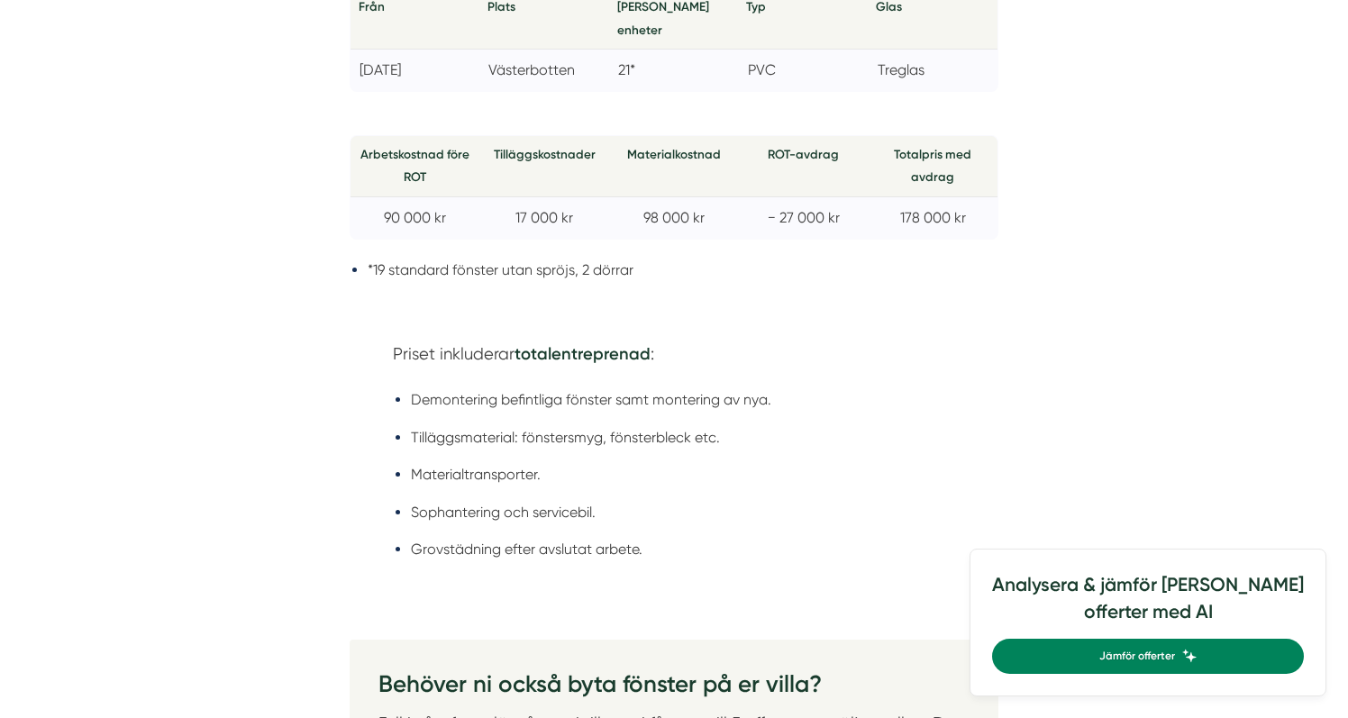
scroll to position [1436, 0]
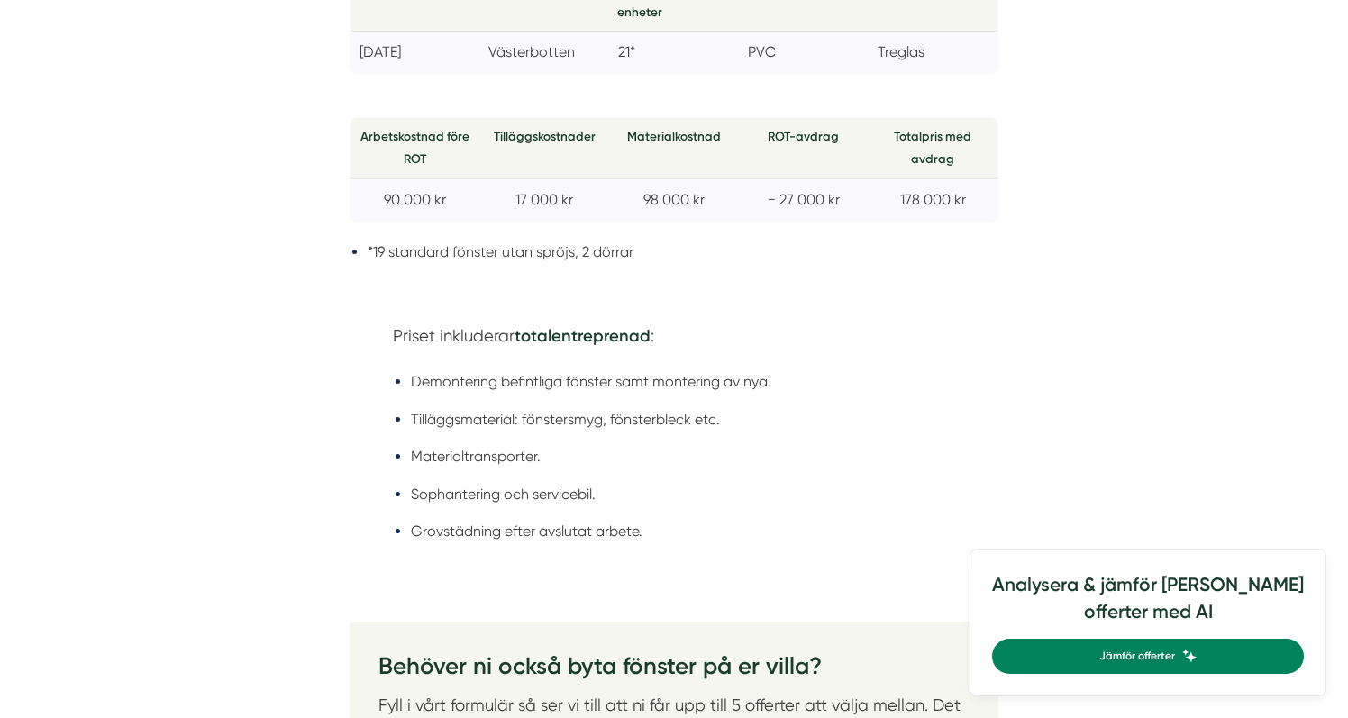
click at [503, 323] on p "Priset inkluderar totalentreprenad :" at bounding box center [674, 337] width 562 height 28
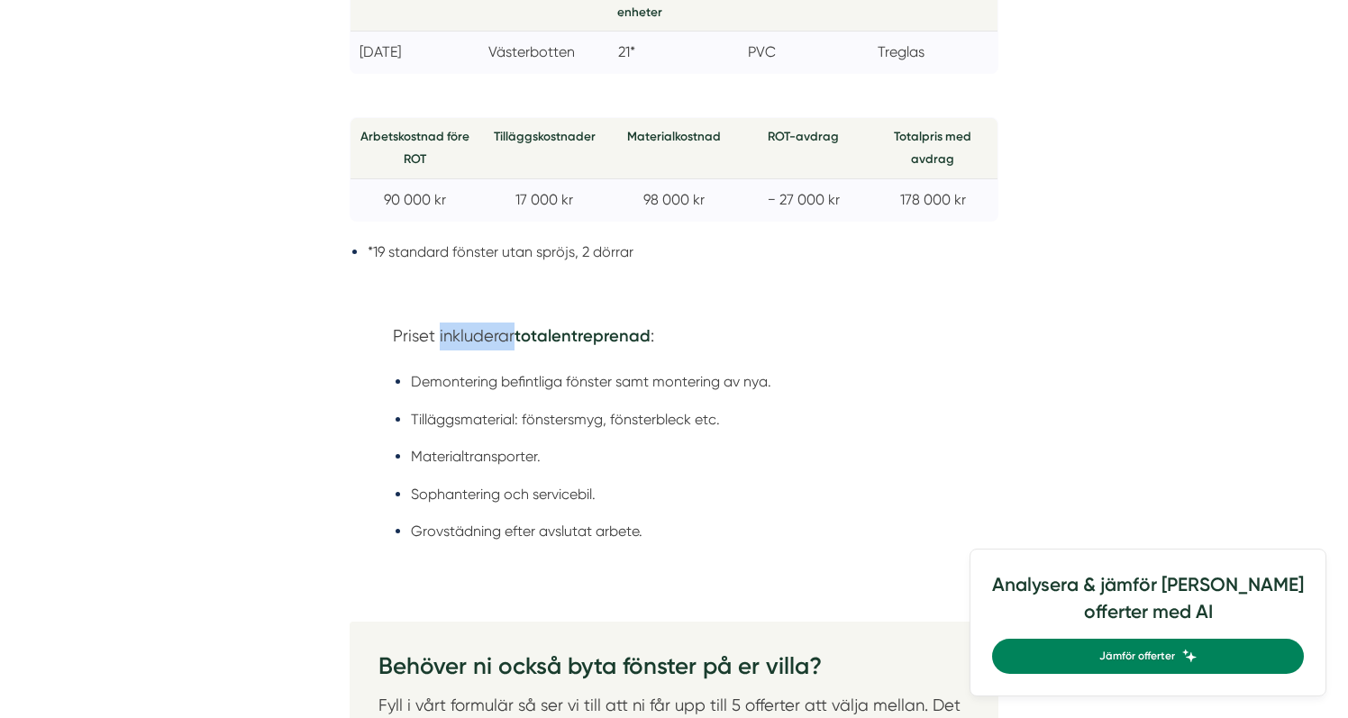
click at [503, 323] on p "Priset inkluderar totalentreprenad :" at bounding box center [674, 337] width 562 height 28
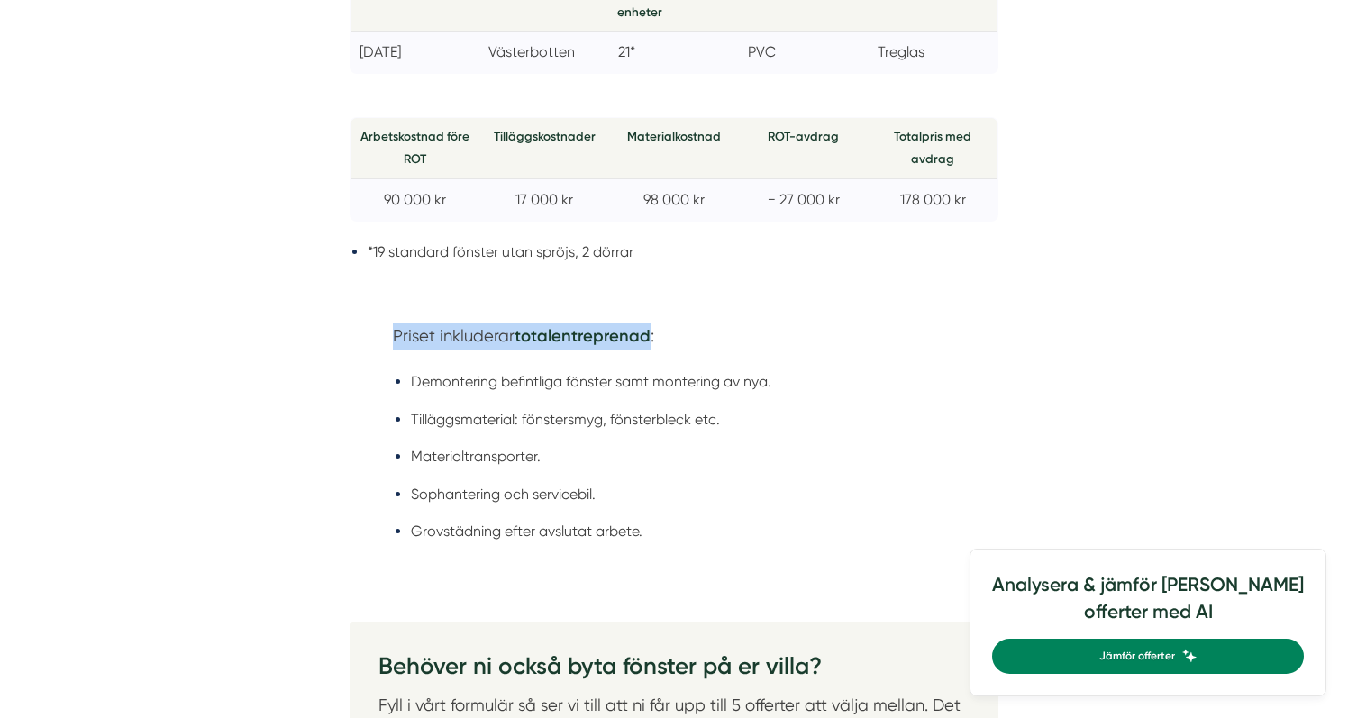
click at [503, 323] on p "Priset inkluderar totalentreprenad :" at bounding box center [674, 337] width 562 height 28
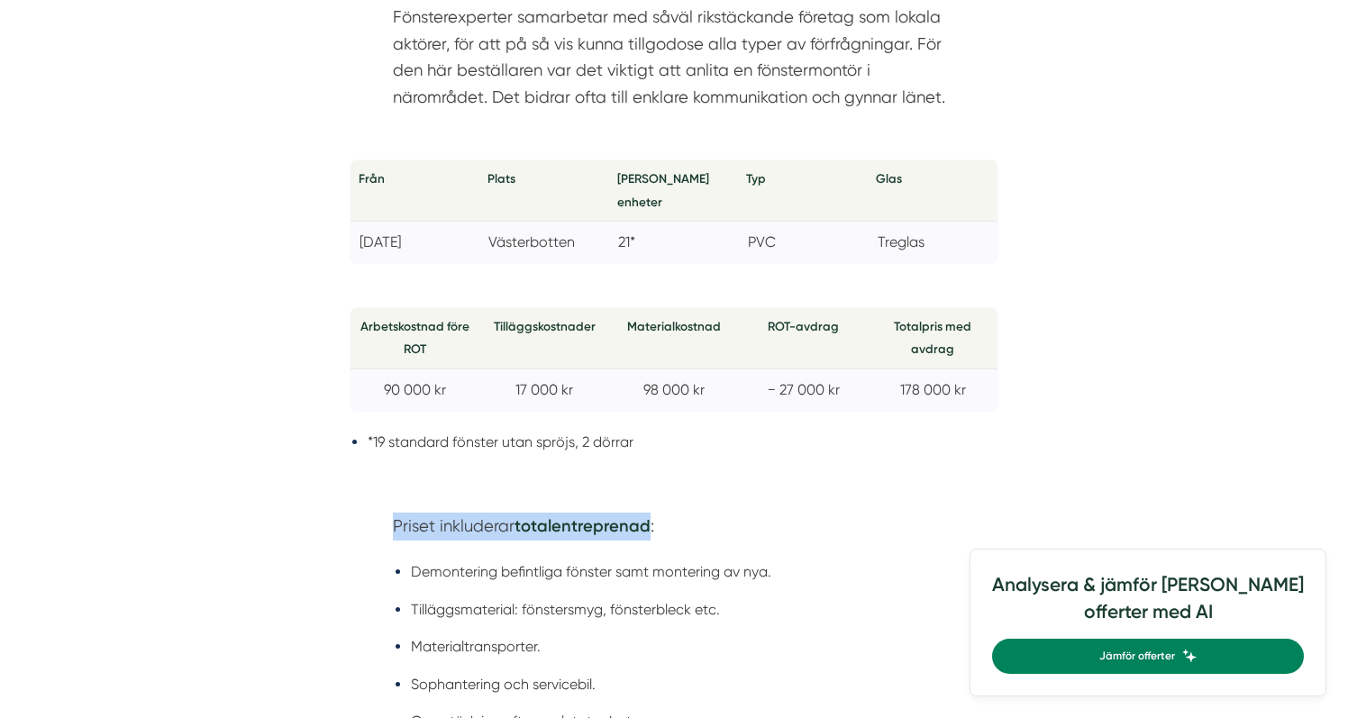
scroll to position [1124, 0]
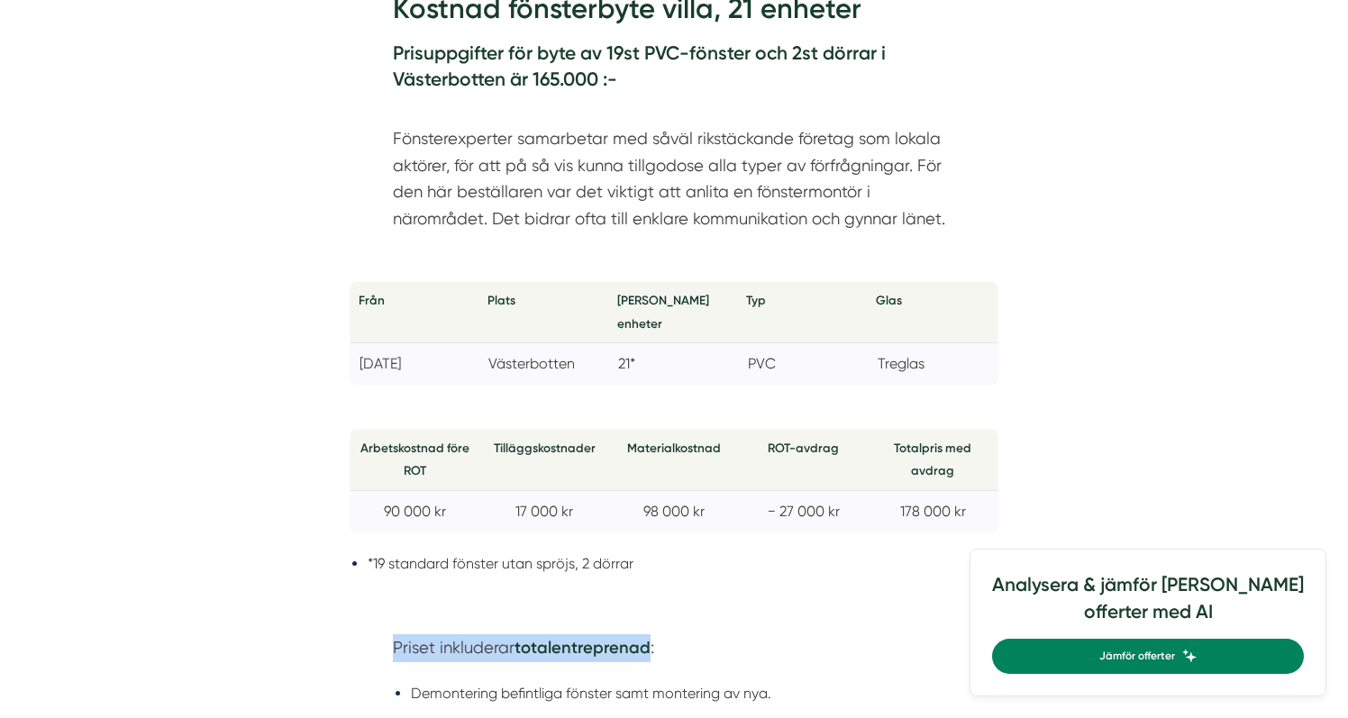
click at [522, 552] on li "*19 standard fönster utan spröjs, 2 dörrar" at bounding box center [683, 563] width 631 height 23
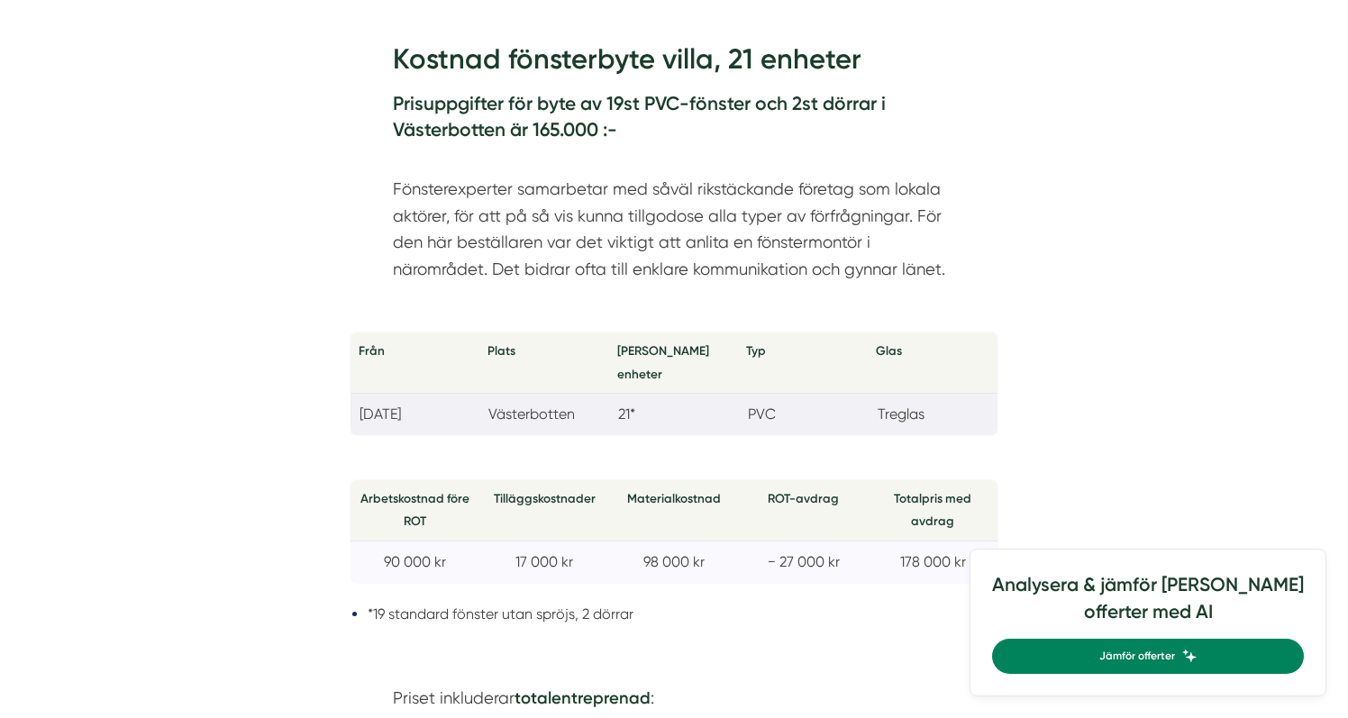
scroll to position [1077, 0]
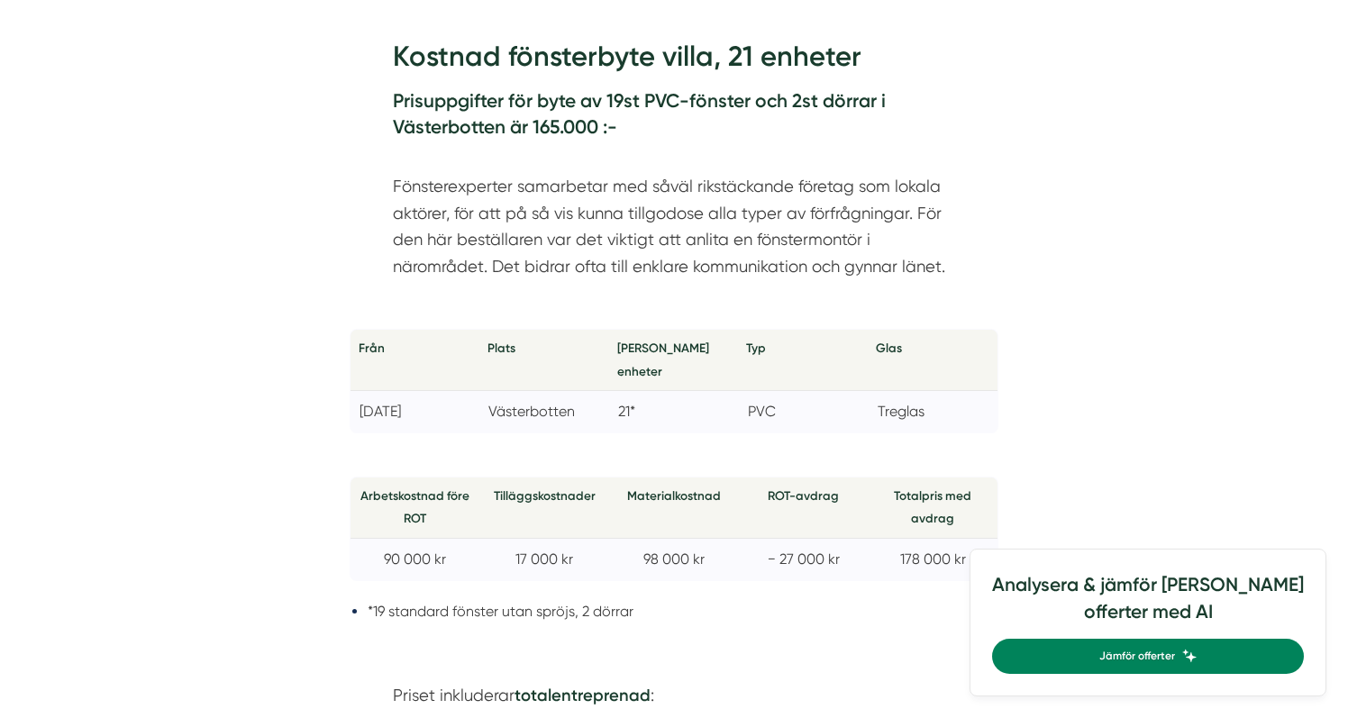
click at [462, 185] on p "Fönsterexperter samarbetar med såväl rikstäckande företag som lokala aktörer, f…" at bounding box center [674, 212] width 562 height 133
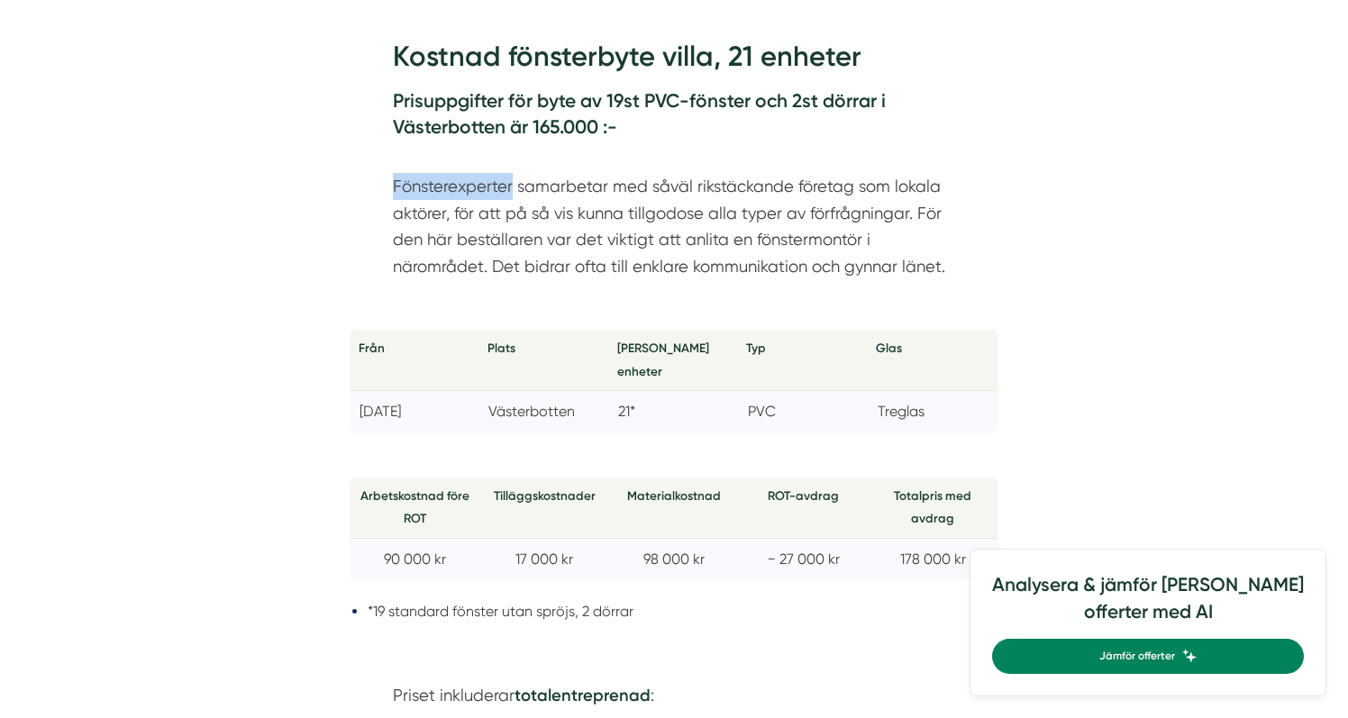
click at [462, 185] on p "Fönsterexperter samarbetar med såväl rikstäckande företag som lokala aktörer, f…" at bounding box center [674, 212] width 562 height 133
click at [450, 190] on p "Fönsterexperter samarbetar med såväl rikstäckande företag som lokala aktörer, f…" at bounding box center [674, 212] width 562 height 133
click at [442, 186] on p "Fönsterexperter samarbetar med såväl rikstäckande företag som lokala aktörer, f…" at bounding box center [674, 212] width 562 height 133
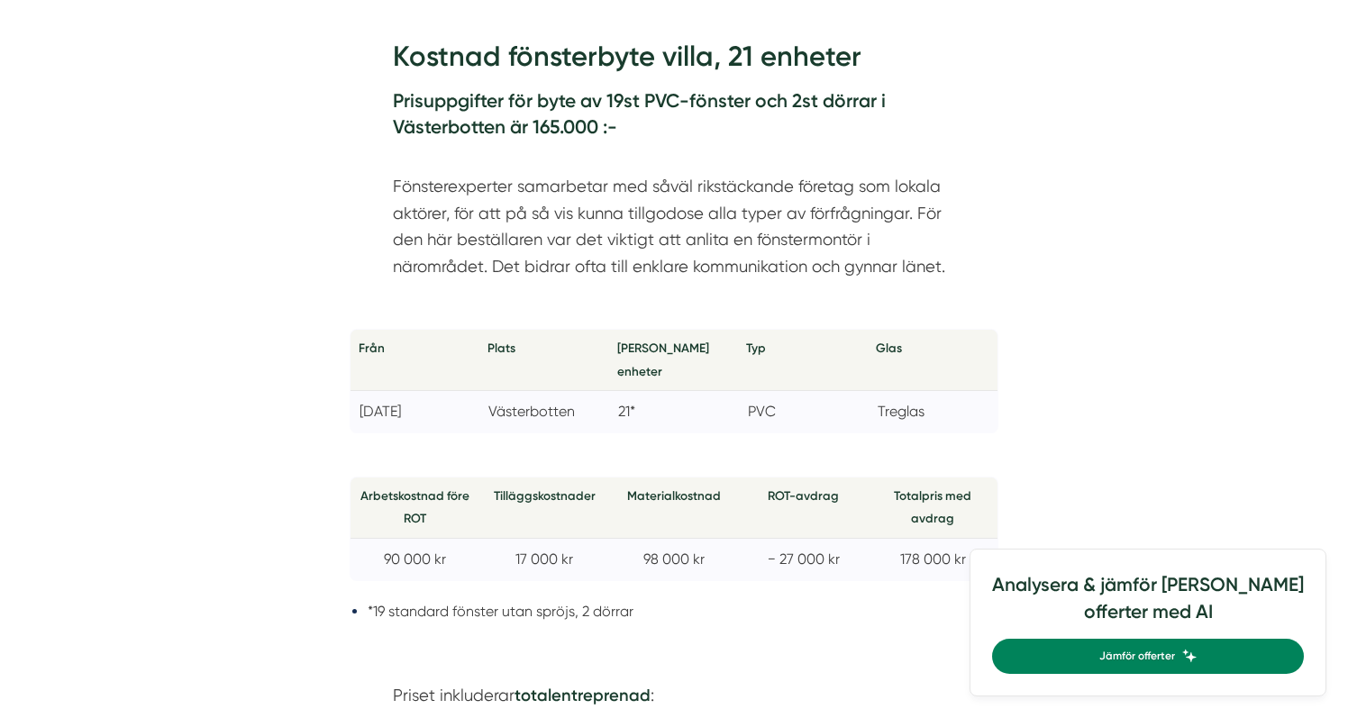
click at [442, 186] on p "Fönsterexperter samarbetar med såväl rikstäckande företag som lokala aktörer, f…" at bounding box center [674, 212] width 562 height 133
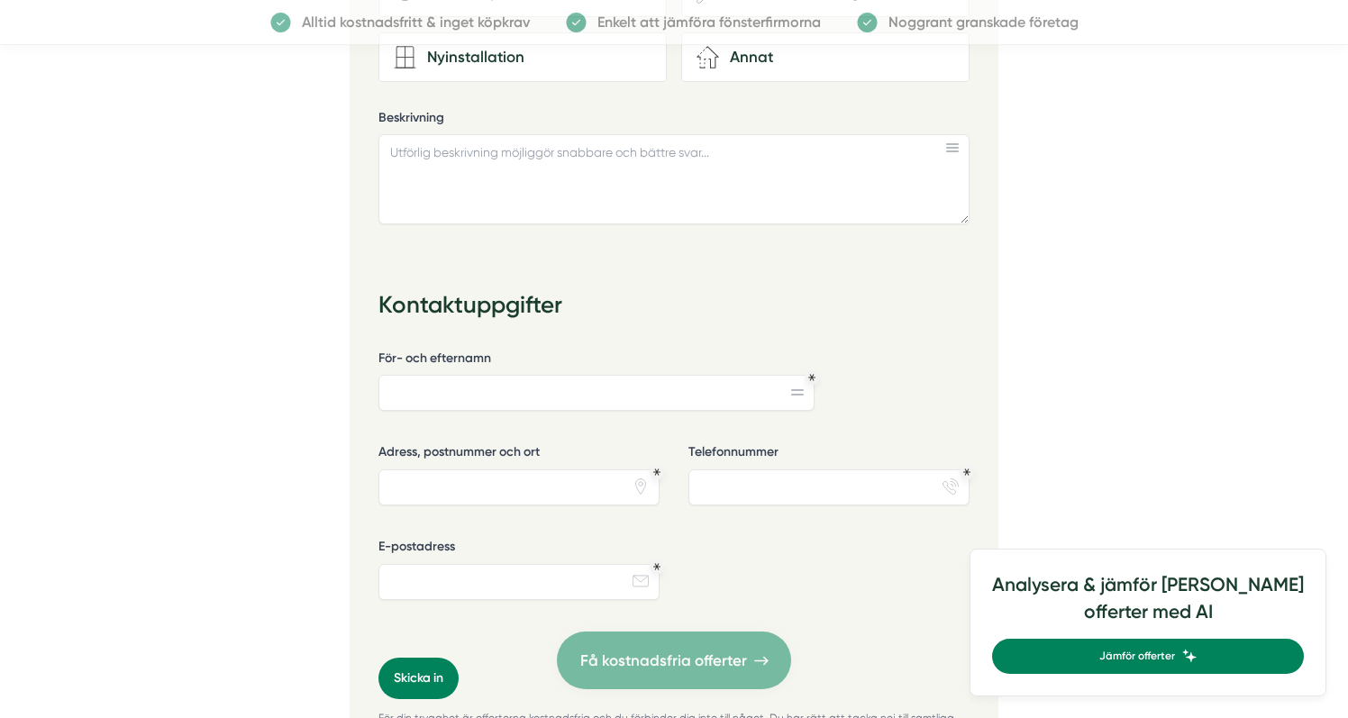
scroll to position [2294, 0]
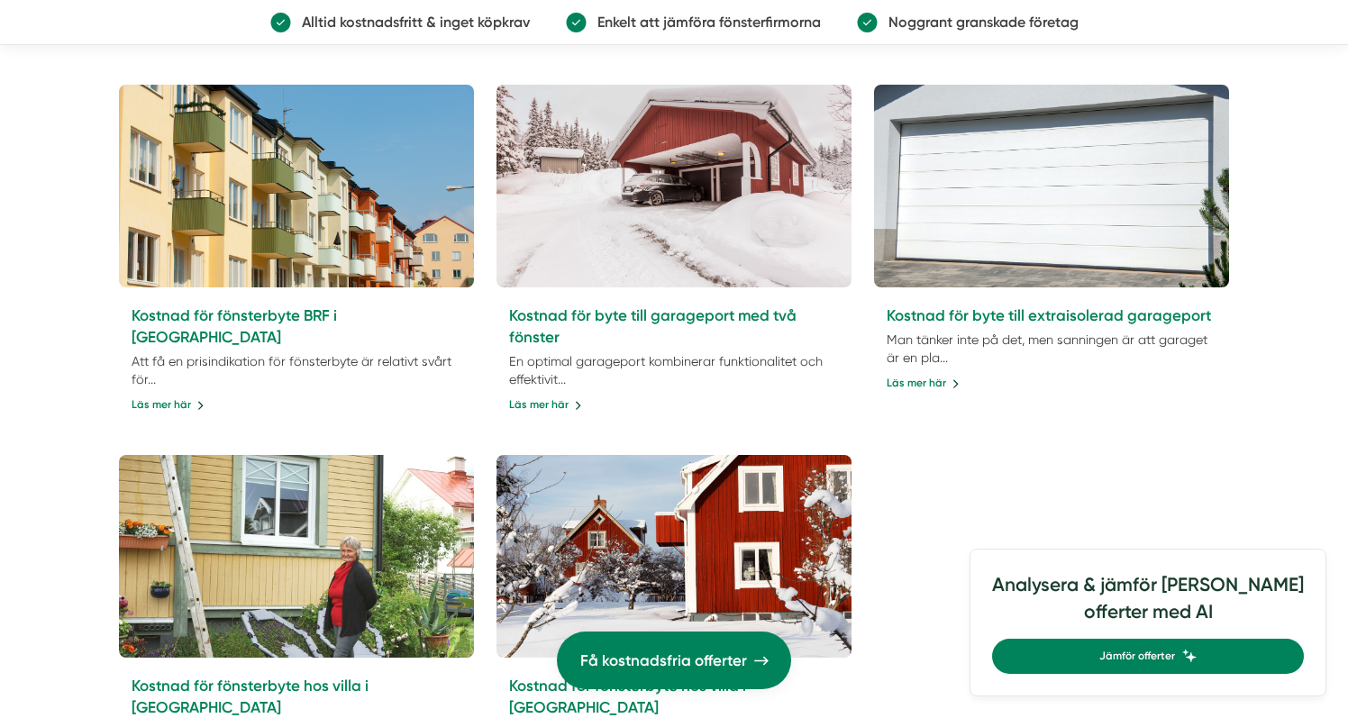
scroll to position [4466, 0]
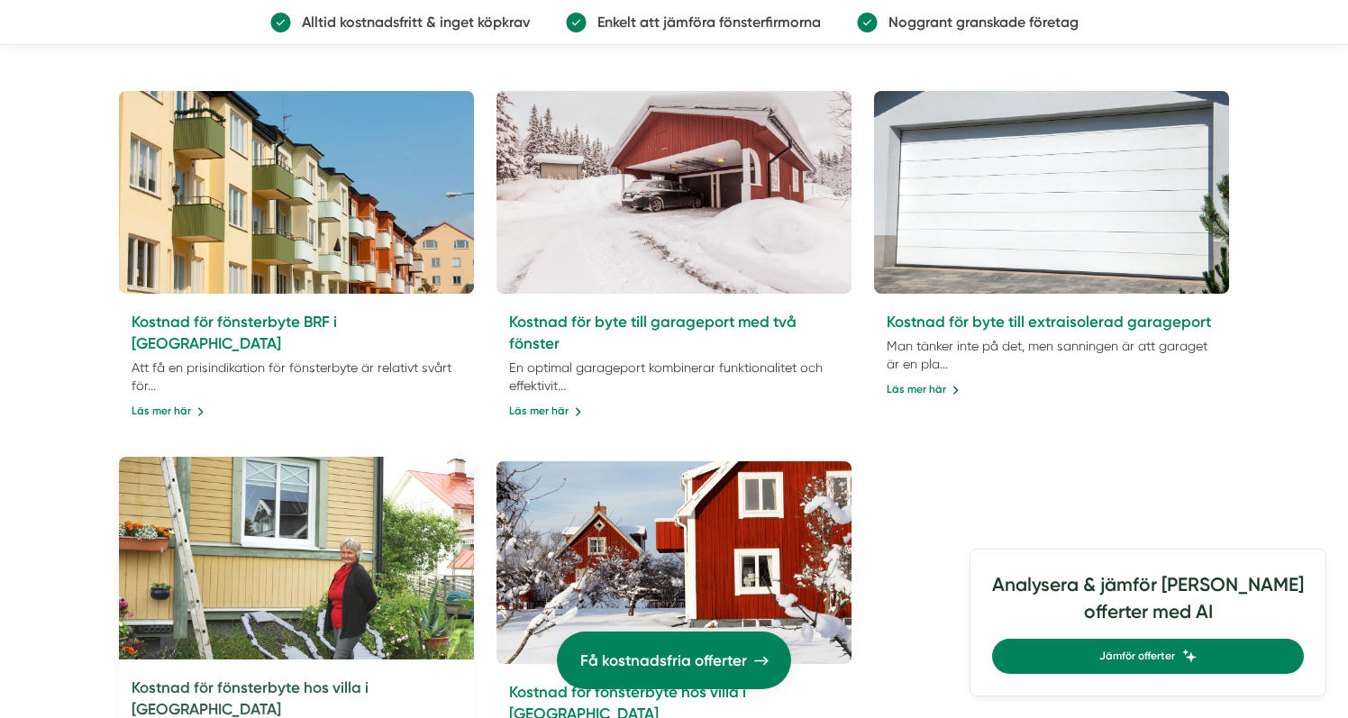
click at [360, 678] on link "Kostnad för fönsterbyte hos villa i [GEOGRAPHIC_DATA]" at bounding box center [250, 698] width 237 height 40
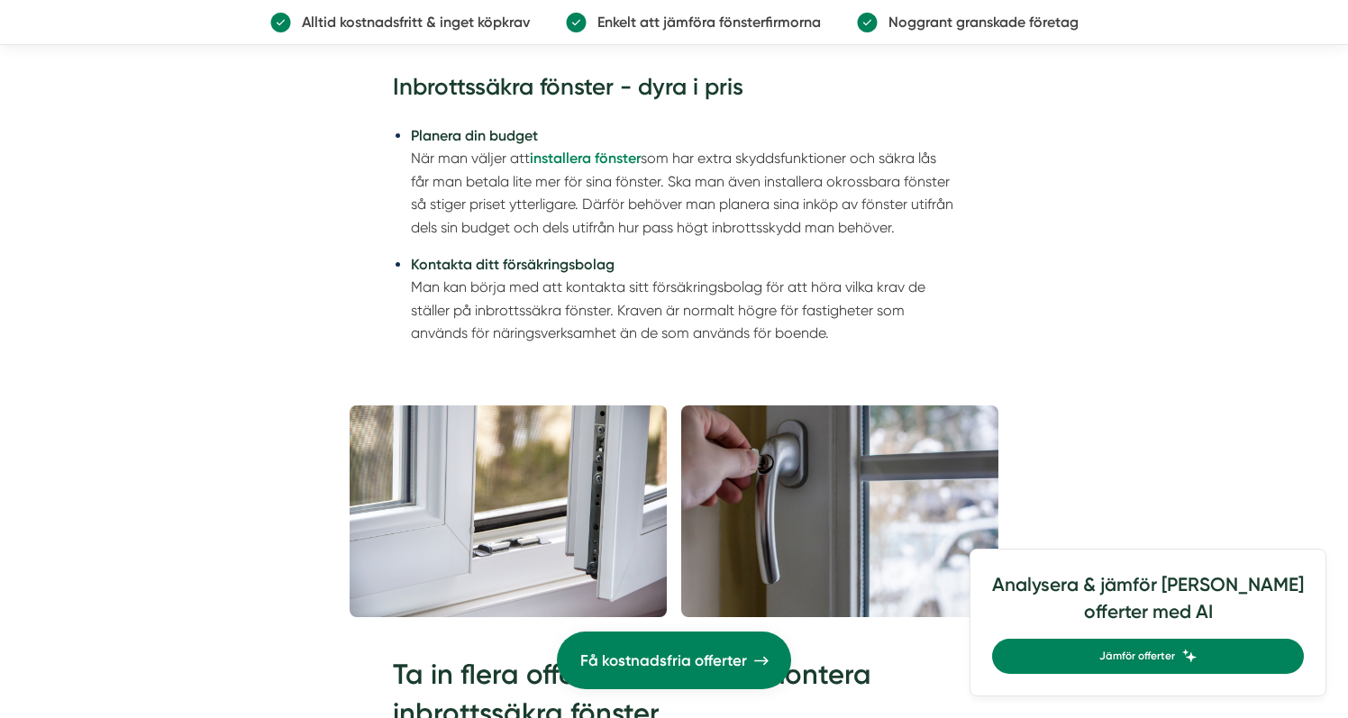
scroll to position [2939, 0]
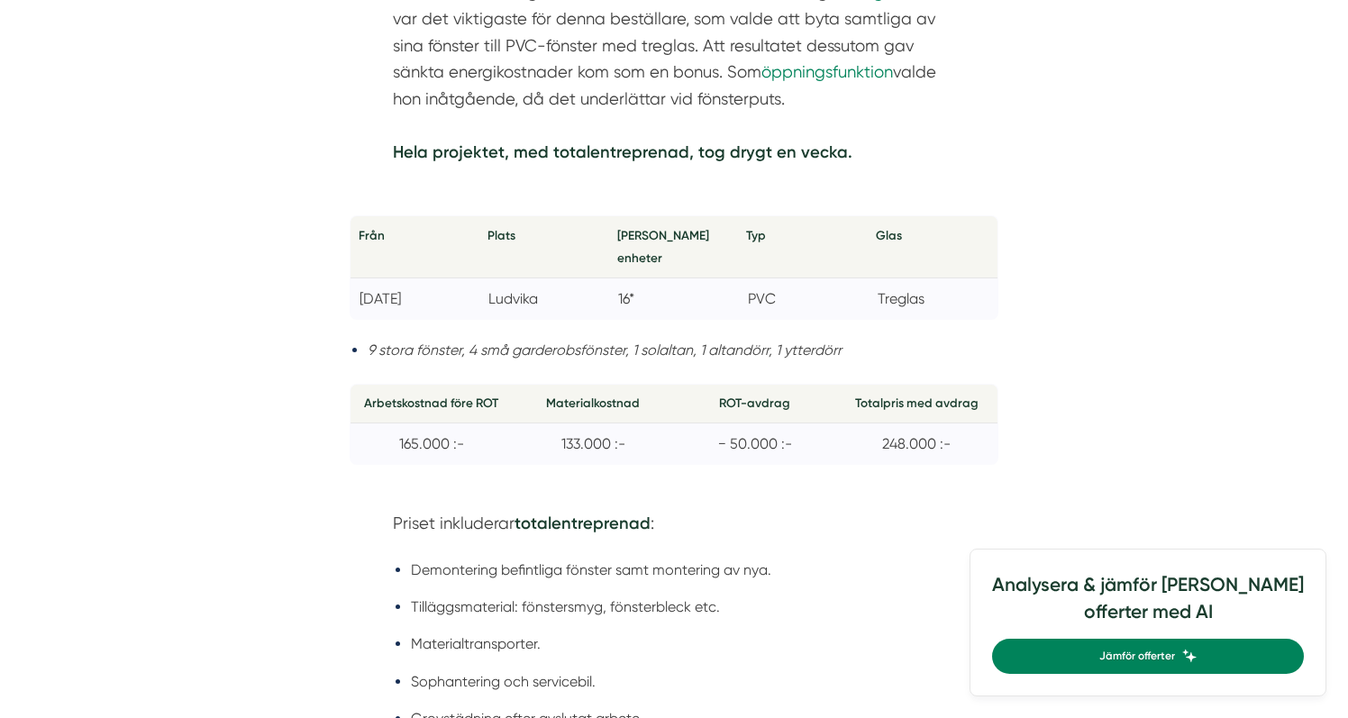
scroll to position [1221, 0]
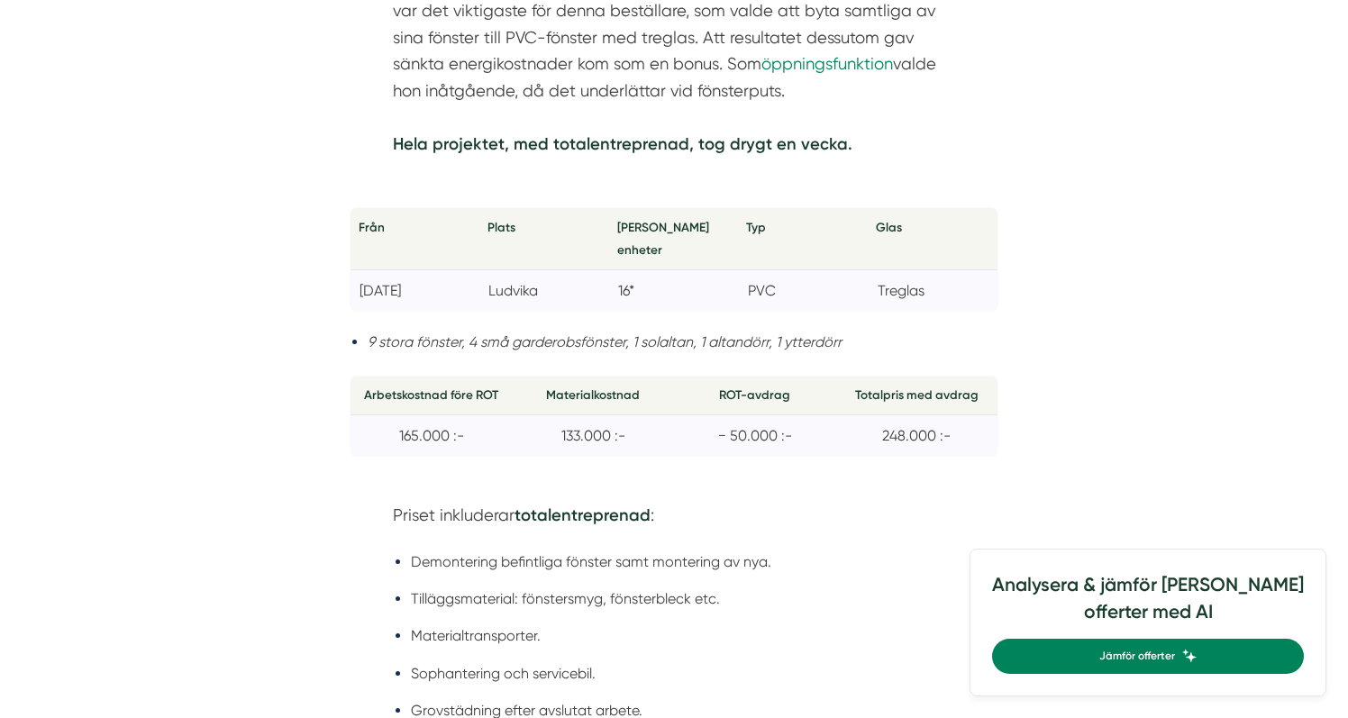
click at [413, 662] on li "Sophantering och servicebil." at bounding box center [683, 673] width 544 height 23
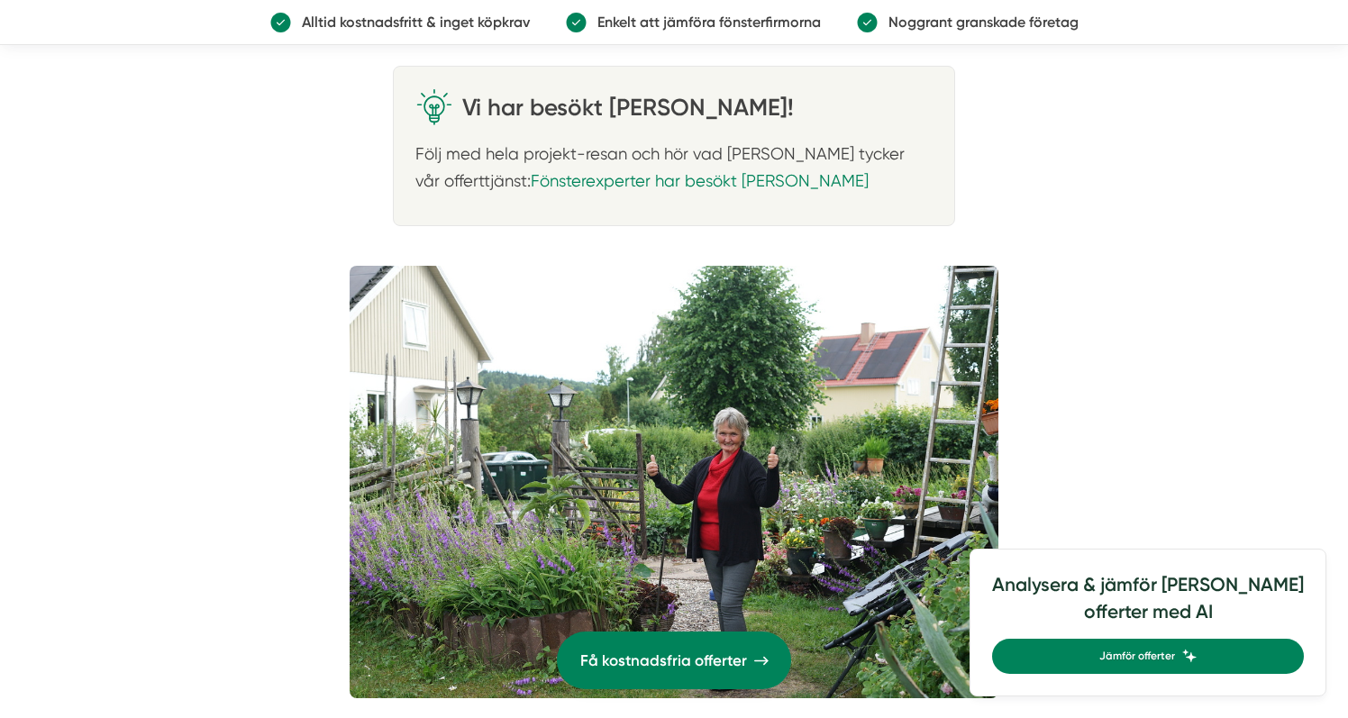
scroll to position [1955, 0]
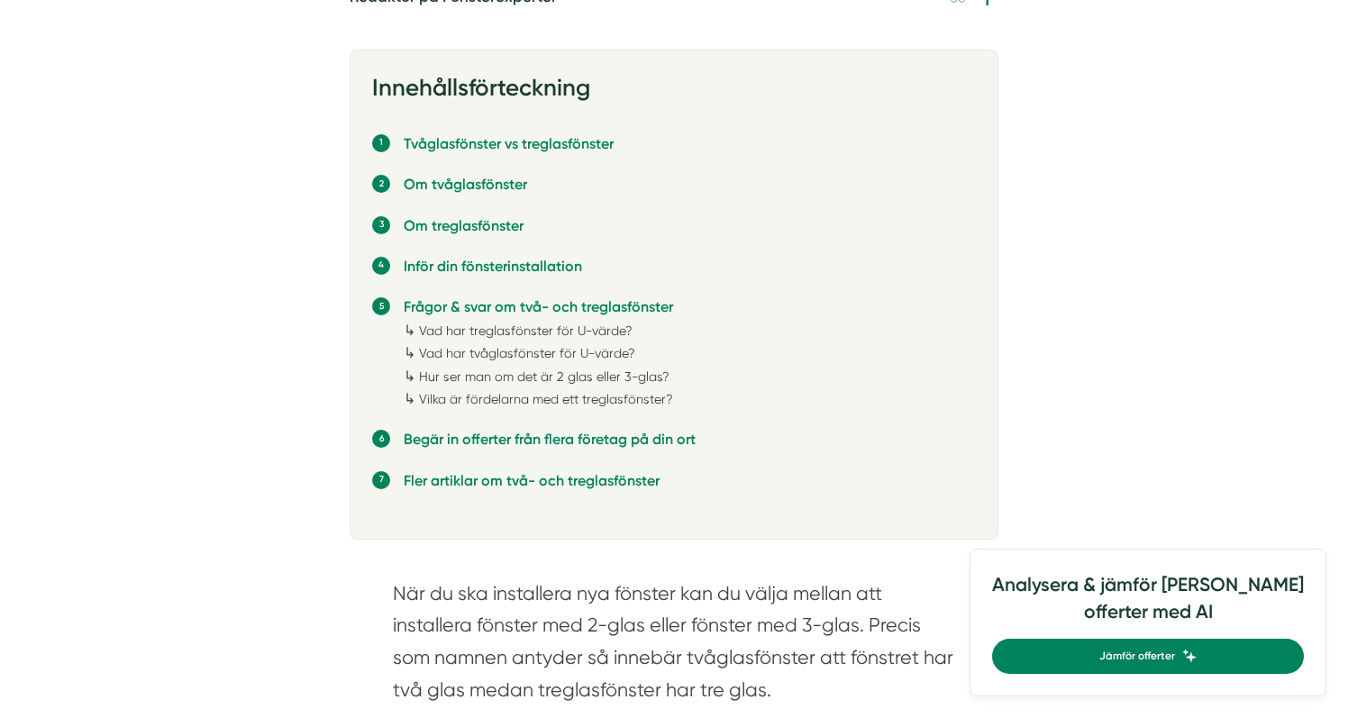
scroll to position [1084, 0]
click at [554, 325] on link "Vad har treglasfönster för U-värde?" at bounding box center [526, 330] width 214 height 14
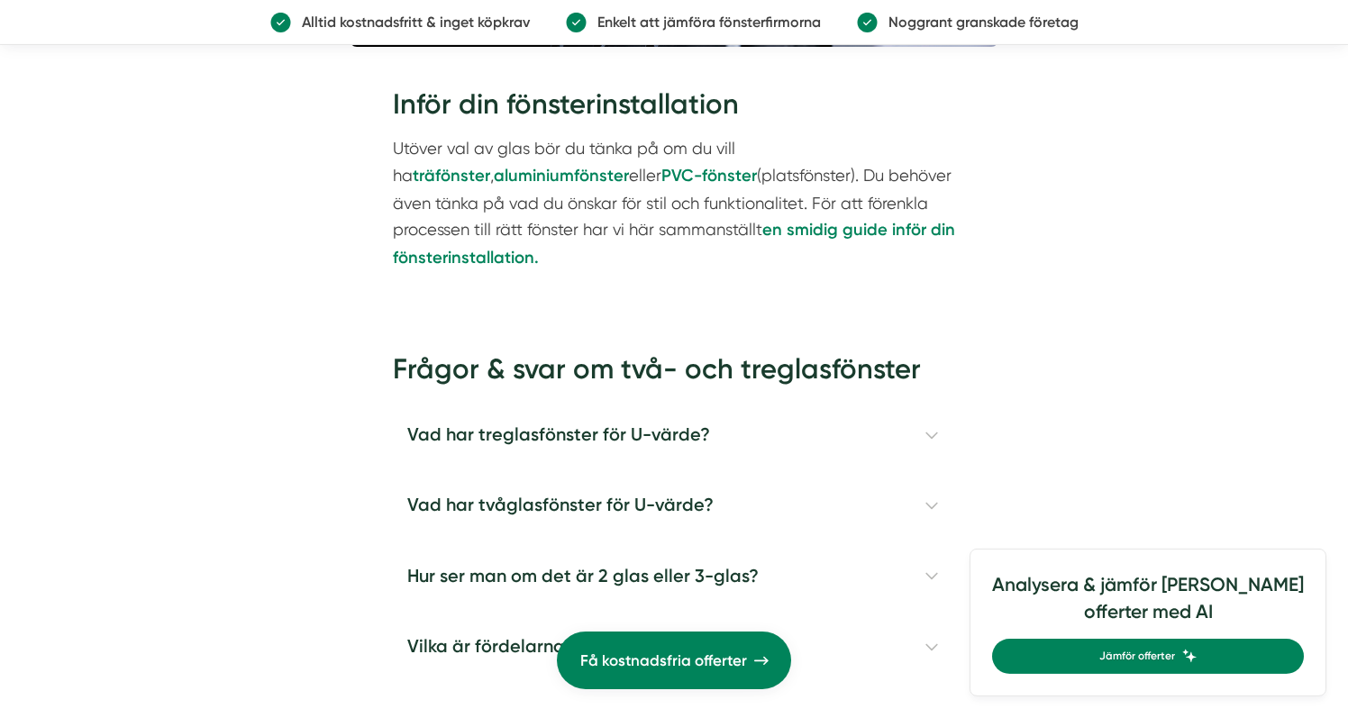
scroll to position [5375, 0]
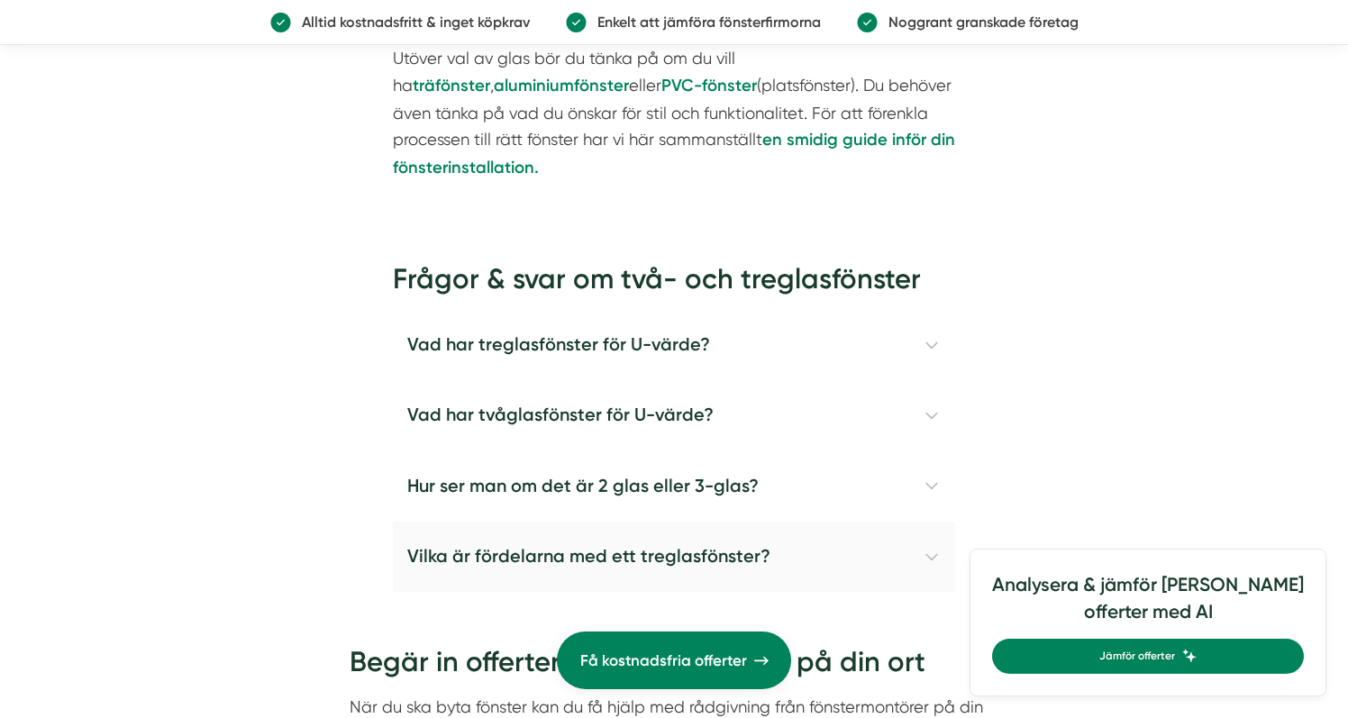
click at [740, 553] on h4 "Vilka är fördelarna med ett treglasfönster?" at bounding box center [674, 557] width 562 height 70
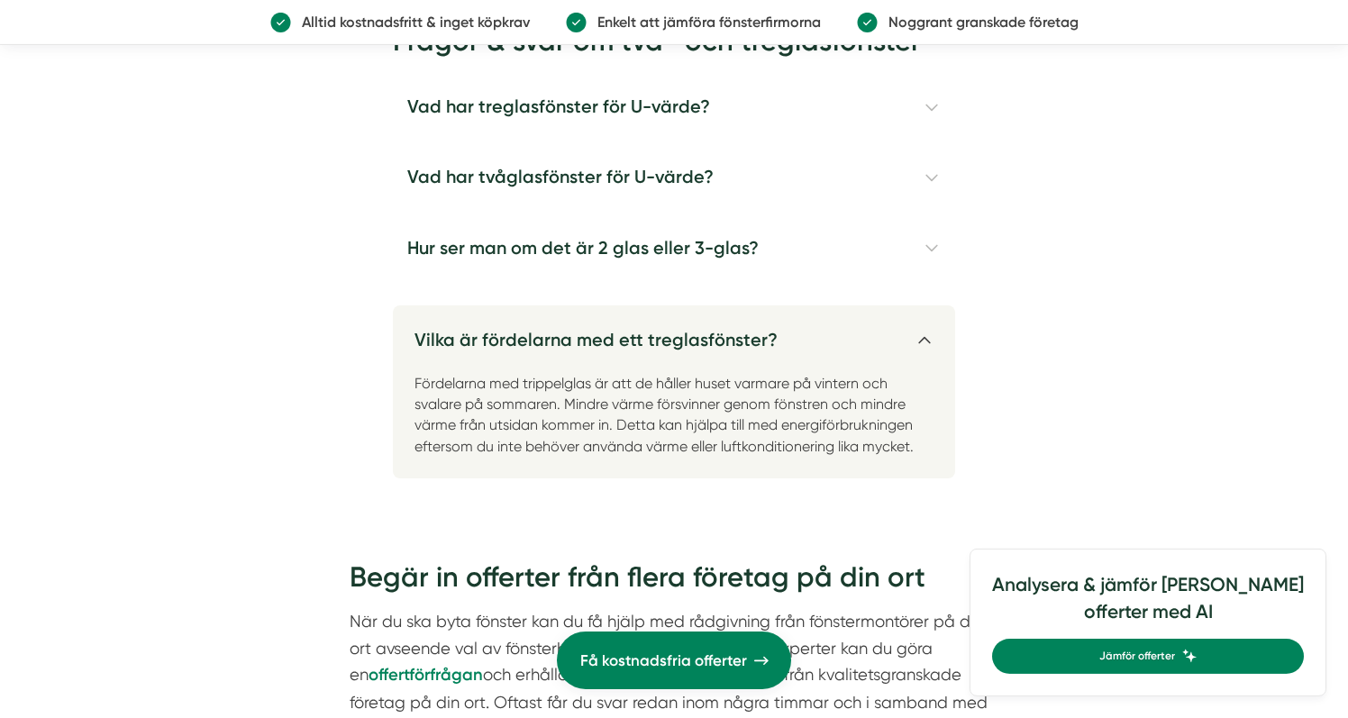
scroll to position [5586, 0]
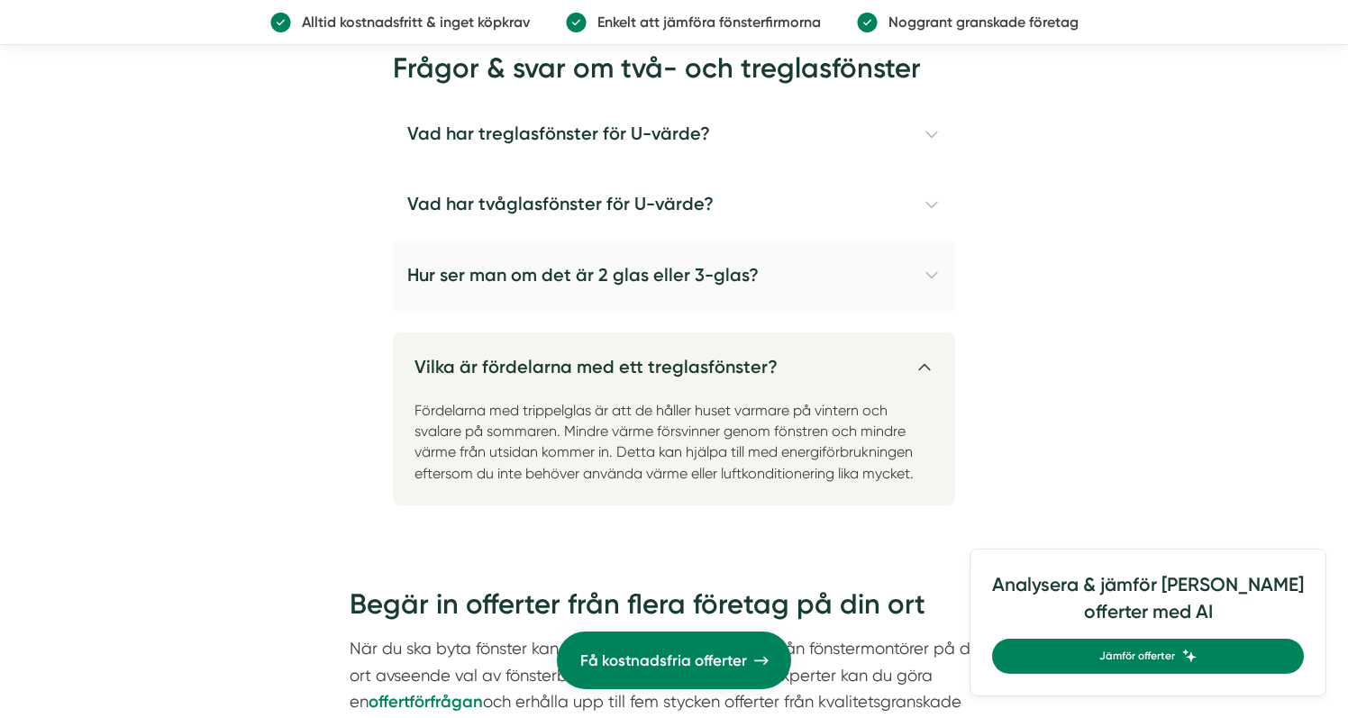
click at [532, 274] on h4 "Hur ser man om det är 2 glas eller 3-glas?" at bounding box center [674, 276] width 562 height 70
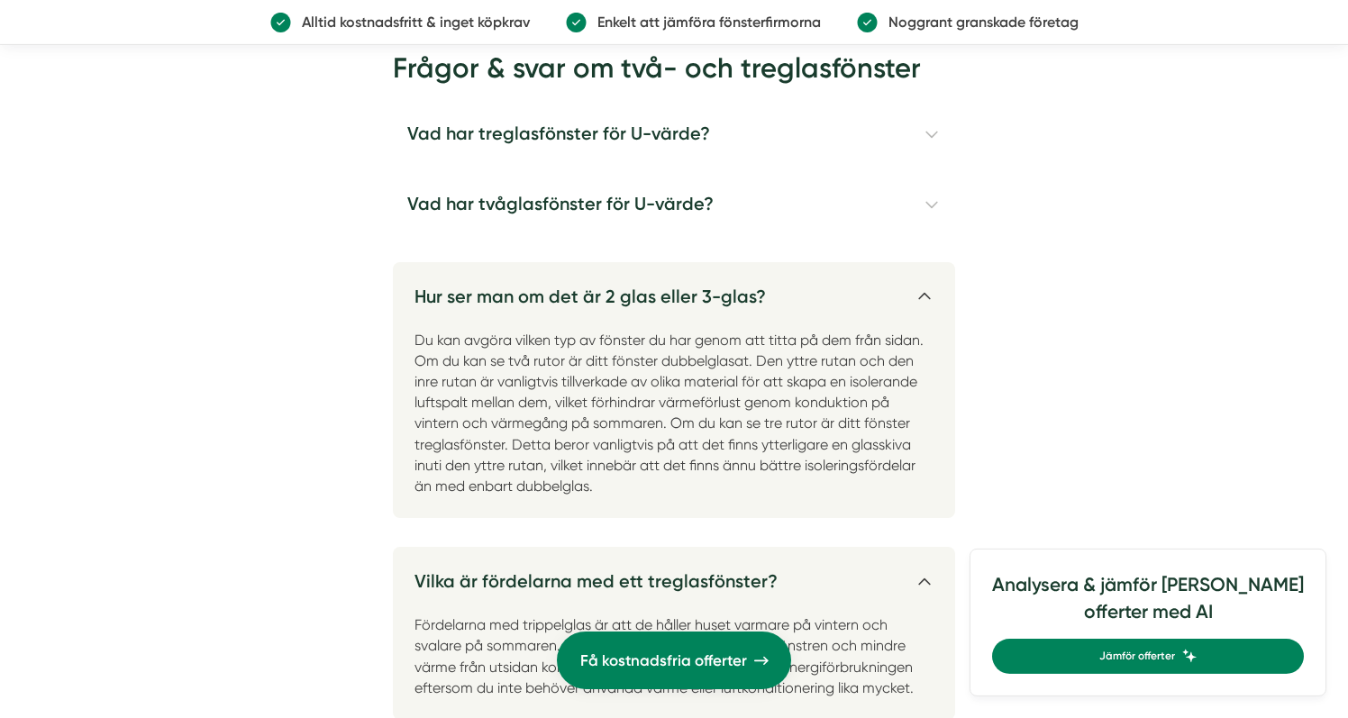
click at [541, 291] on h4 "Hur ser man om det är 2 glas eller 3-glas?" at bounding box center [674, 289] width 562 height 55
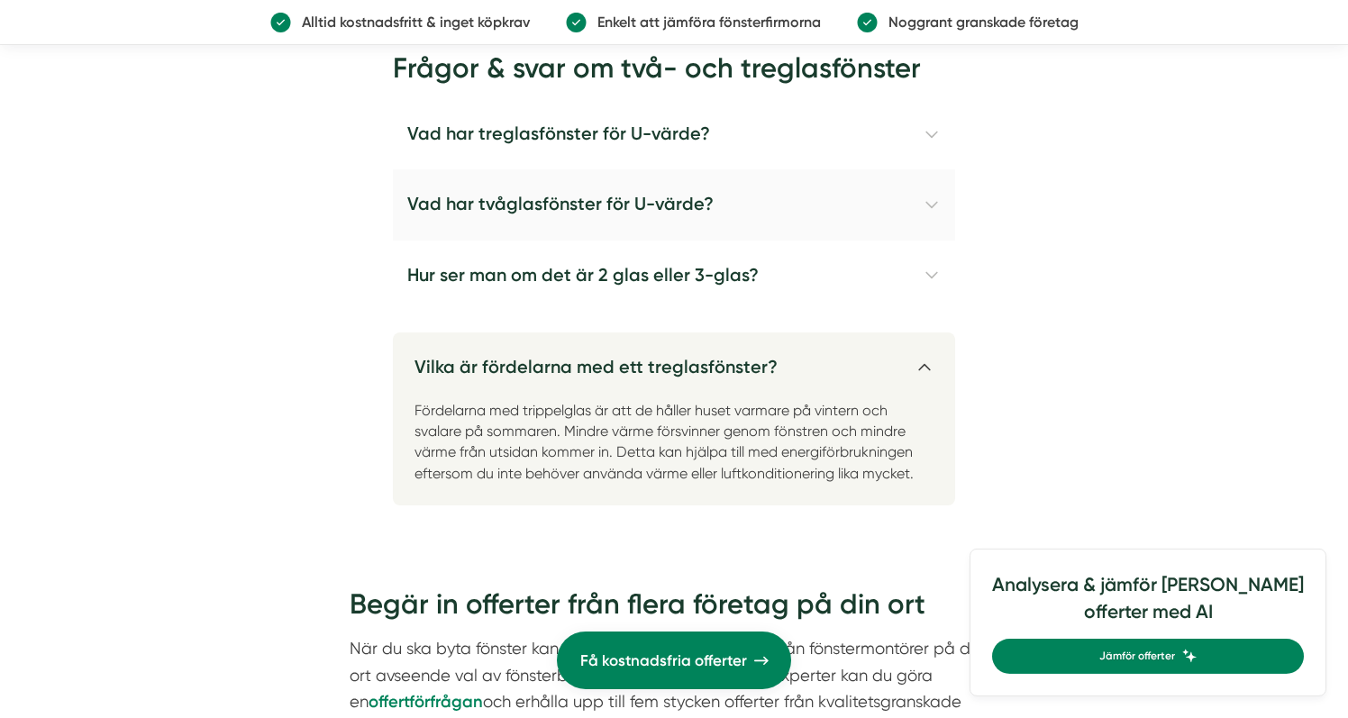
click at [522, 223] on h4 "Vad har tvåglasfönster för U-värde?" at bounding box center [674, 204] width 562 height 70
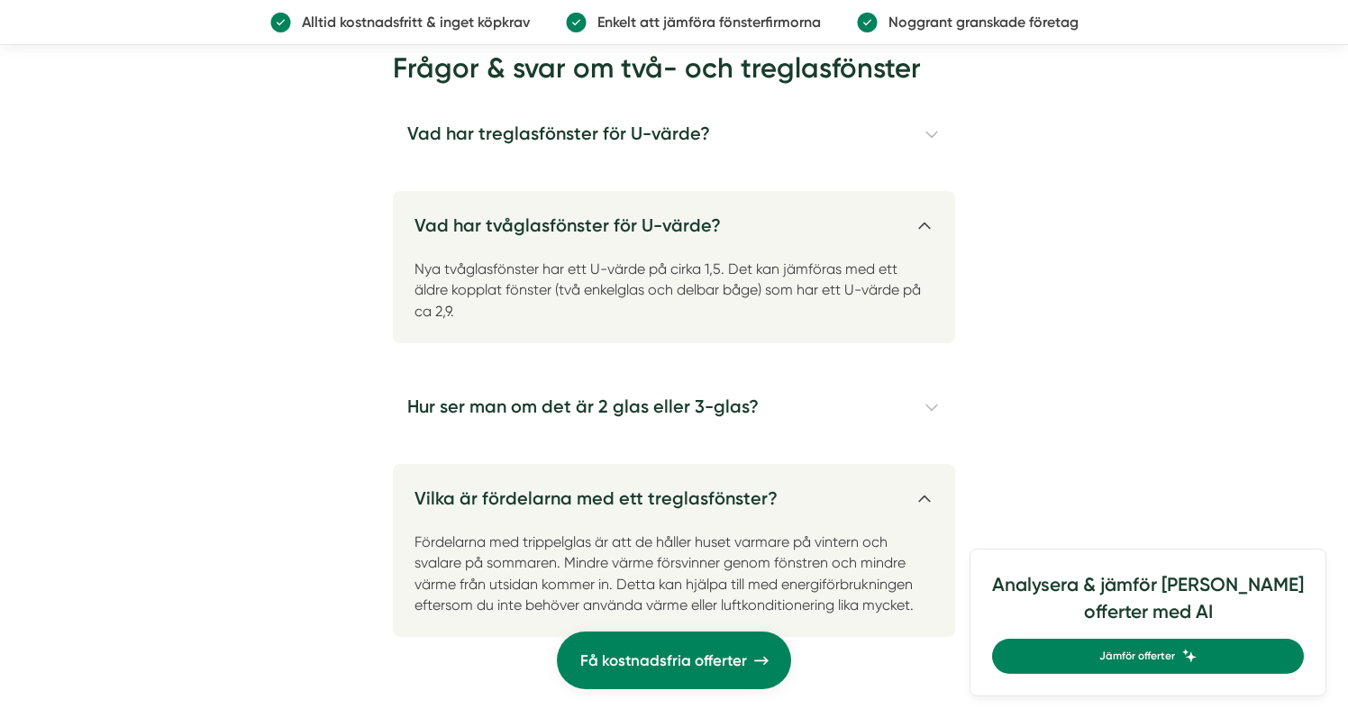
click at [522, 223] on h4 "Vad har tvåglasfönster för U-värde?" at bounding box center [674, 218] width 562 height 55
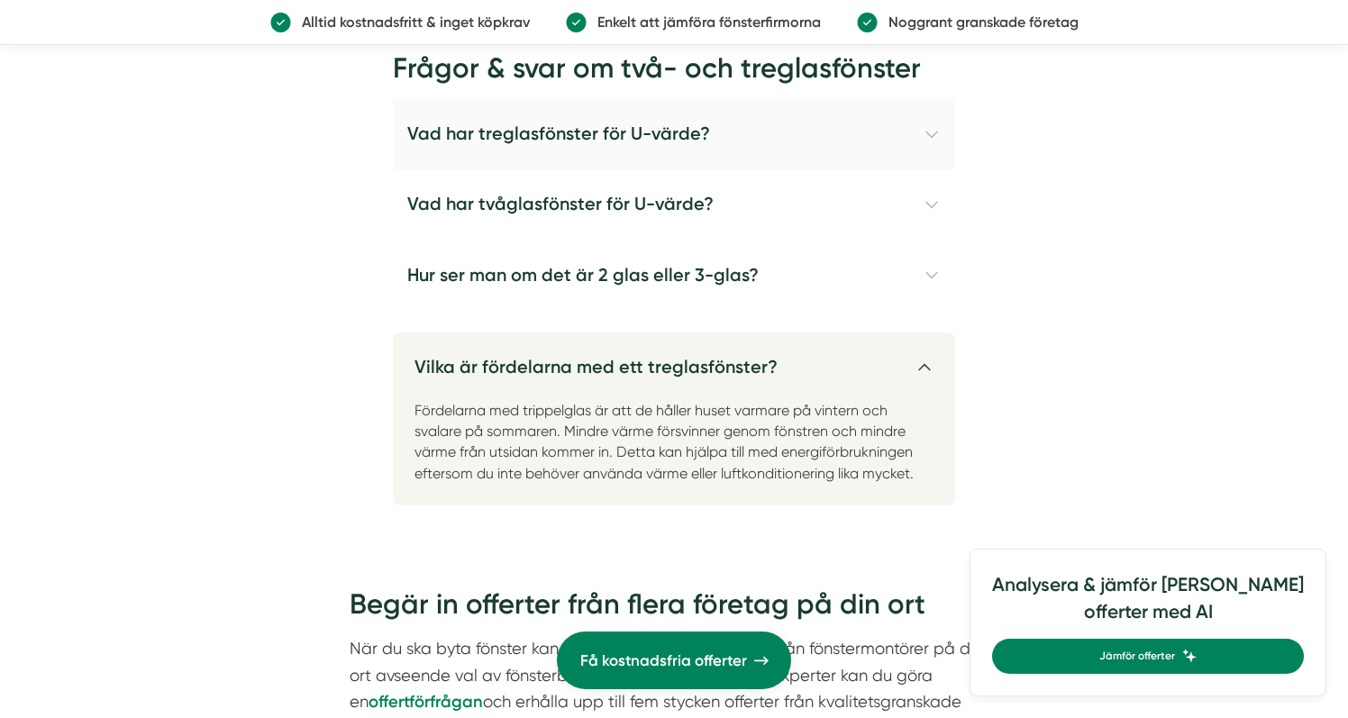
click at [520, 146] on h4 "Vad har treglasfönster för U-värde?" at bounding box center [674, 134] width 562 height 70
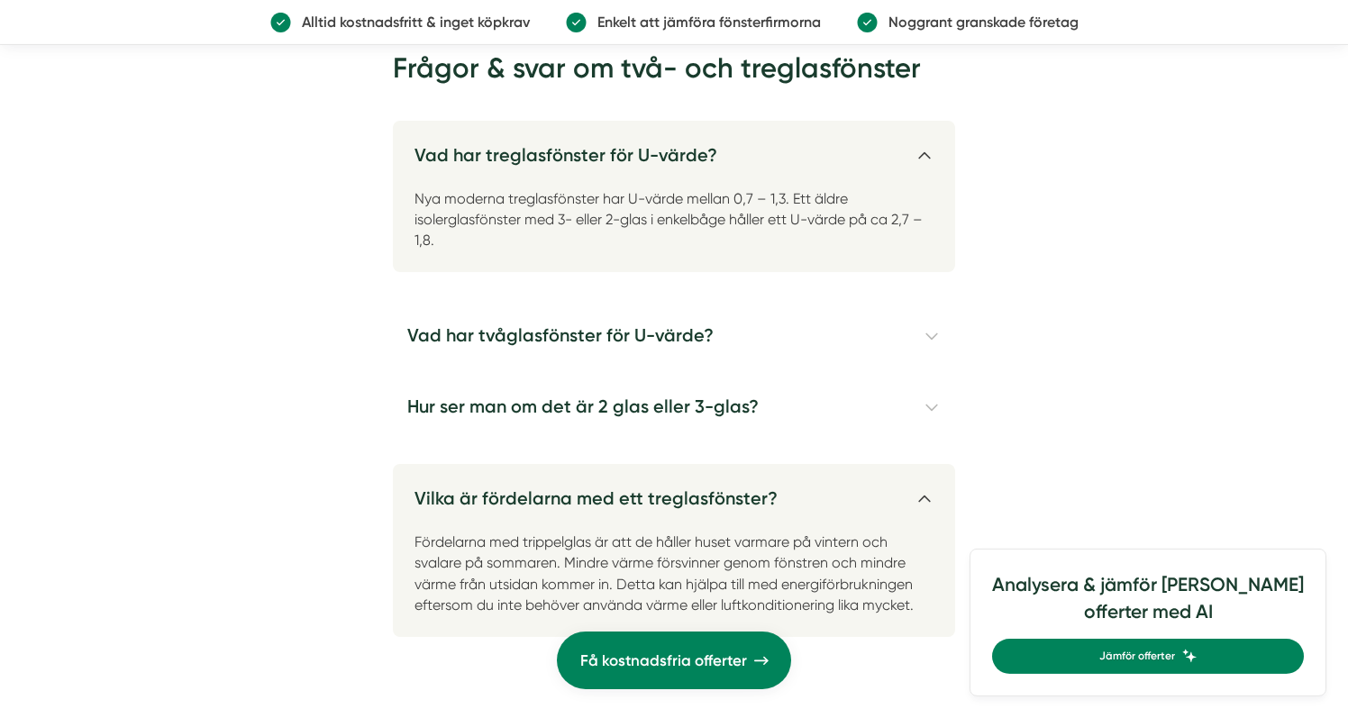
click at [520, 146] on h4 "Vad har treglasfönster för U-värde?" at bounding box center [674, 148] width 562 height 55
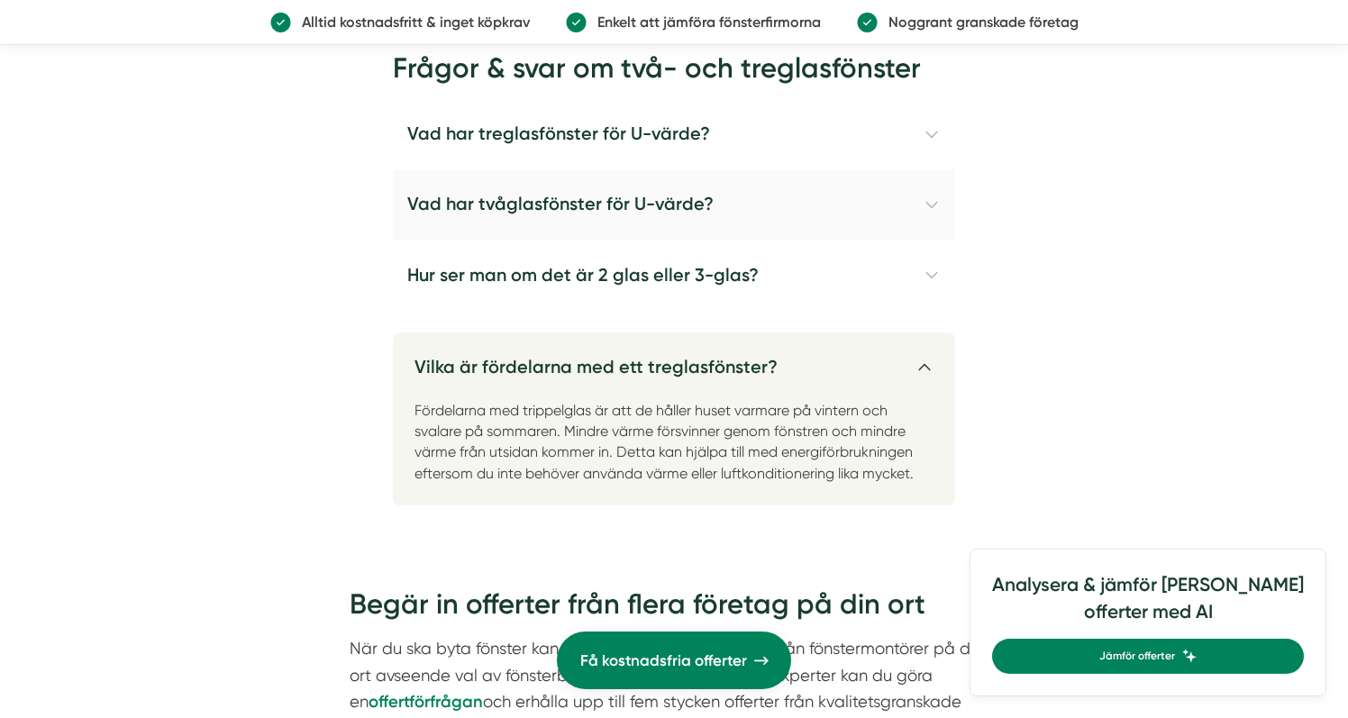
click at [521, 204] on h4 "Vad har tvåglasfönster för U-värde?" at bounding box center [674, 204] width 562 height 70
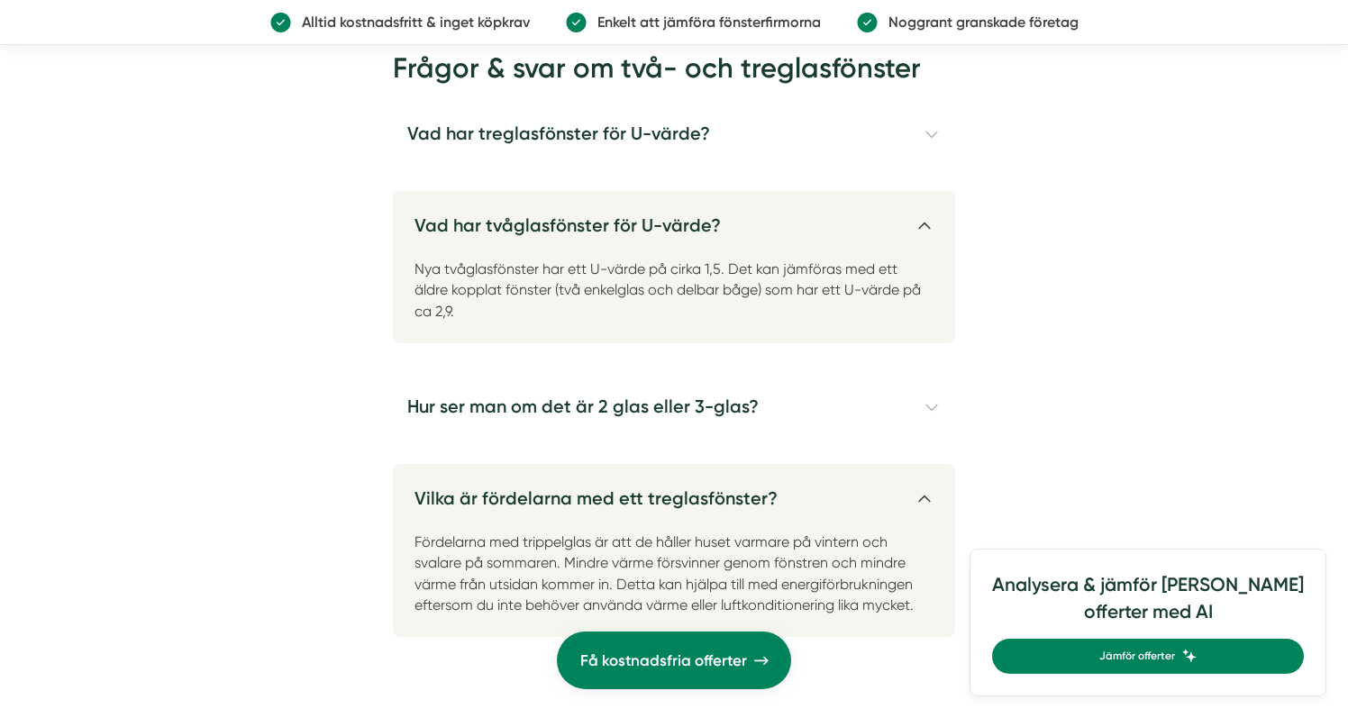
click at [522, 227] on h4 "Vad har tvåglasfönster för U-värde?" at bounding box center [674, 218] width 562 height 55
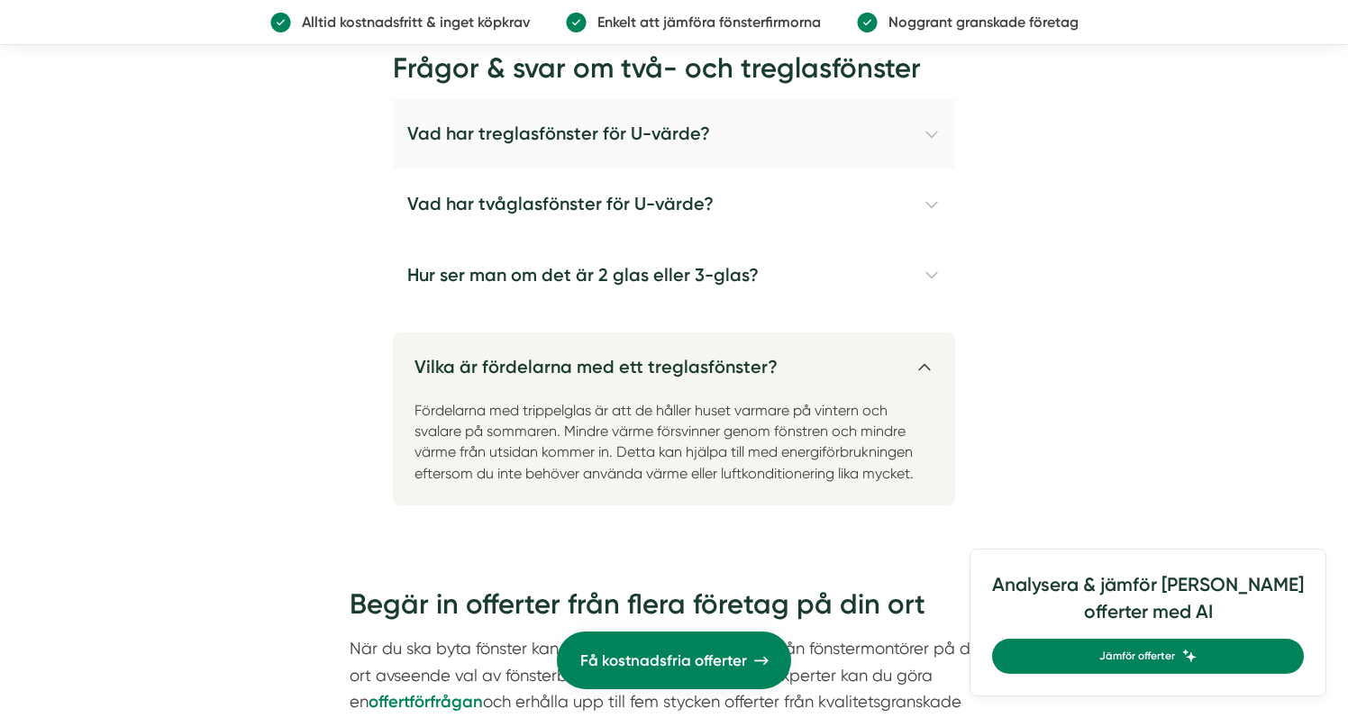
click at [519, 157] on h4 "Vad har treglasfönster för U-värde?" at bounding box center [674, 134] width 562 height 70
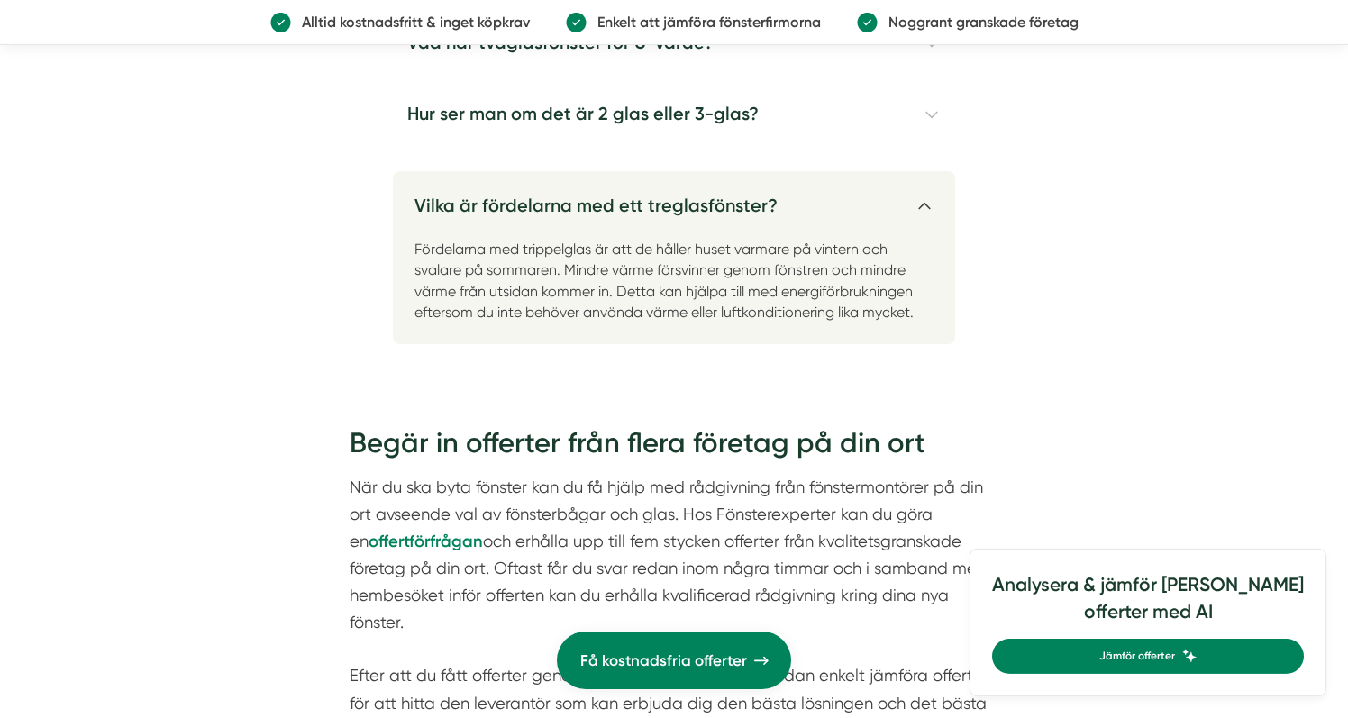
scroll to position [5881, 0]
